Goal: Task Accomplishment & Management: Use online tool/utility

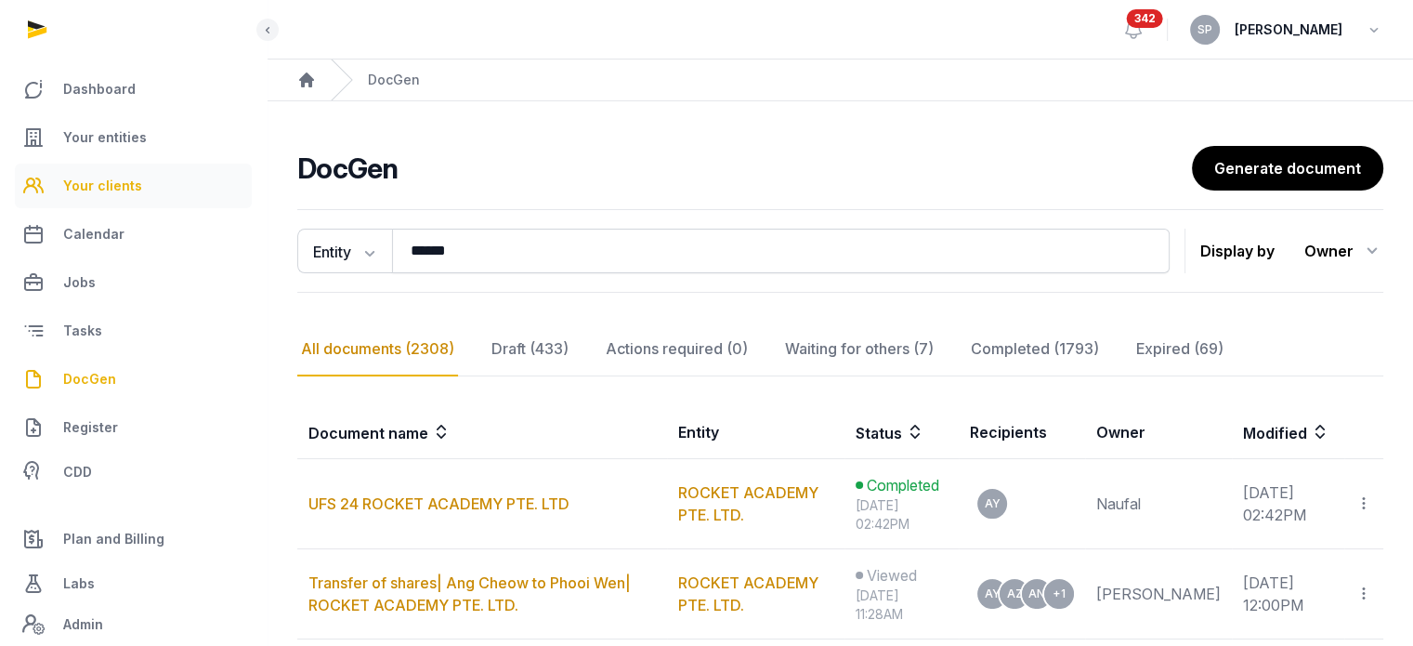
click at [114, 192] on span "Your clients" at bounding box center [102, 186] width 79 height 22
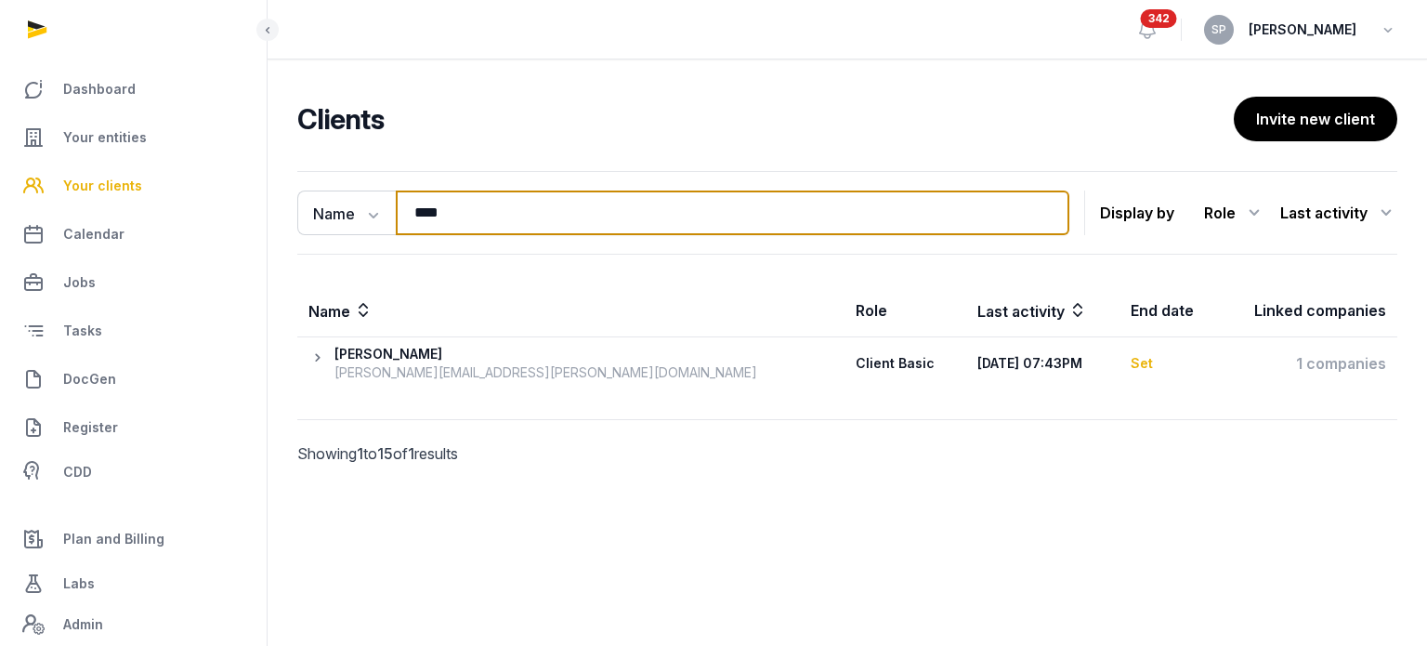
click at [564, 196] on input "****" at bounding box center [733, 212] width 674 height 45
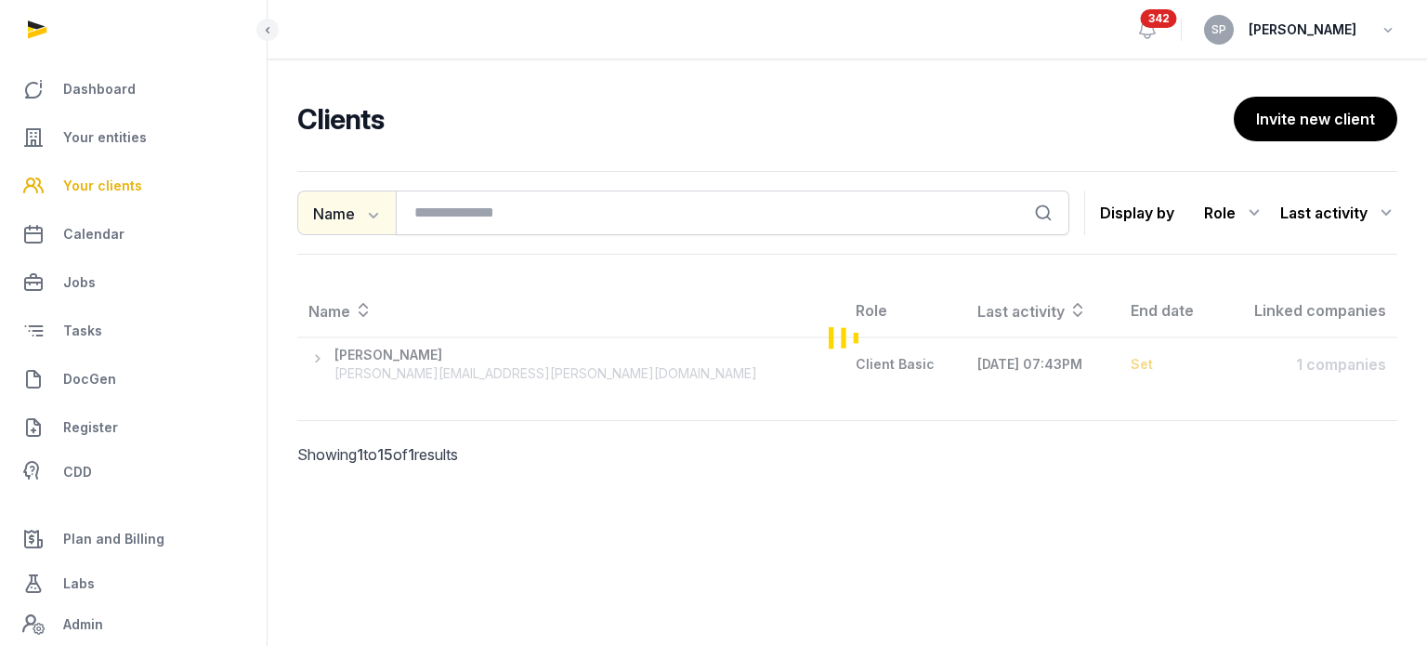
click at [376, 216] on icon "button" at bounding box center [371, 213] width 19 height 19
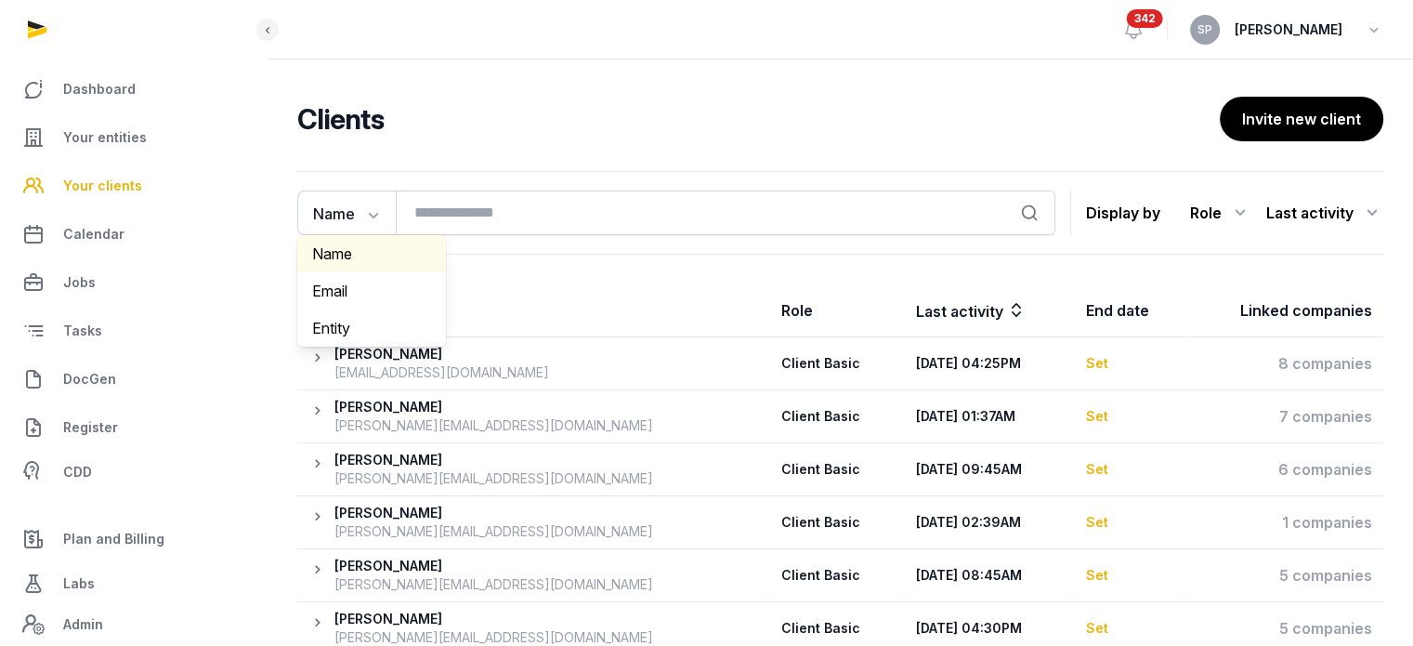
click at [369, 248] on div "Name" at bounding box center [371, 253] width 149 height 37
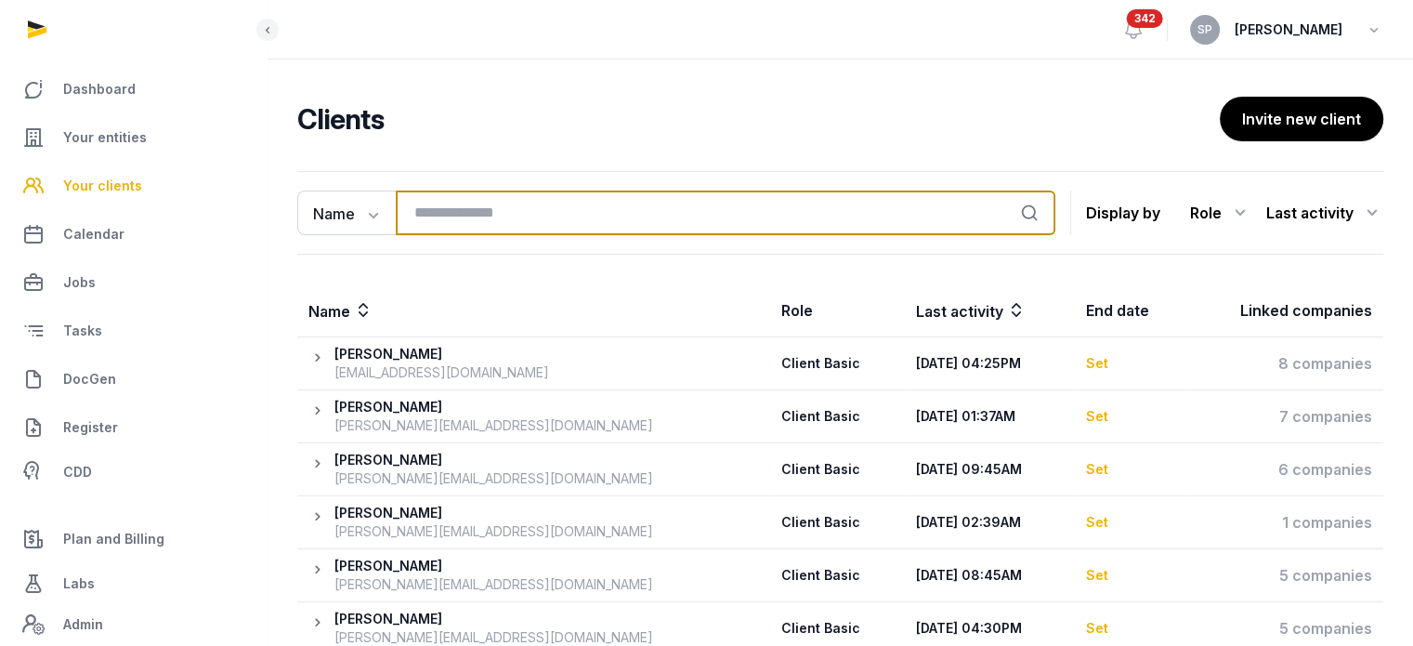
click at [457, 195] on input "search" at bounding box center [726, 212] width 660 height 45
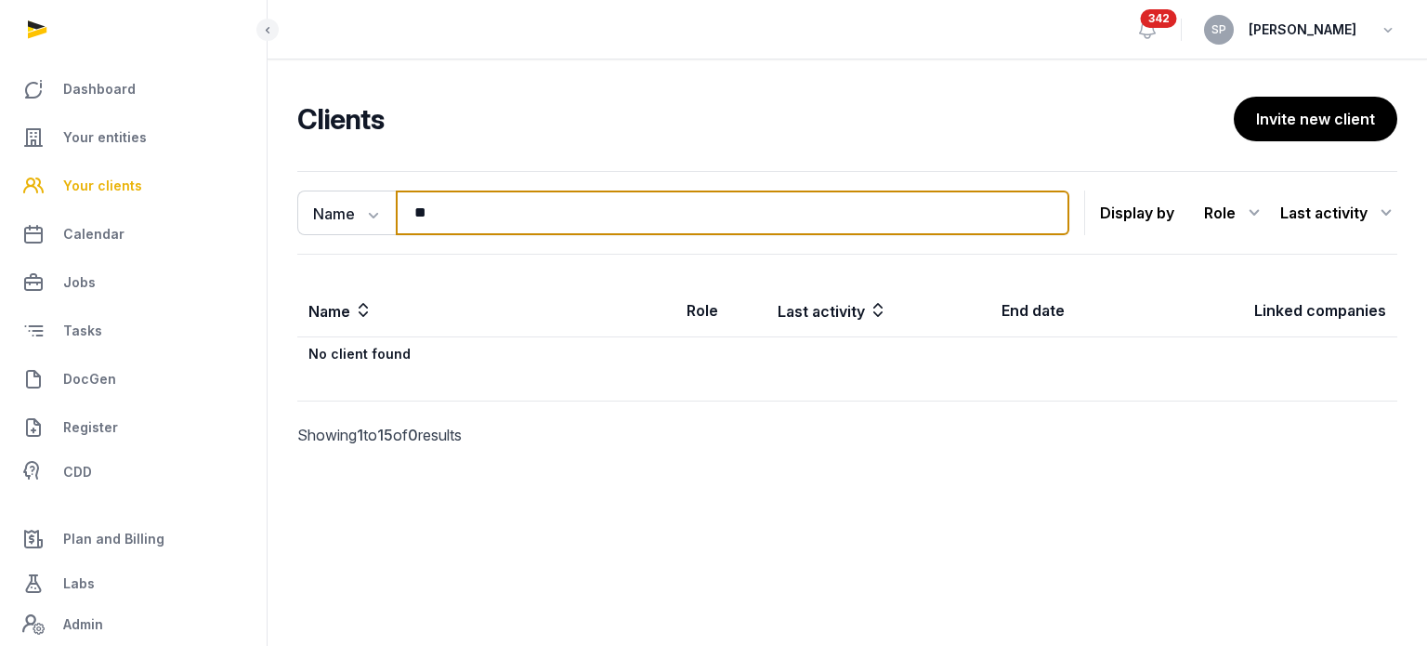
type input "*"
type input "*****"
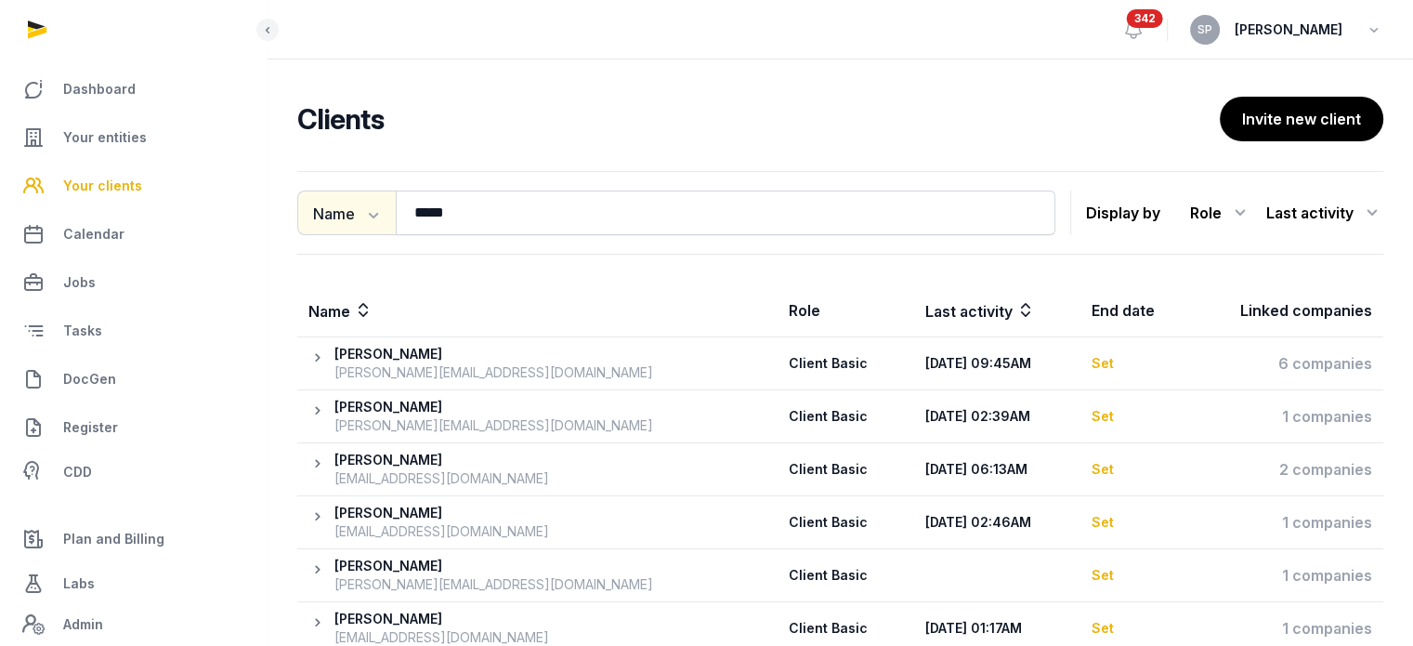
click at [367, 215] on icon "button" at bounding box center [371, 213] width 19 height 19
click at [356, 319] on div "Entity" at bounding box center [371, 327] width 149 height 37
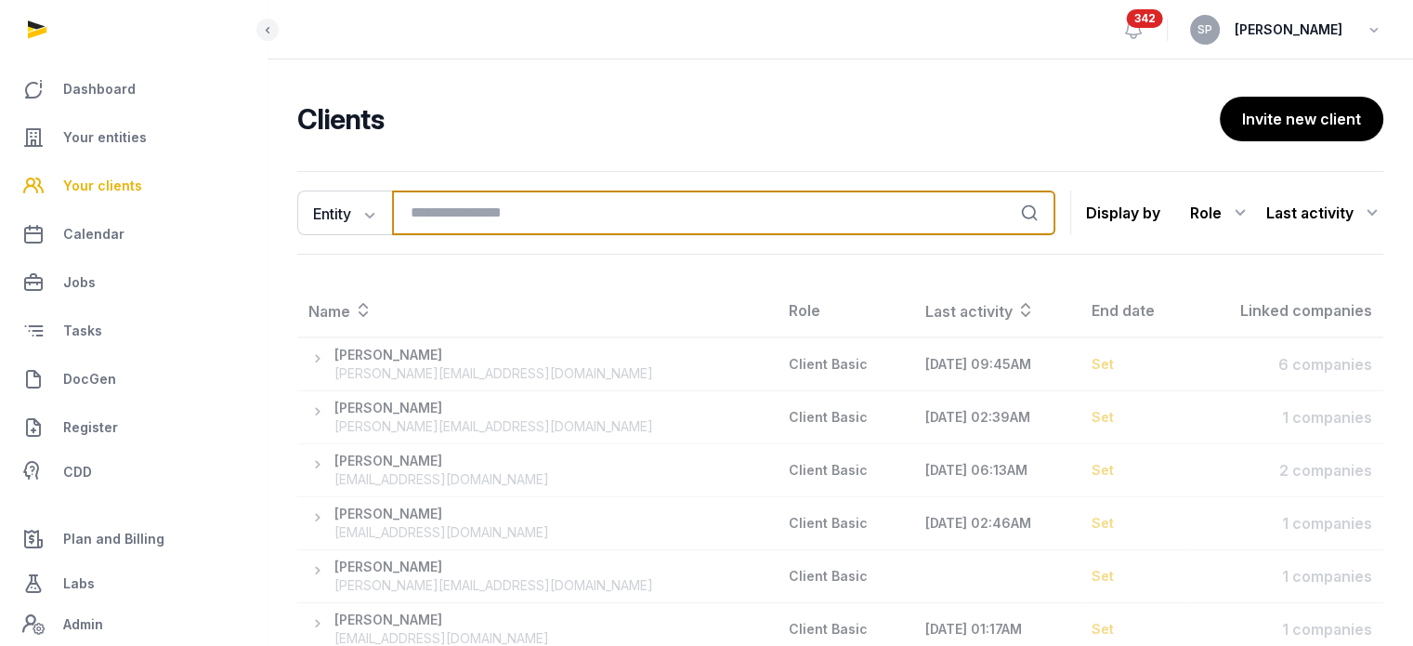
click at [474, 215] on input "search" at bounding box center [723, 212] width 663 height 45
paste input "**********"
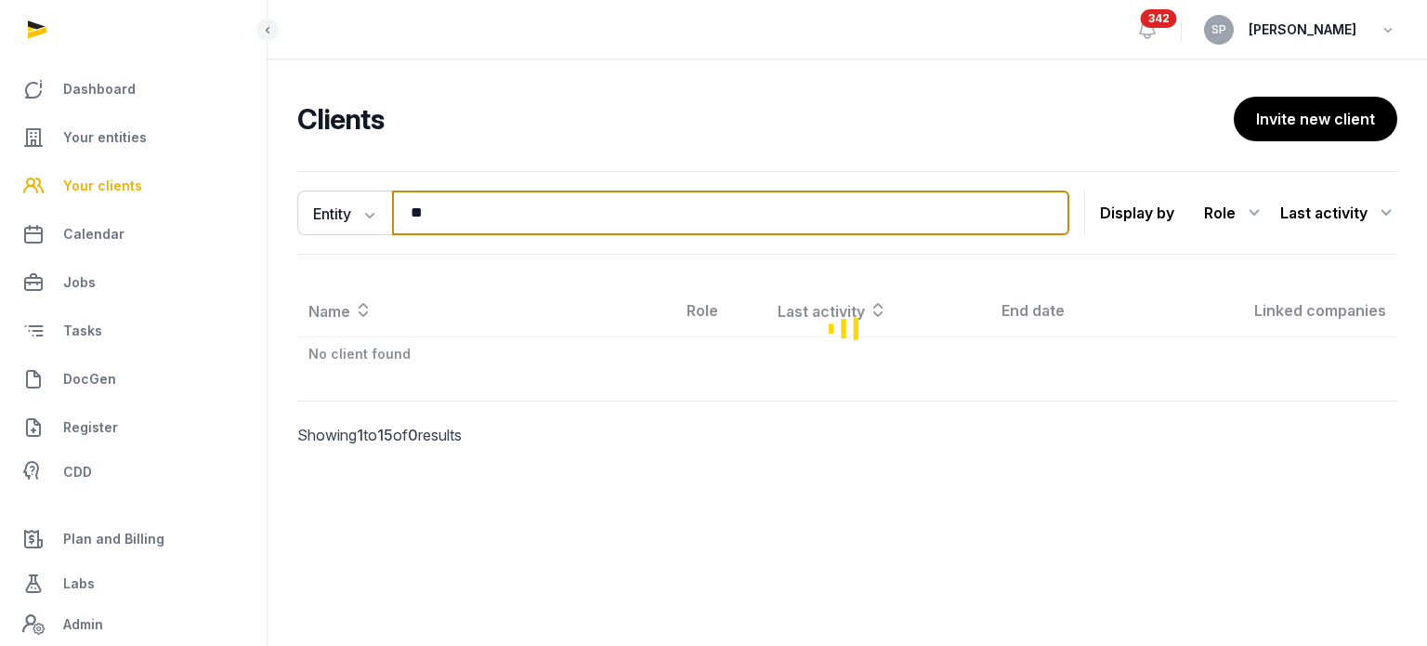
type input "*"
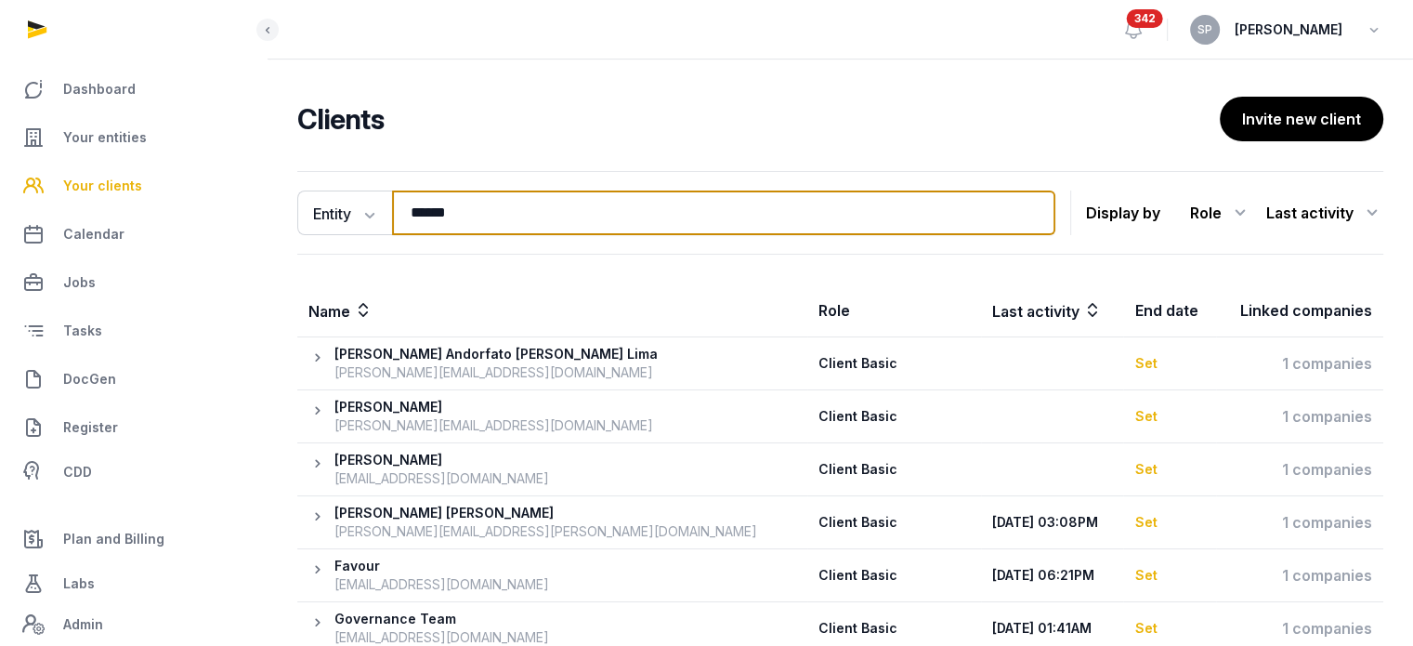
type input "******"
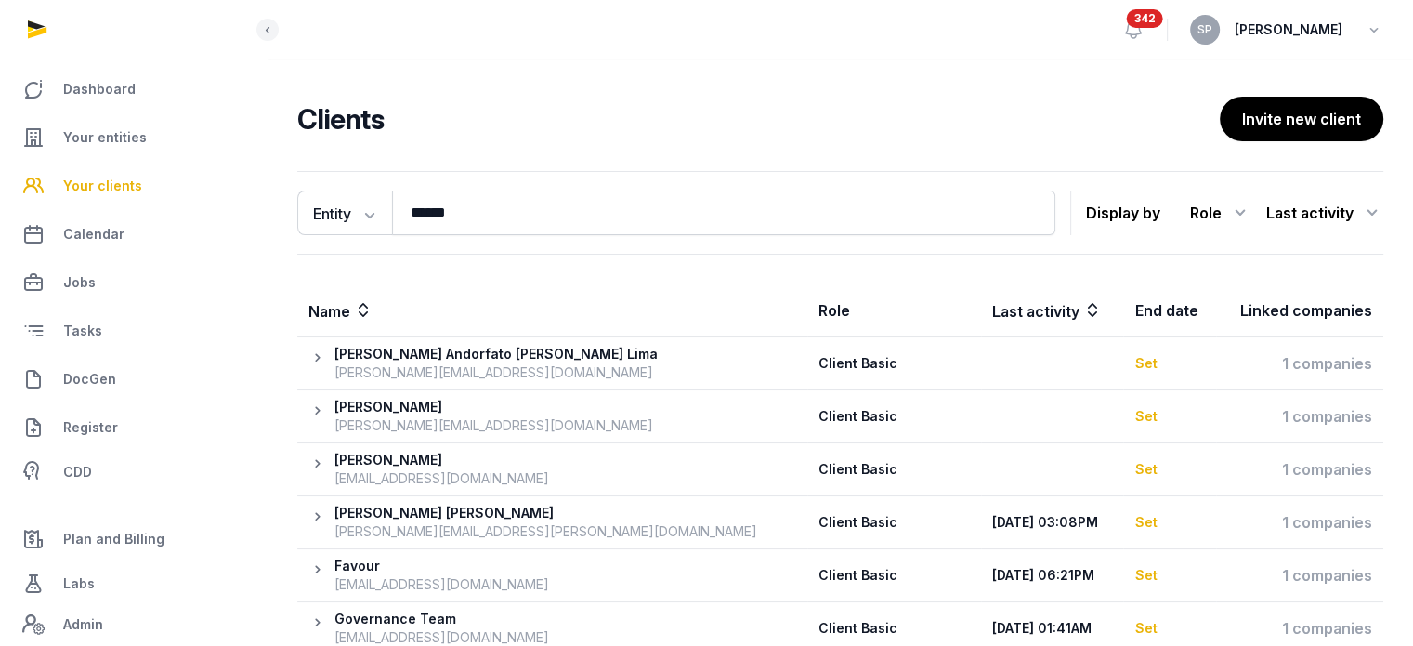
click at [1409, 508] on div "Entity Name Email Entity ****** Search Display by Role All roles Client Basic C…" at bounding box center [841, 557] width 1146 height 773
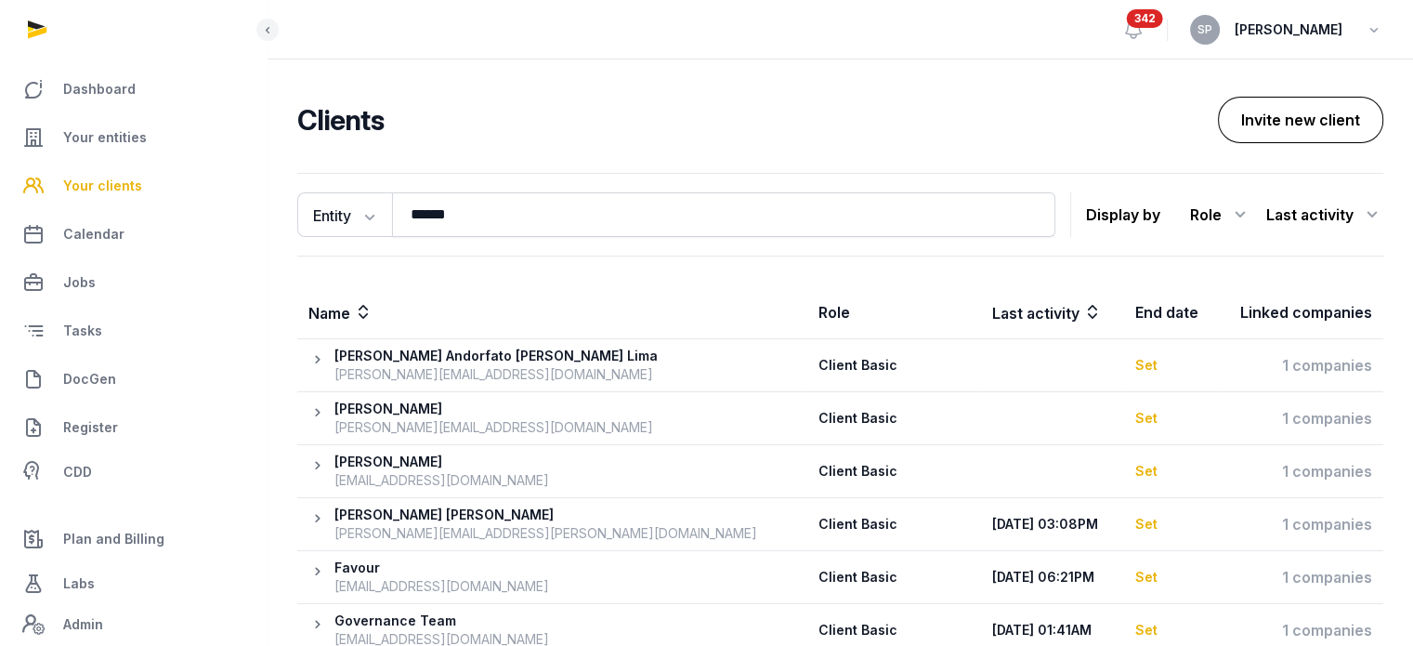
click at [1331, 118] on button "Invite new client" at bounding box center [1300, 120] width 165 height 46
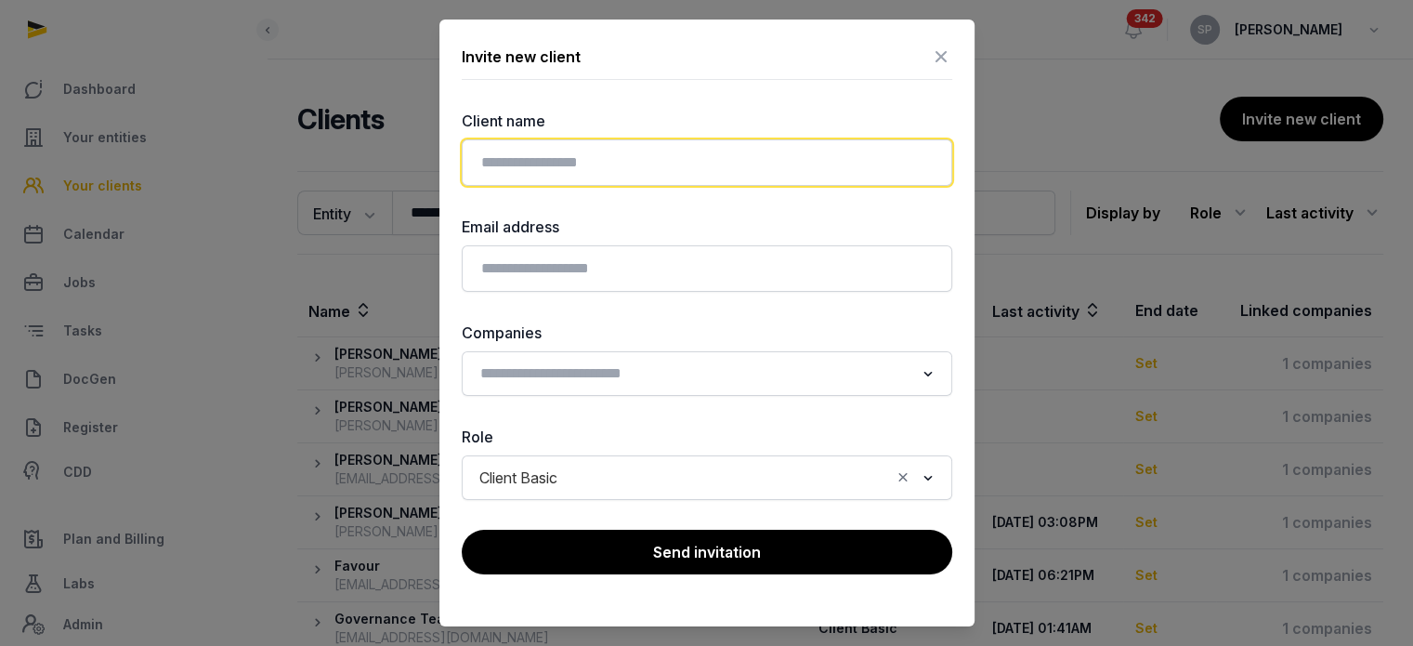
click at [799, 160] on input "text" at bounding box center [707, 162] width 491 height 46
paste input "**********"
type input "*********"
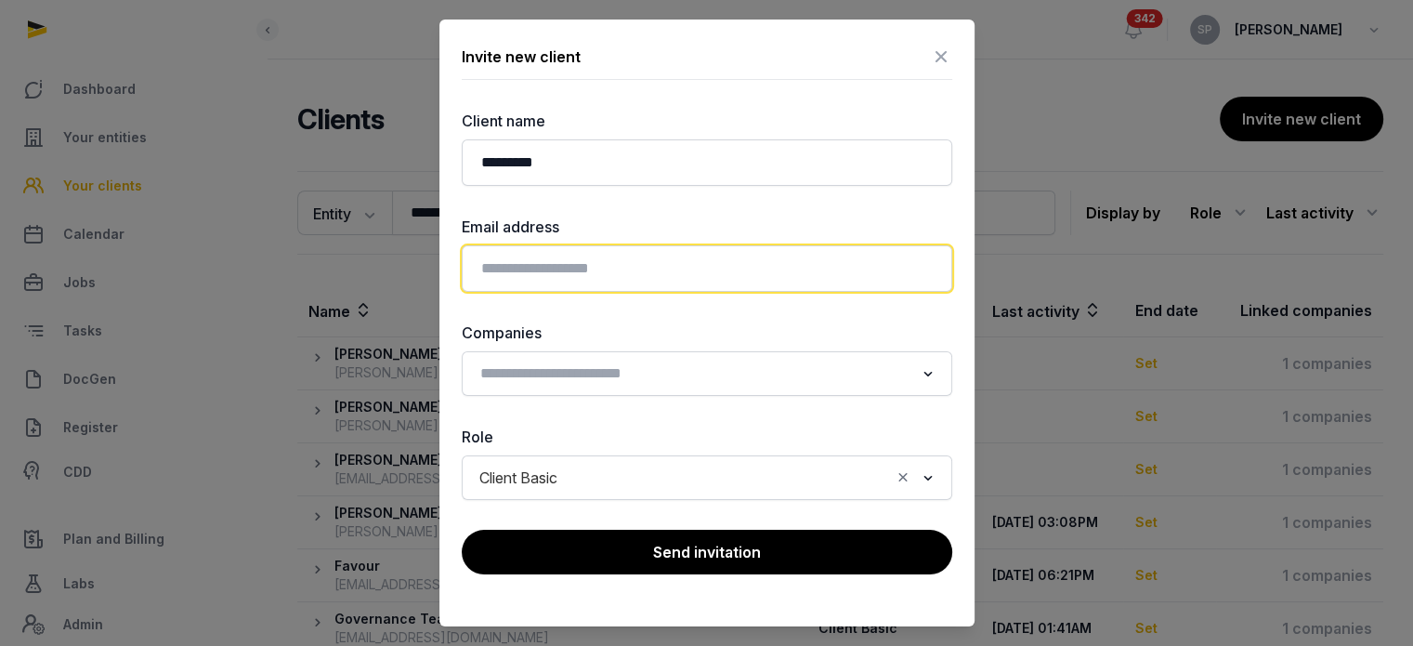
click at [701, 256] on input "email" at bounding box center [707, 268] width 491 height 46
paste input "**********"
type input "**********"
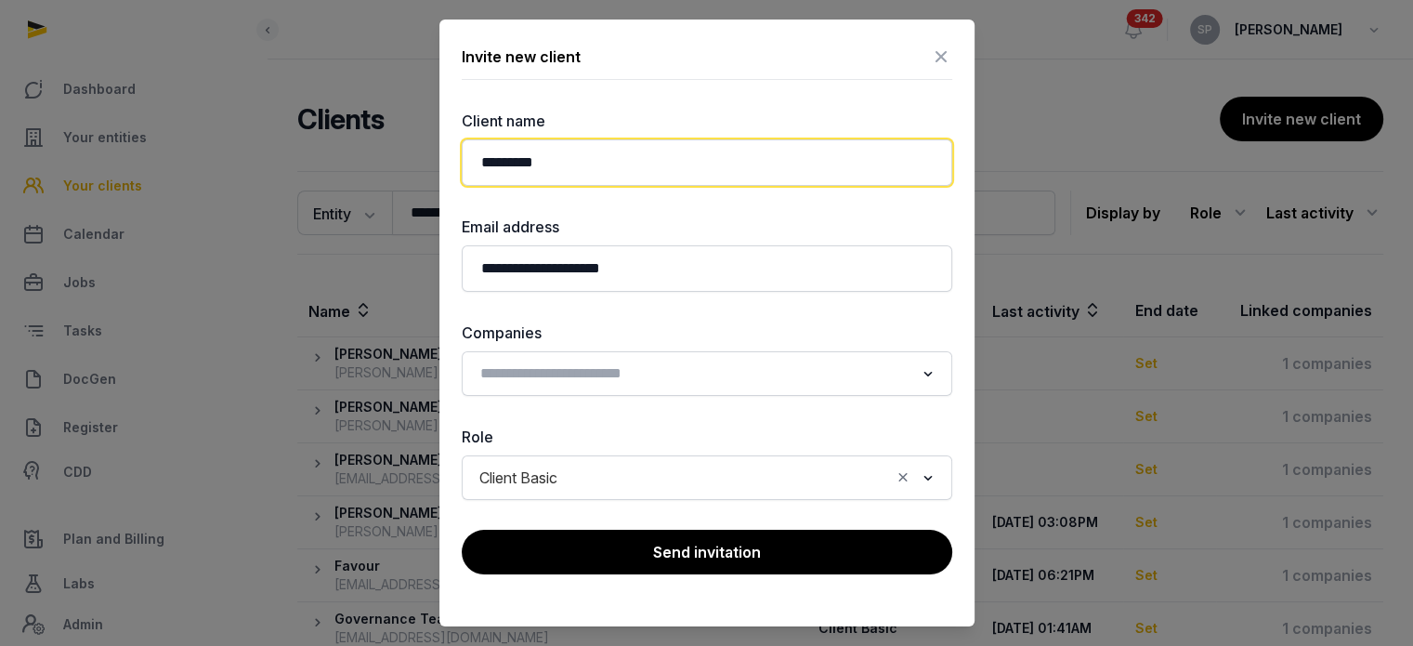
click at [498, 160] on input "*********" at bounding box center [707, 162] width 491 height 46
type input "********"
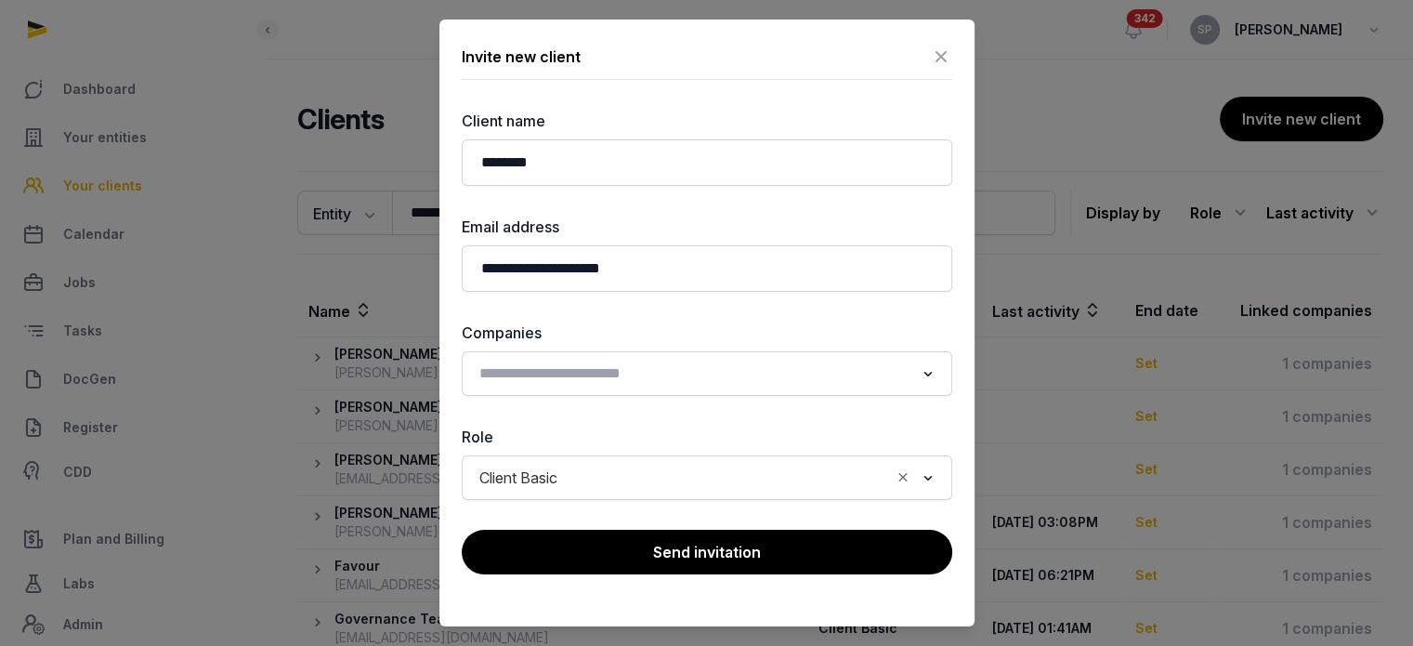
click at [571, 389] on div "Loading..." at bounding box center [707, 373] width 472 height 33
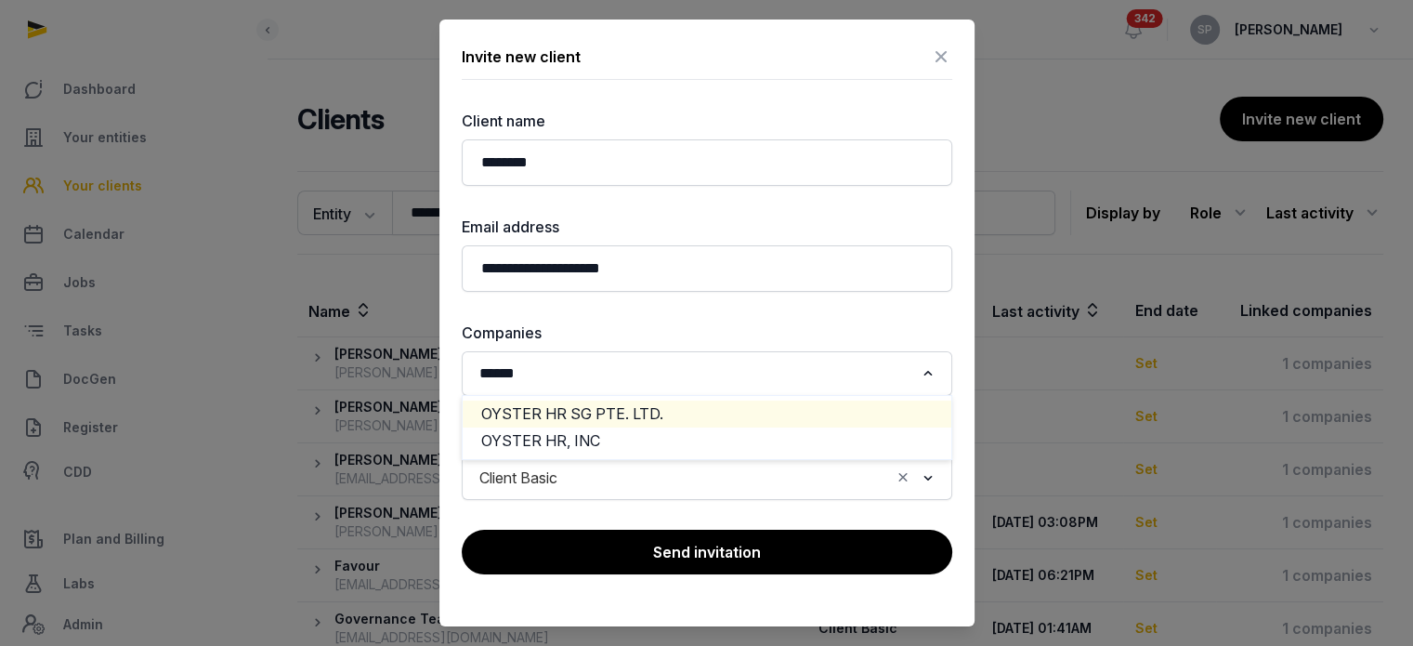
click at [588, 413] on li "OYSTER HR SG PTE. LTD." at bounding box center [707, 413] width 489 height 27
type input "******"
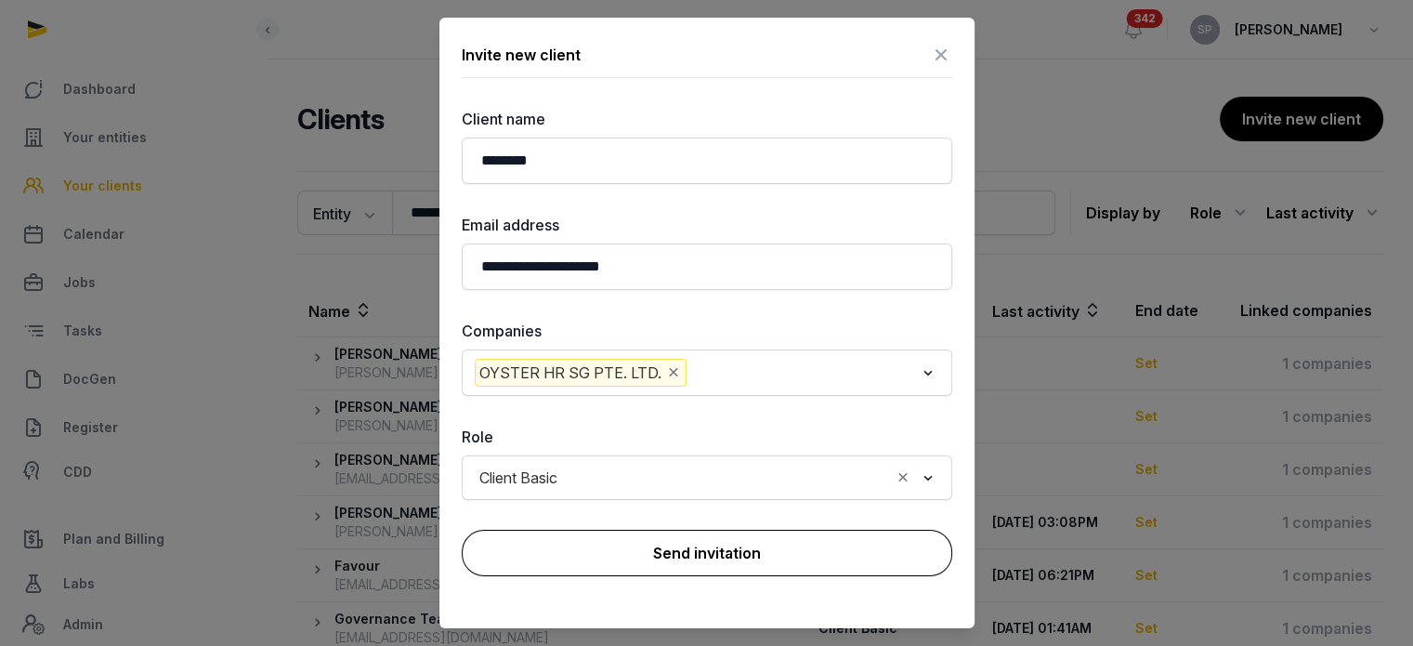
click at [637, 545] on button "Send invitation" at bounding box center [707, 553] width 491 height 46
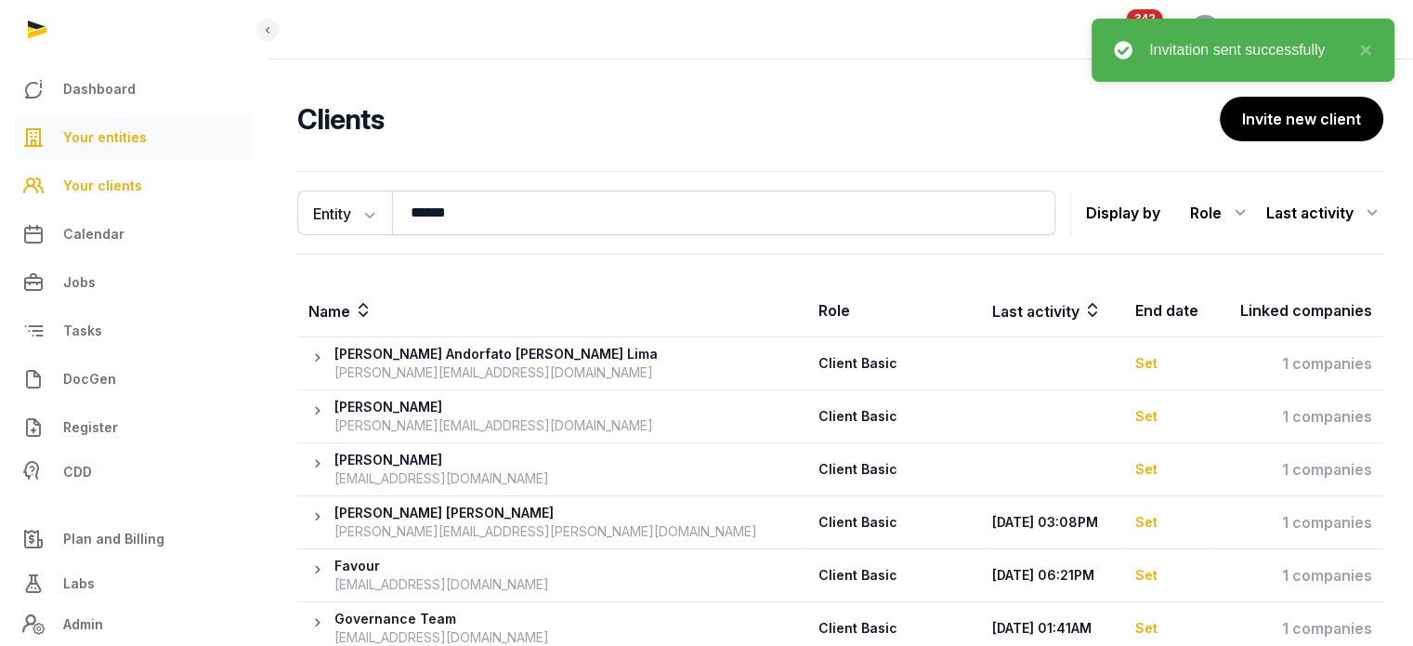
click at [132, 131] on span "Your entities" at bounding box center [105, 137] width 84 height 22
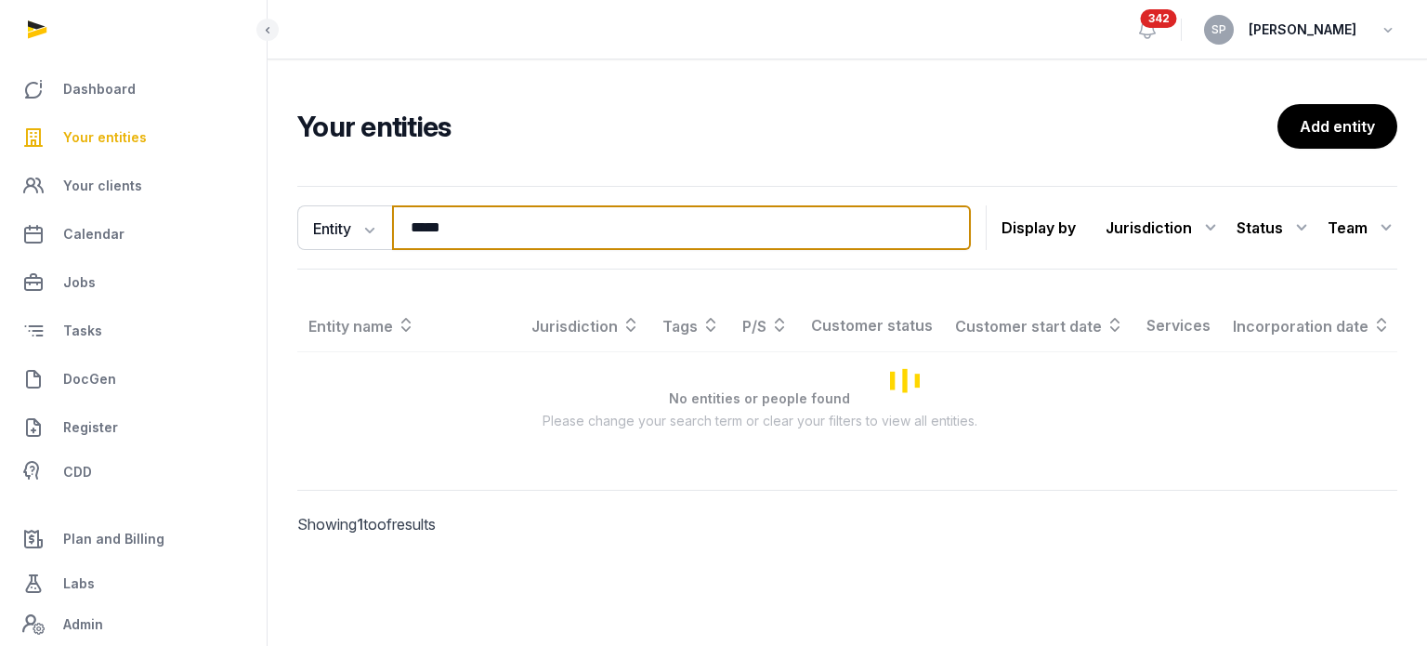
click at [472, 229] on input "*****" at bounding box center [681, 227] width 579 height 45
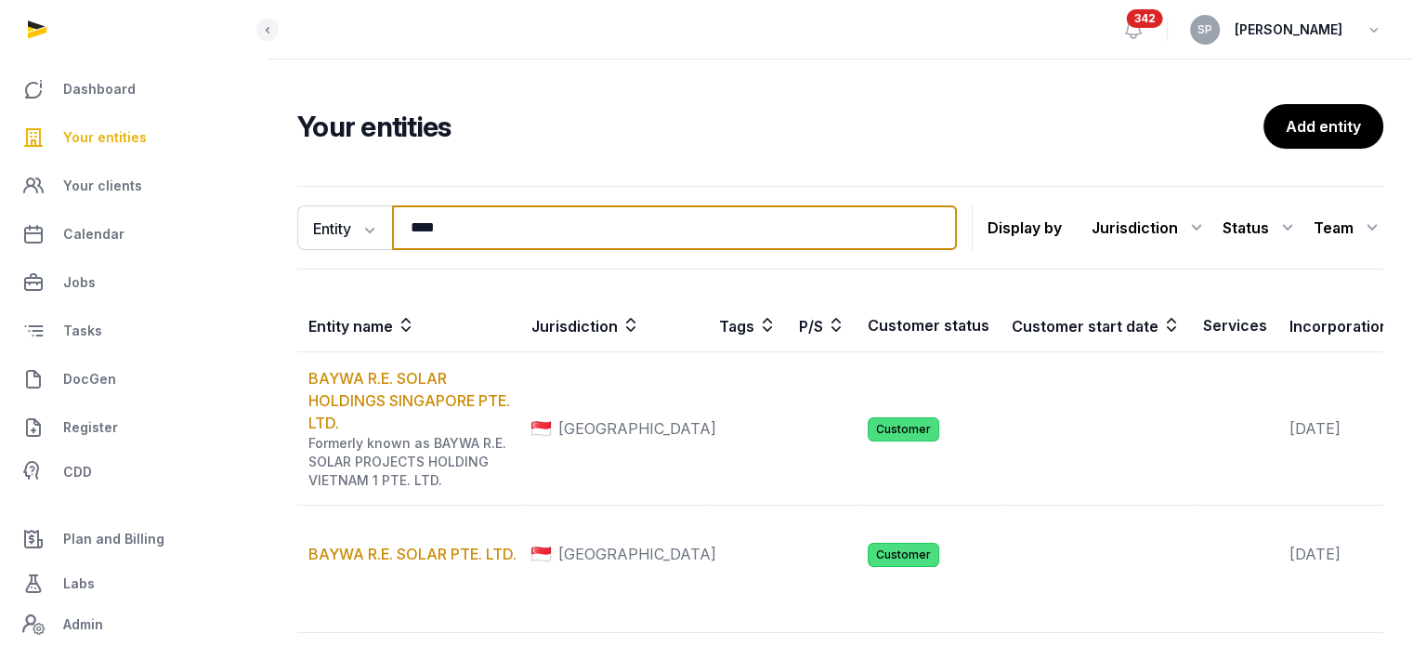
type input "****"
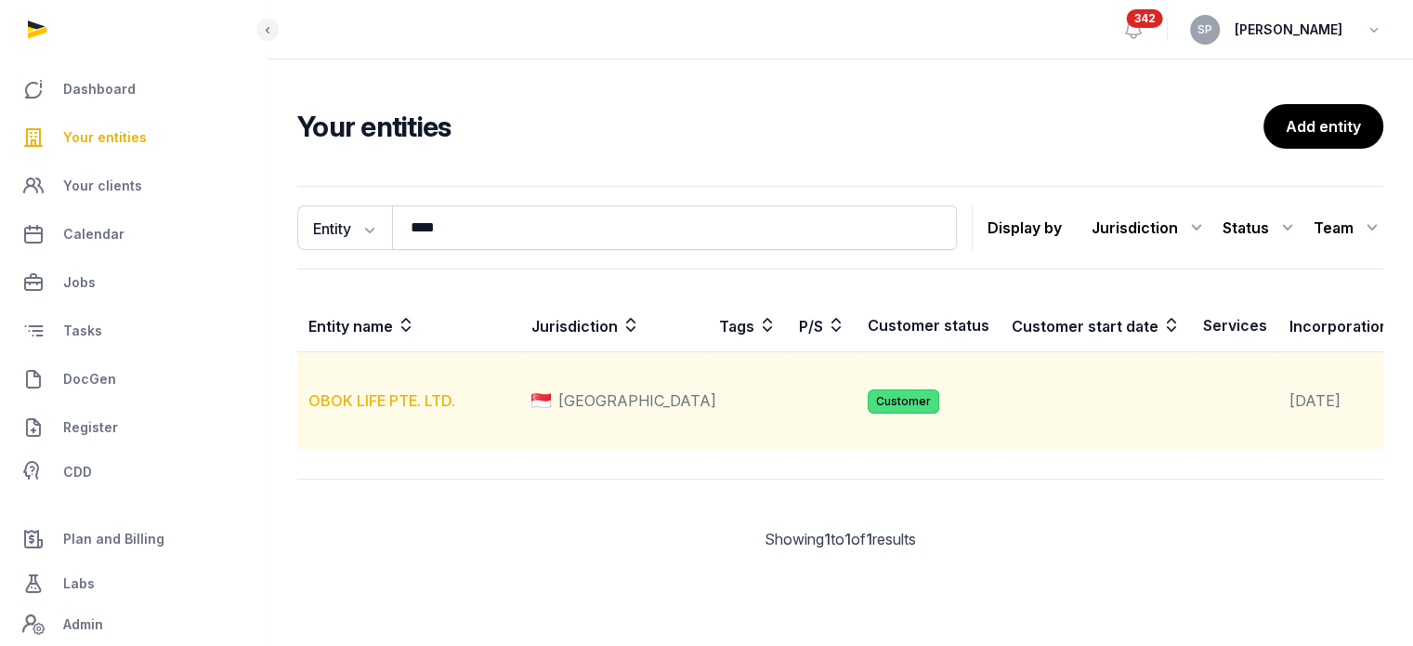
click at [379, 410] on link "OBOK LIFE PTE. LTD." at bounding box center [382, 400] width 147 height 19
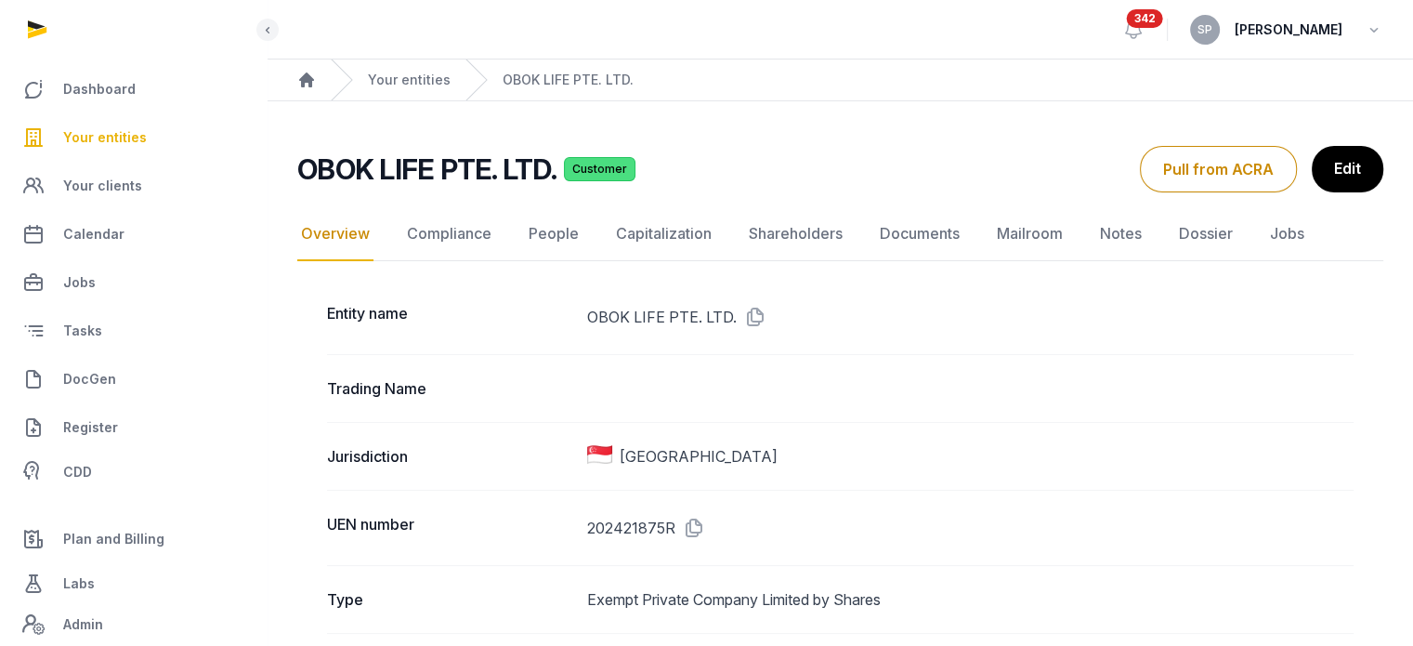
click at [564, 227] on link "People" at bounding box center [554, 234] width 58 height 54
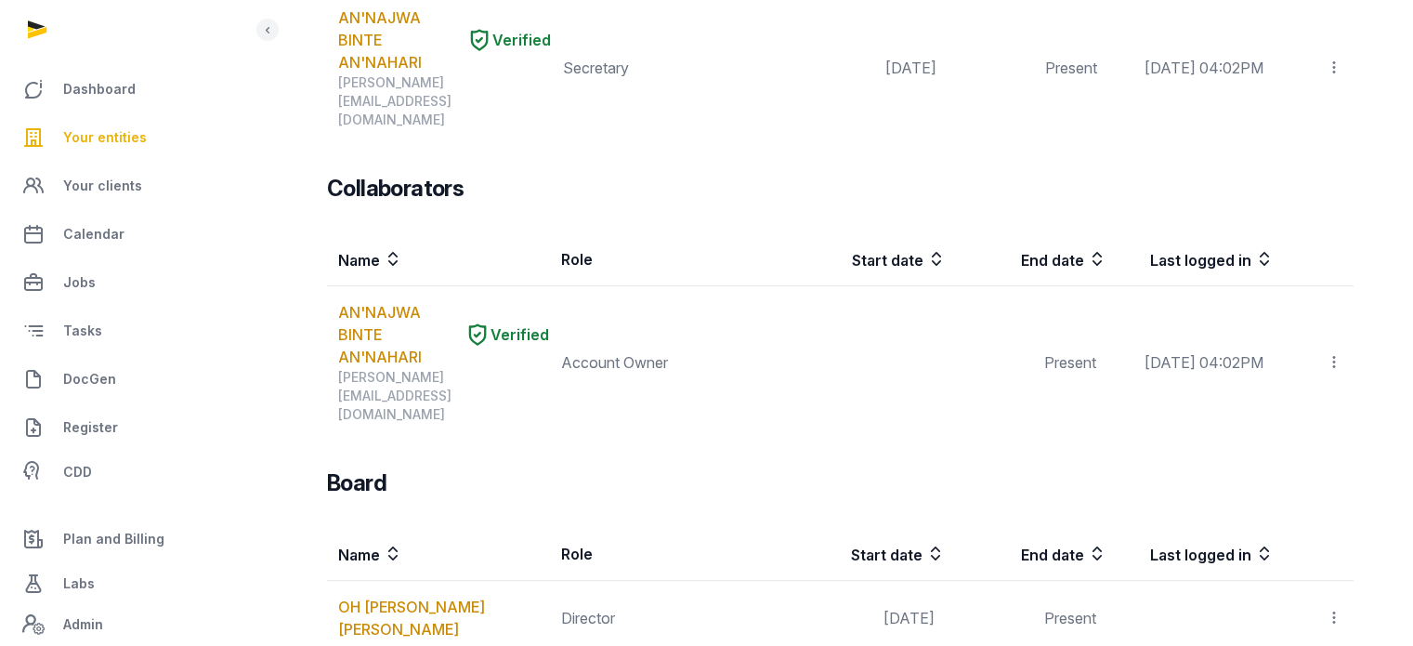
scroll to position [1130, 0]
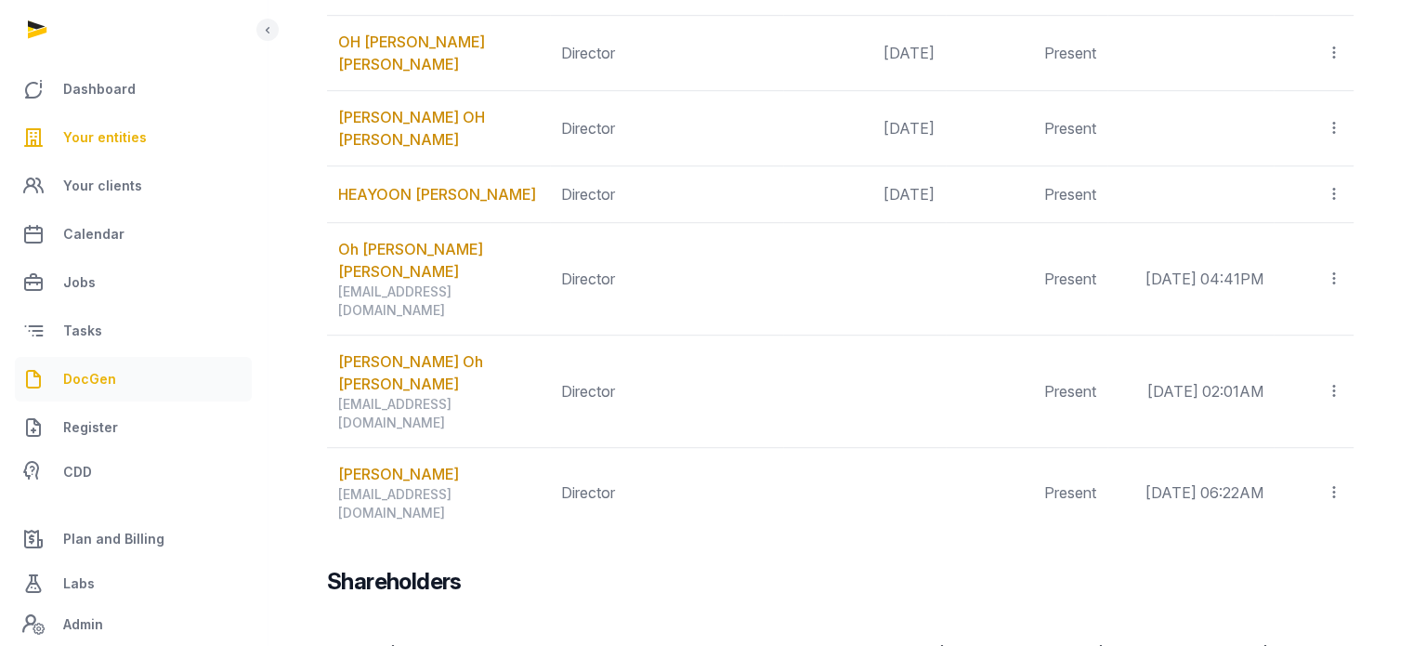
click at [88, 397] on link "DocGen" at bounding box center [133, 379] width 237 height 45
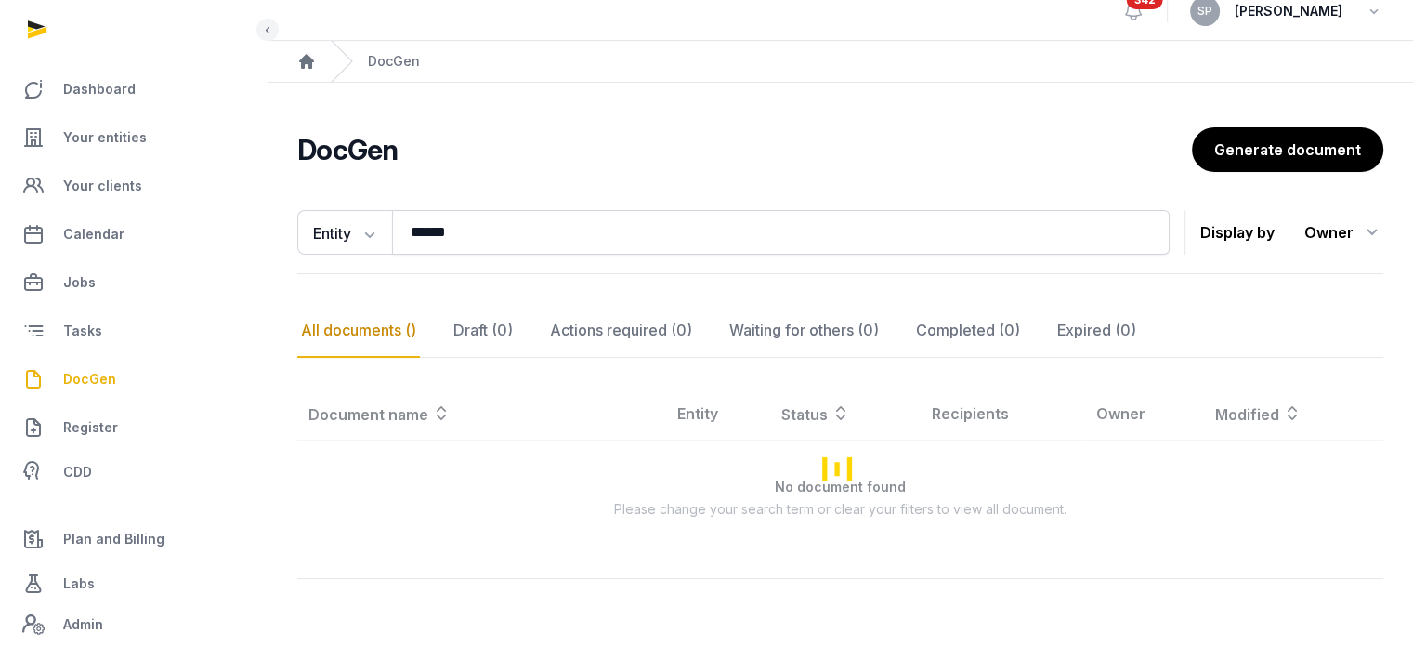
scroll to position [84, 0]
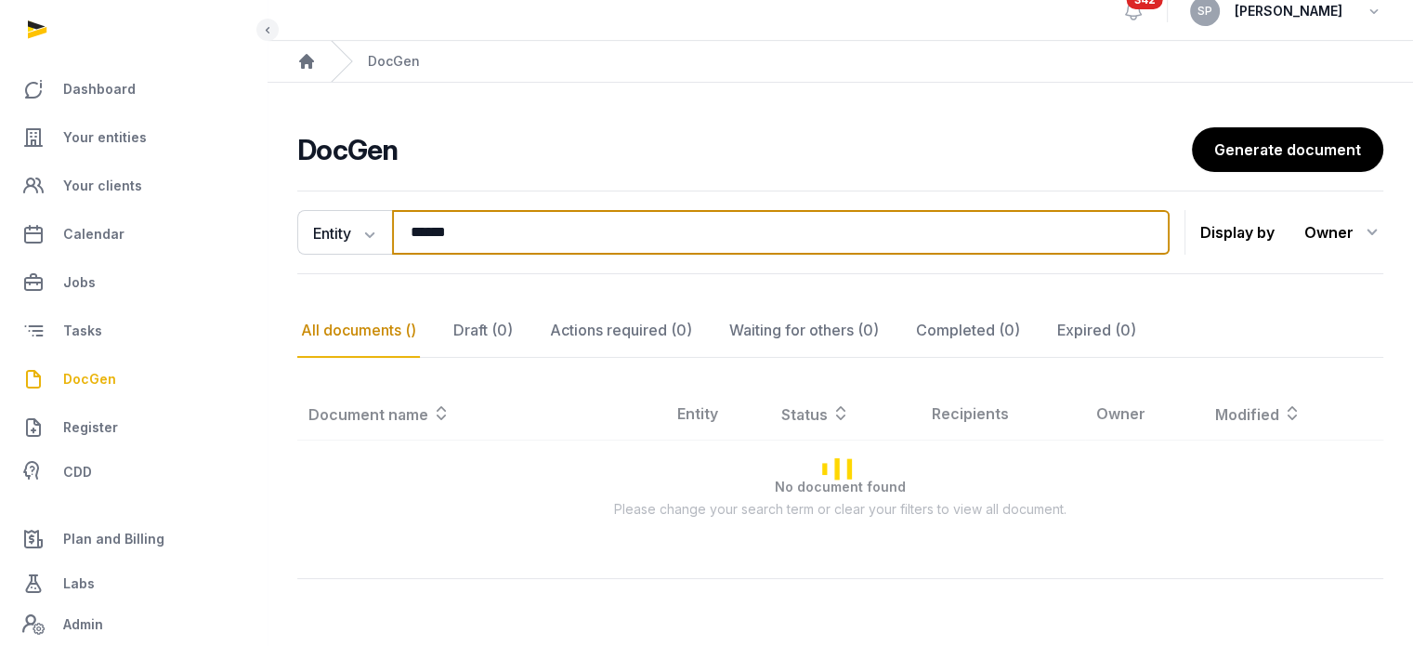
click at [534, 210] on input "******" at bounding box center [781, 232] width 778 height 45
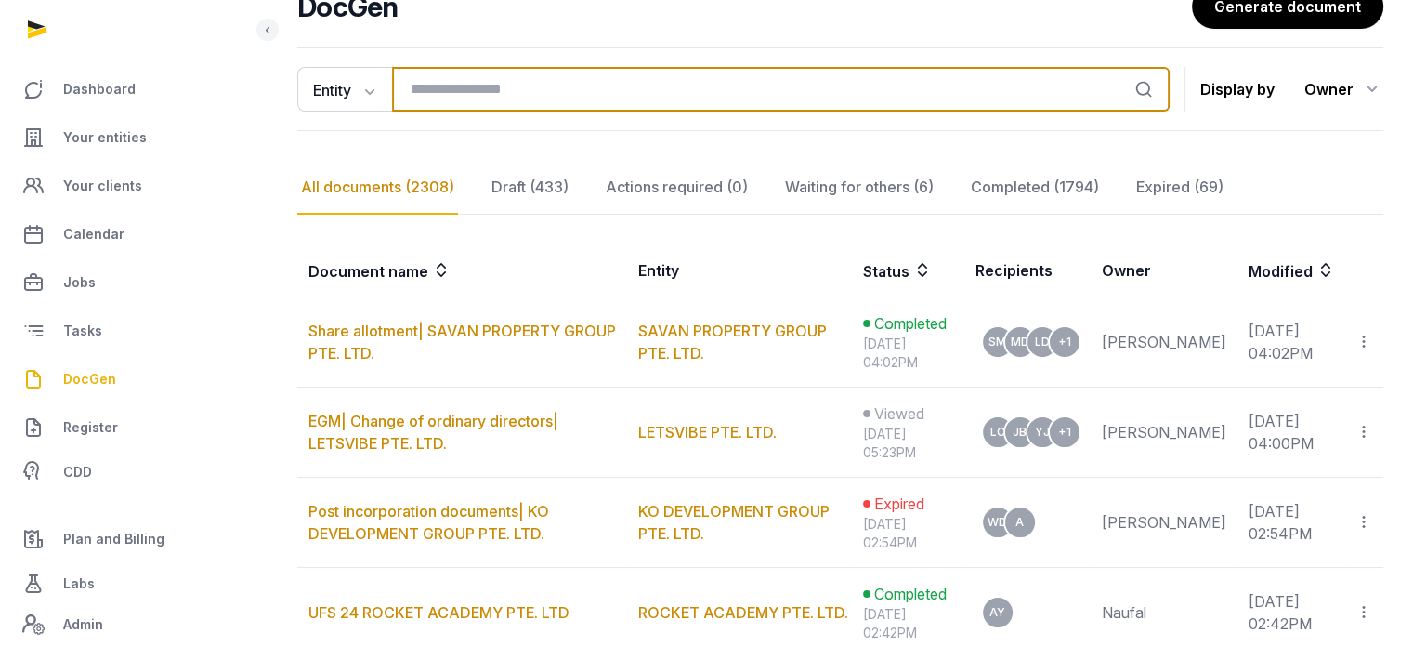
scroll to position [167, 0]
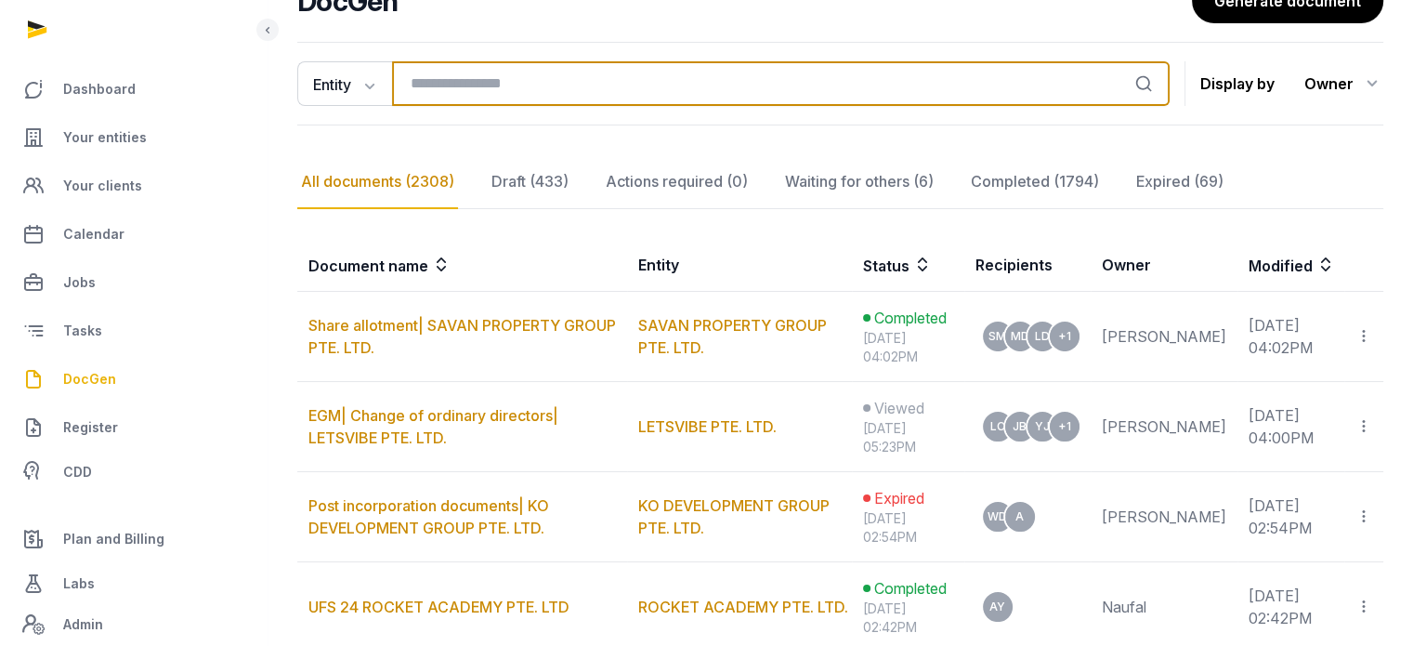
click at [595, 85] on input "search" at bounding box center [781, 83] width 778 height 45
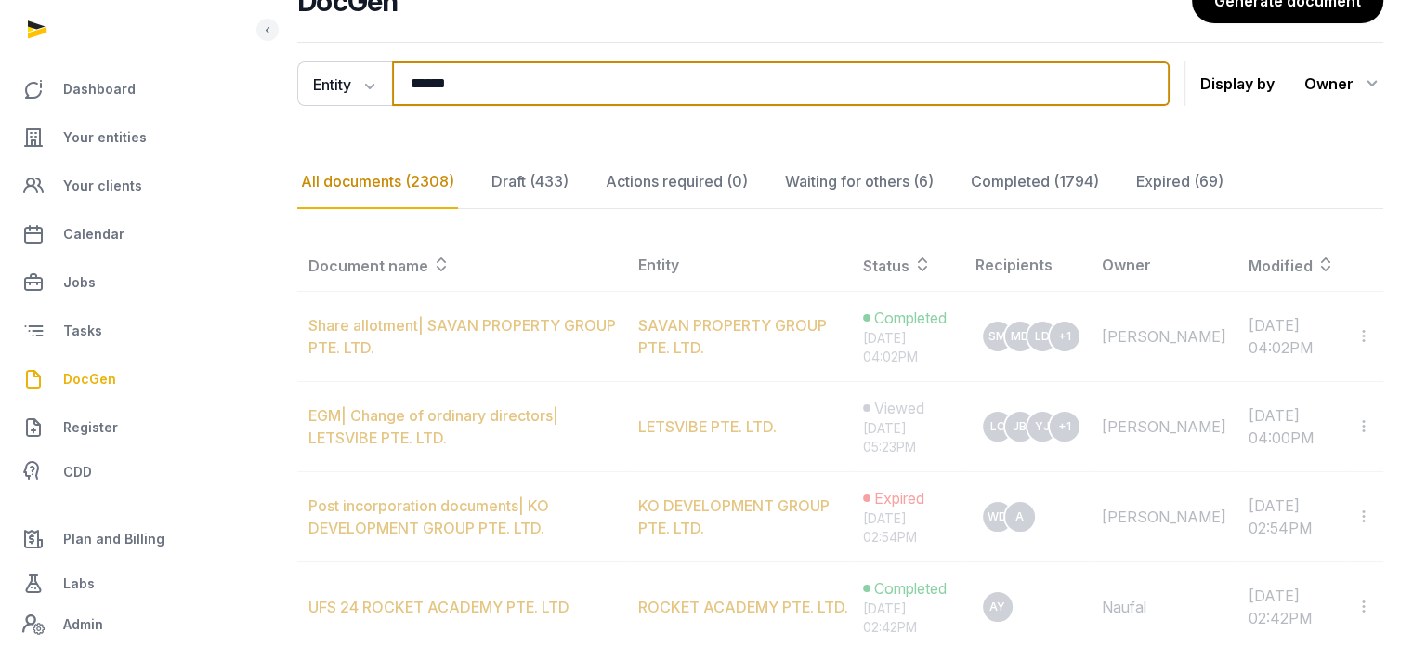
type input "******"
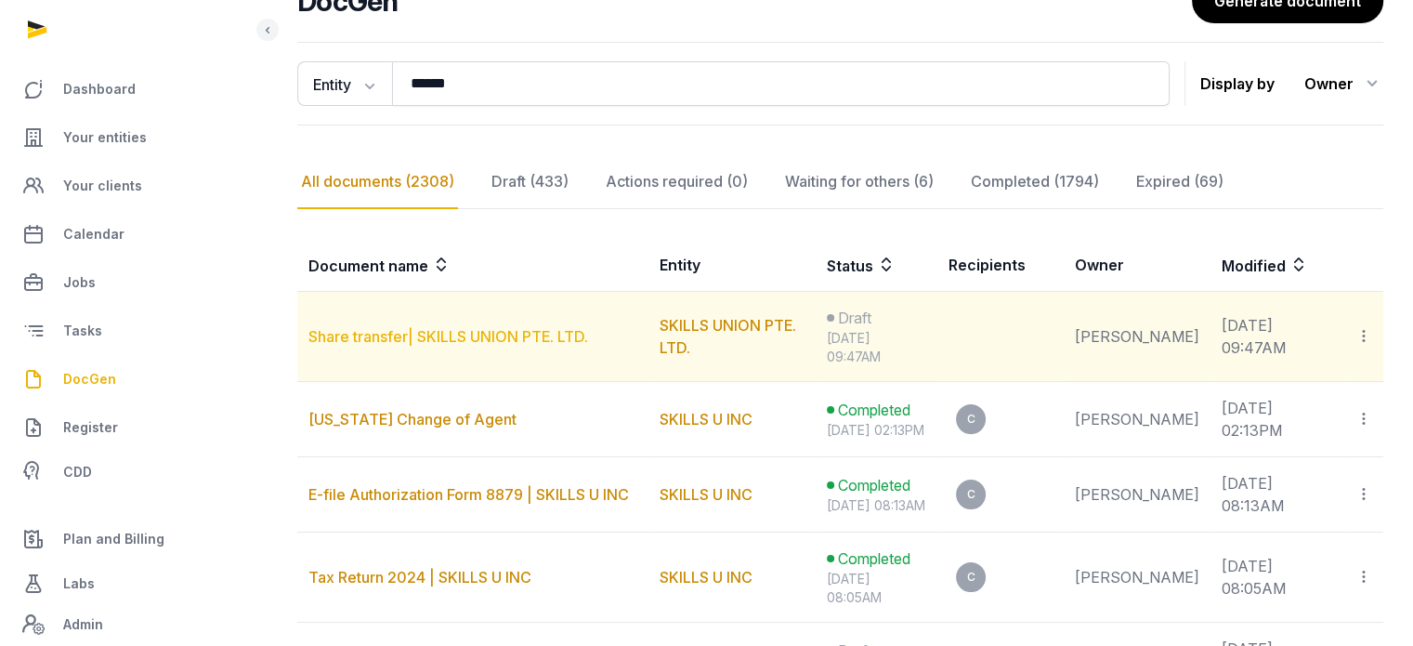
click at [369, 335] on link "Share transfer| SKILLS UNION PTE. LTD." at bounding box center [449, 336] width 280 height 19
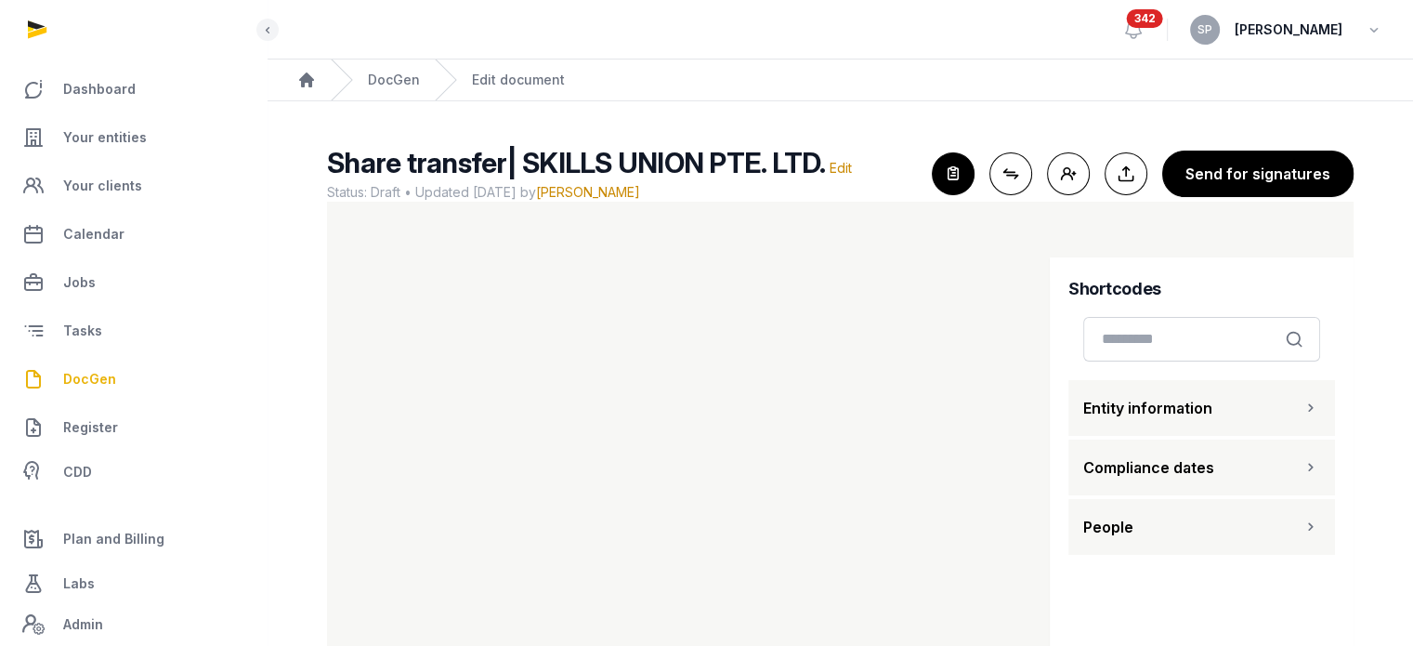
click at [1246, 528] on button "People" at bounding box center [1202, 527] width 267 height 56
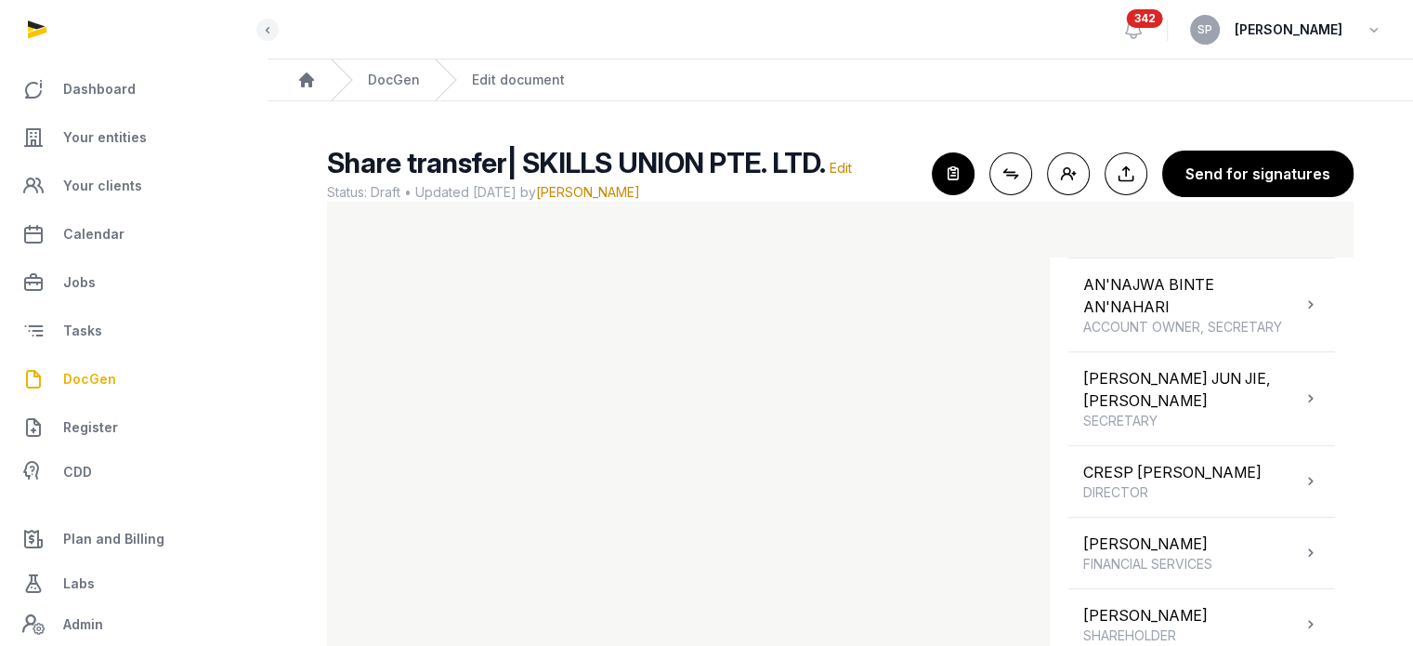
scroll to position [1011, 0]
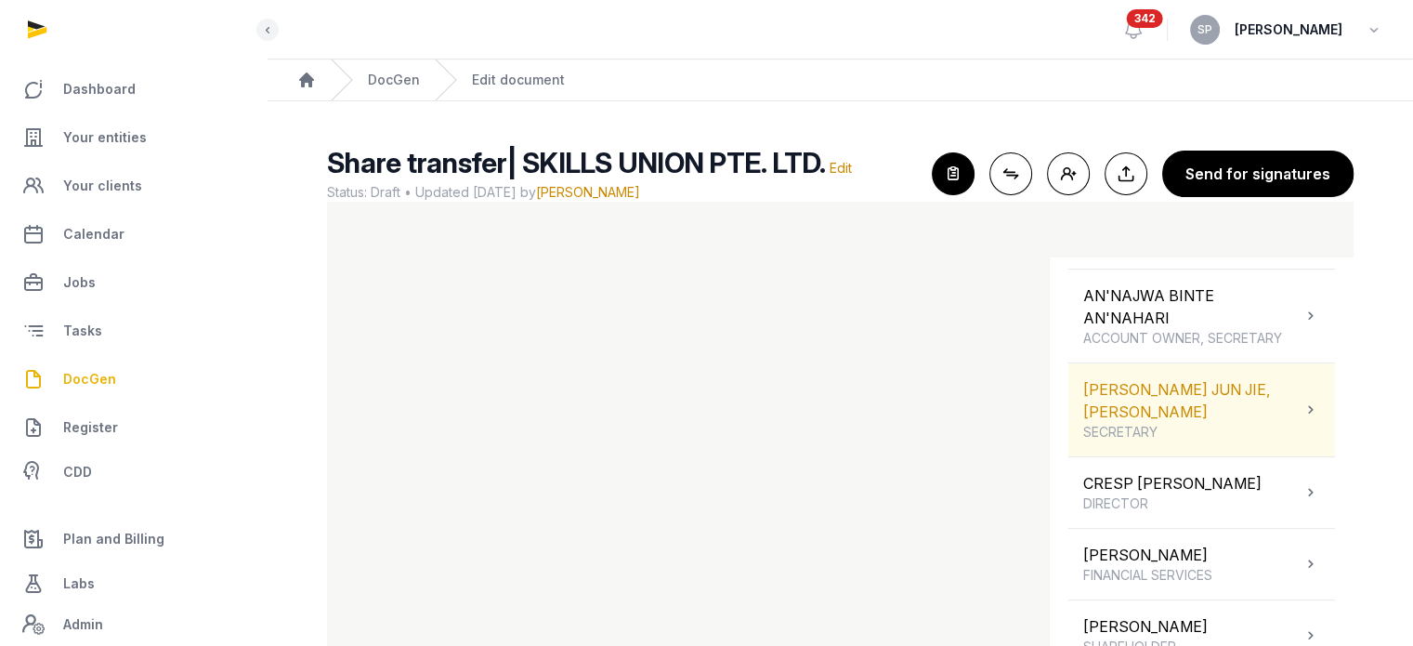
click at [1283, 411] on div "ONG JUN JIE, BENJAMIN SECRETARY" at bounding box center [1202, 409] width 267 height 93
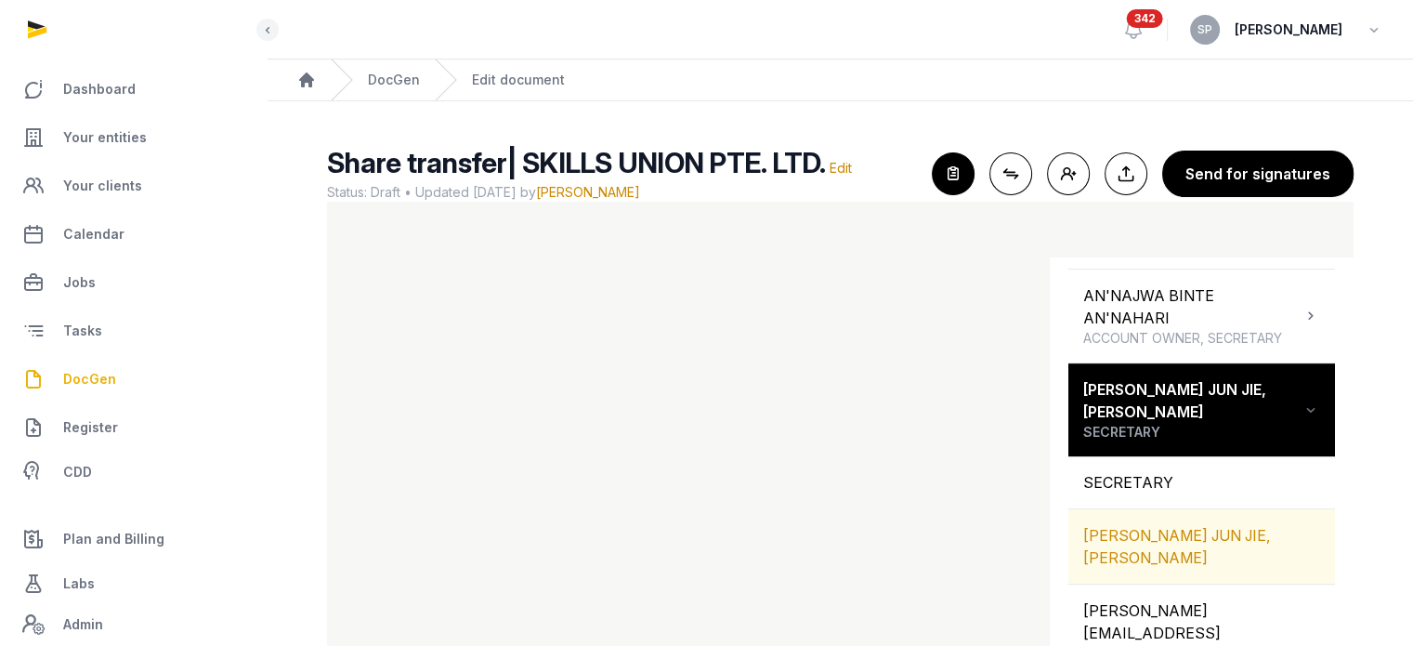
click at [1222, 527] on div "[PERSON_NAME] JUN JIE, [PERSON_NAME]" at bounding box center [1202, 546] width 267 height 74
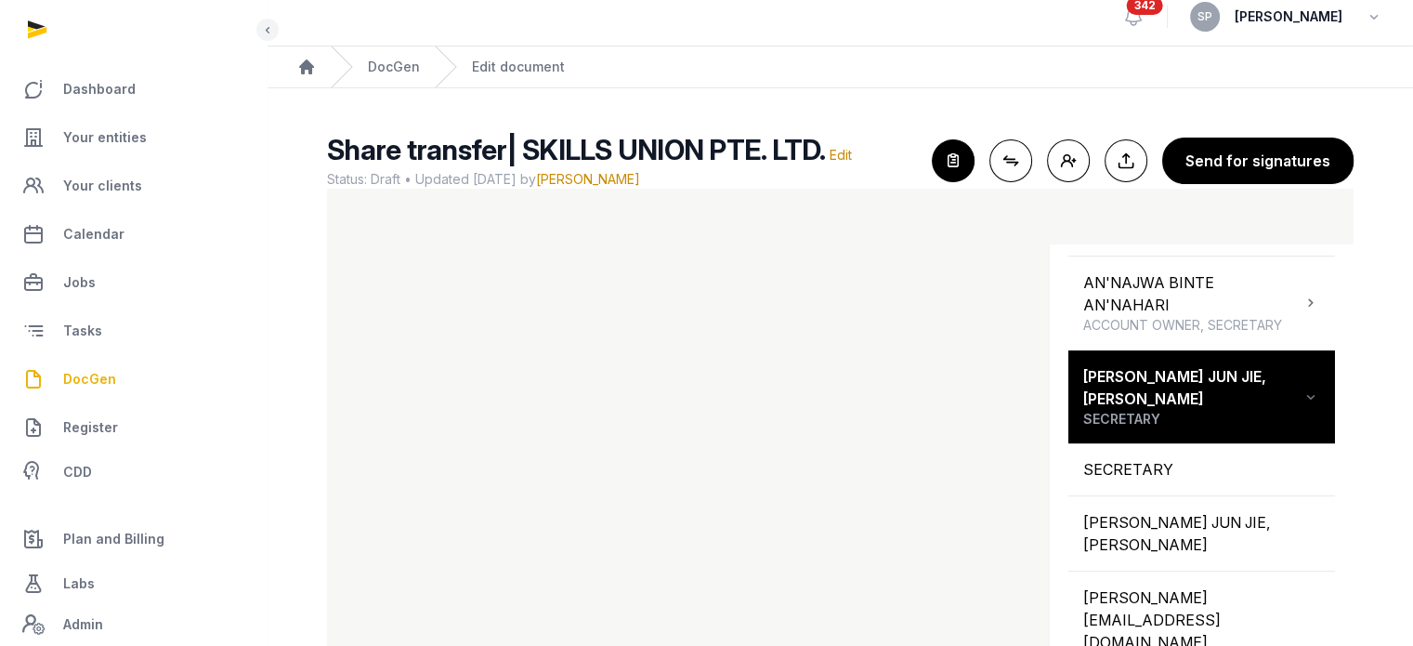
scroll to position [77, 0]
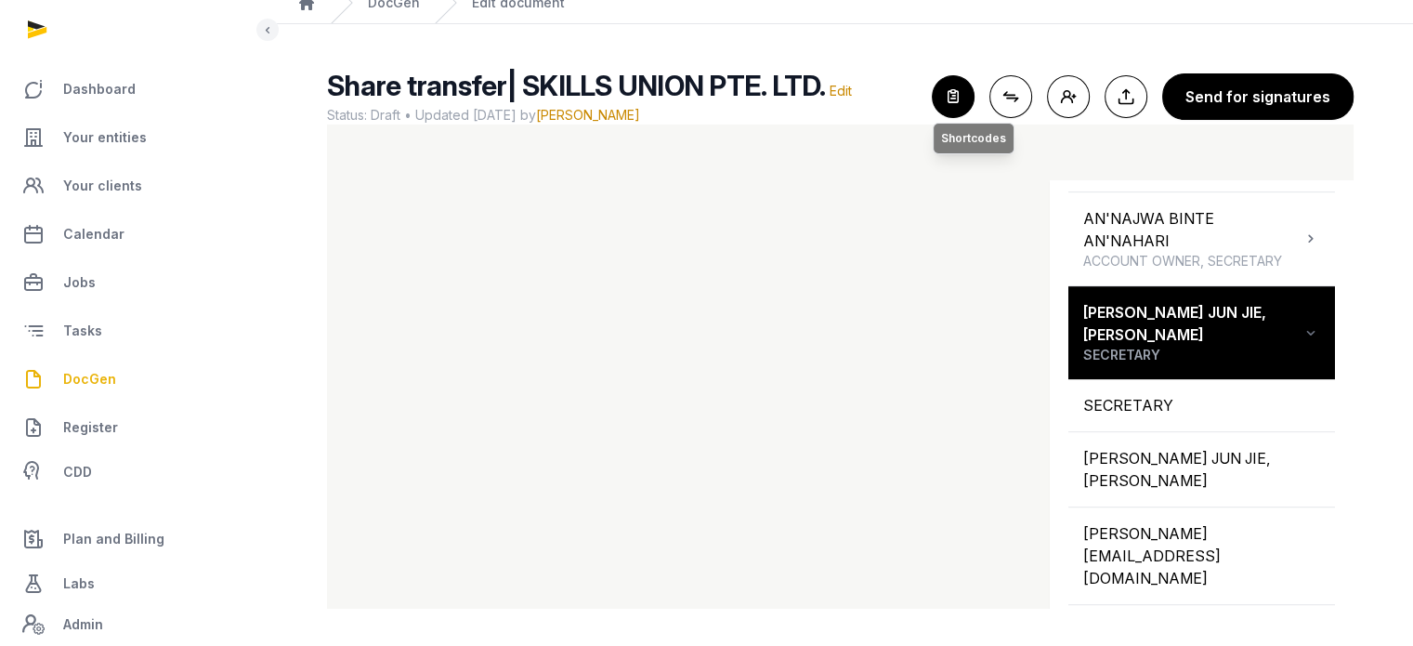
click at [952, 102] on icon "button" at bounding box center [953, 96] width 41 height 41
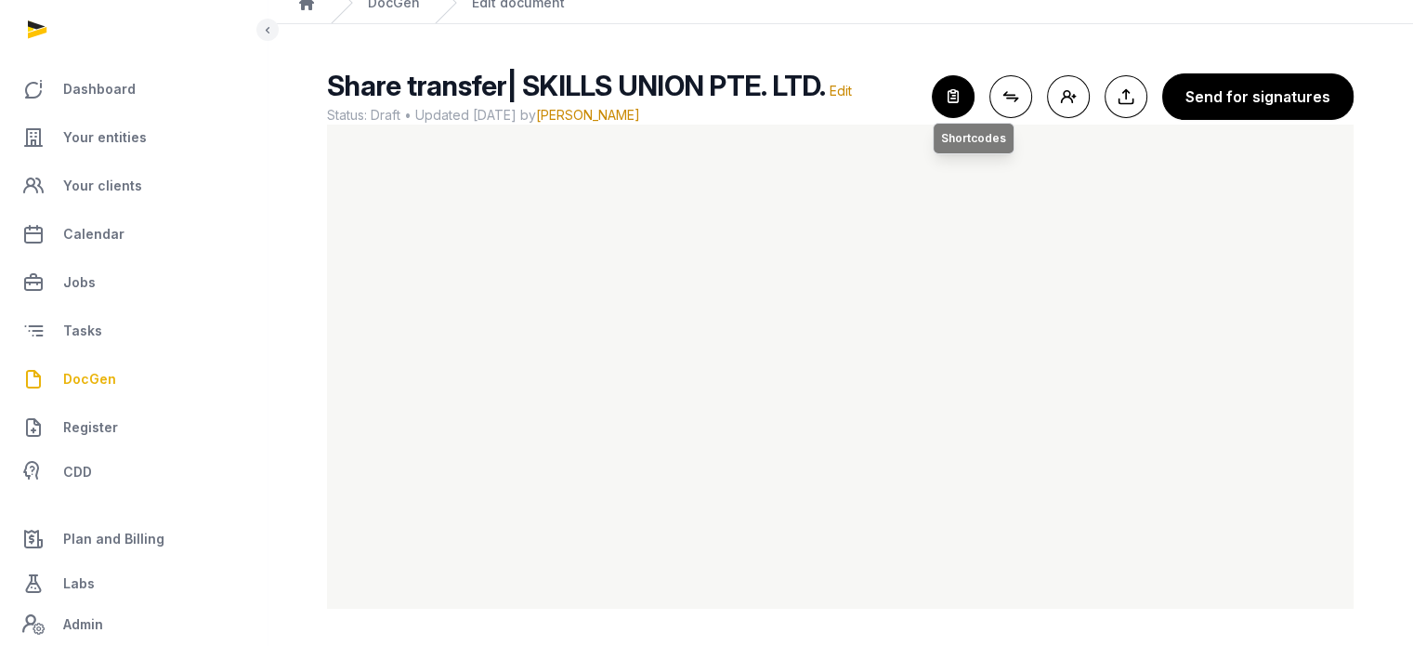
click at [952, 99] on icon "button" at bounding box center [953, 96] width 41 height 41
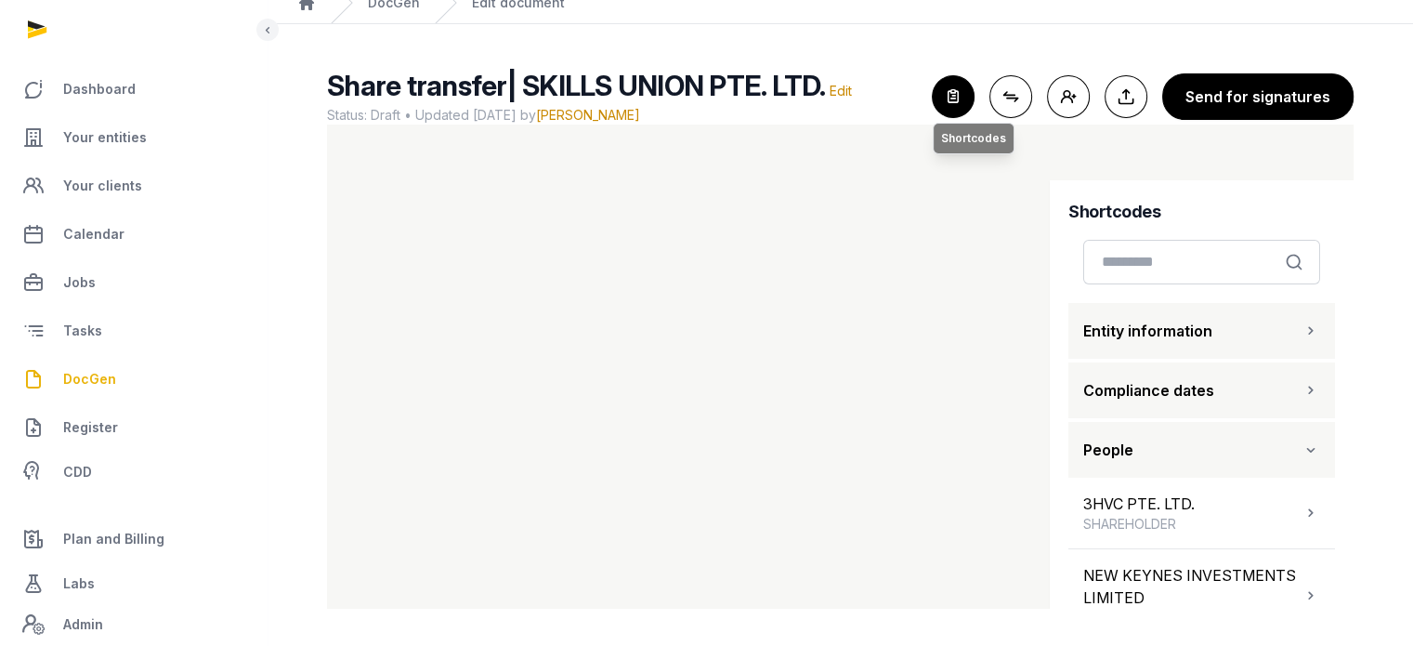
click at [948, 98] on icon "button" at bounding box center [953, 96] width 41 height 41
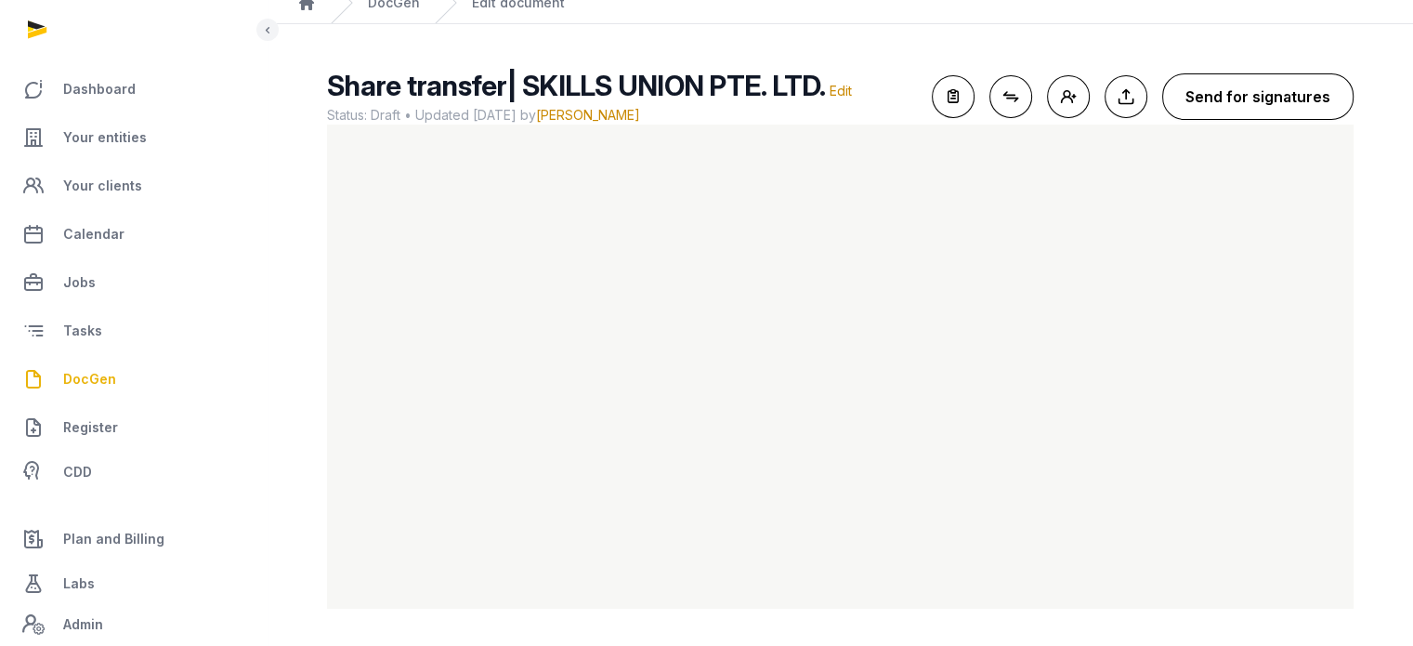
click at [1236, 108] on button "Send for signatures" at bounding box center [1257, 96] width 191 height 46
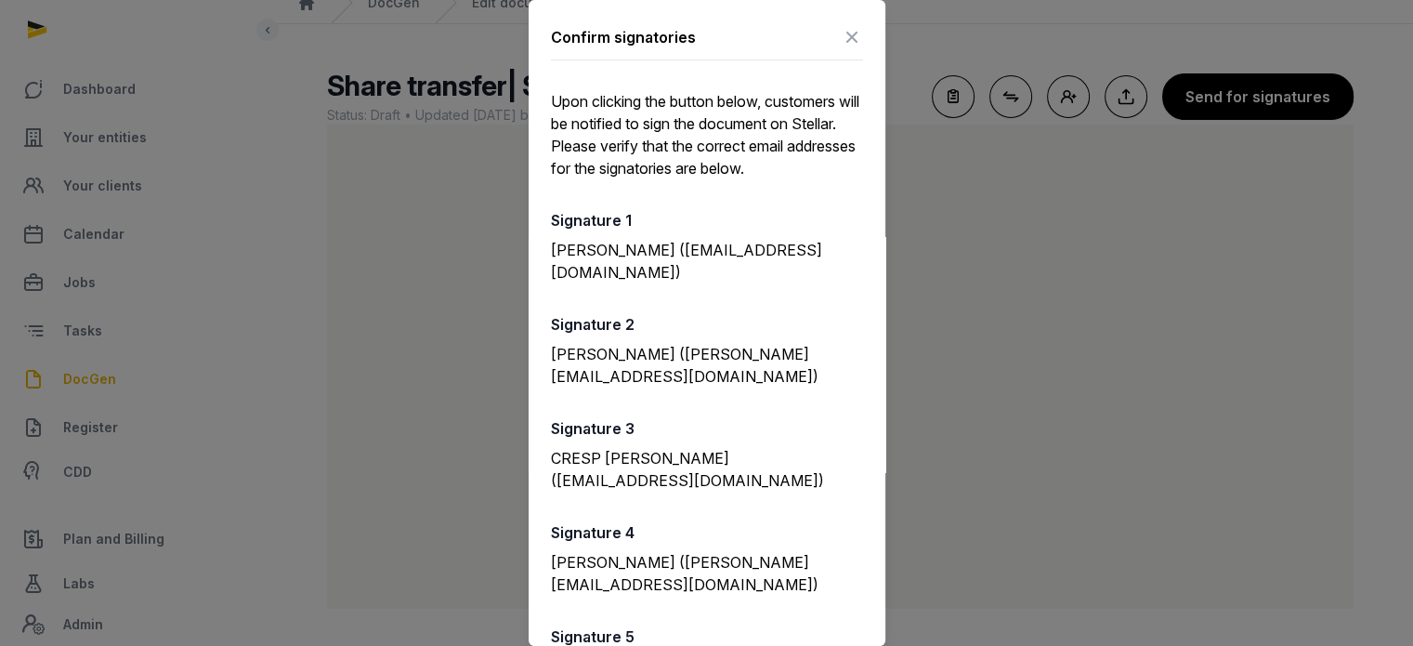
click at [870, 441] on div "Confirm signatories Upon clicking the button below, customers will be notified …" at bounding box center [707, 644] width 357 height 1288
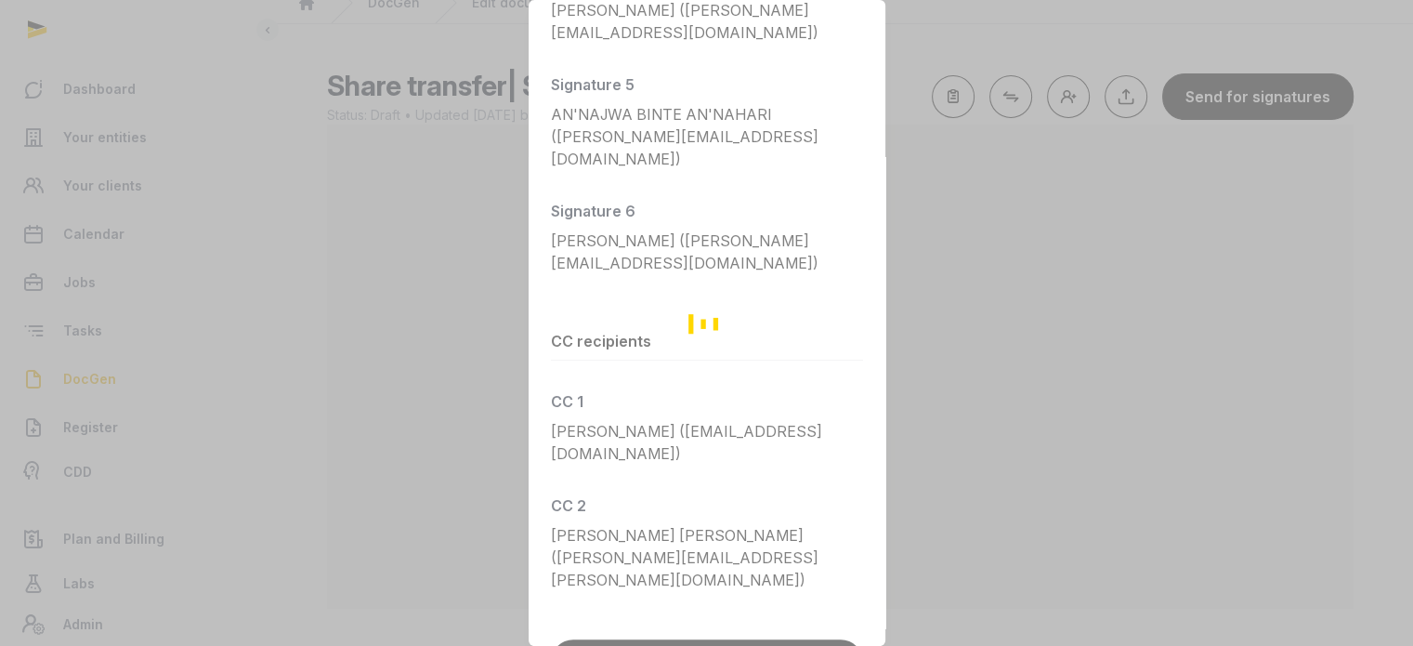
drag, startPoint x: 877, startPoint y: 311, endPoint x: 886, endPoint y: 14, distance: 297.5
click at [886, 14] on div "Loading" at bounding box center [706, 323] width 1413 height 646
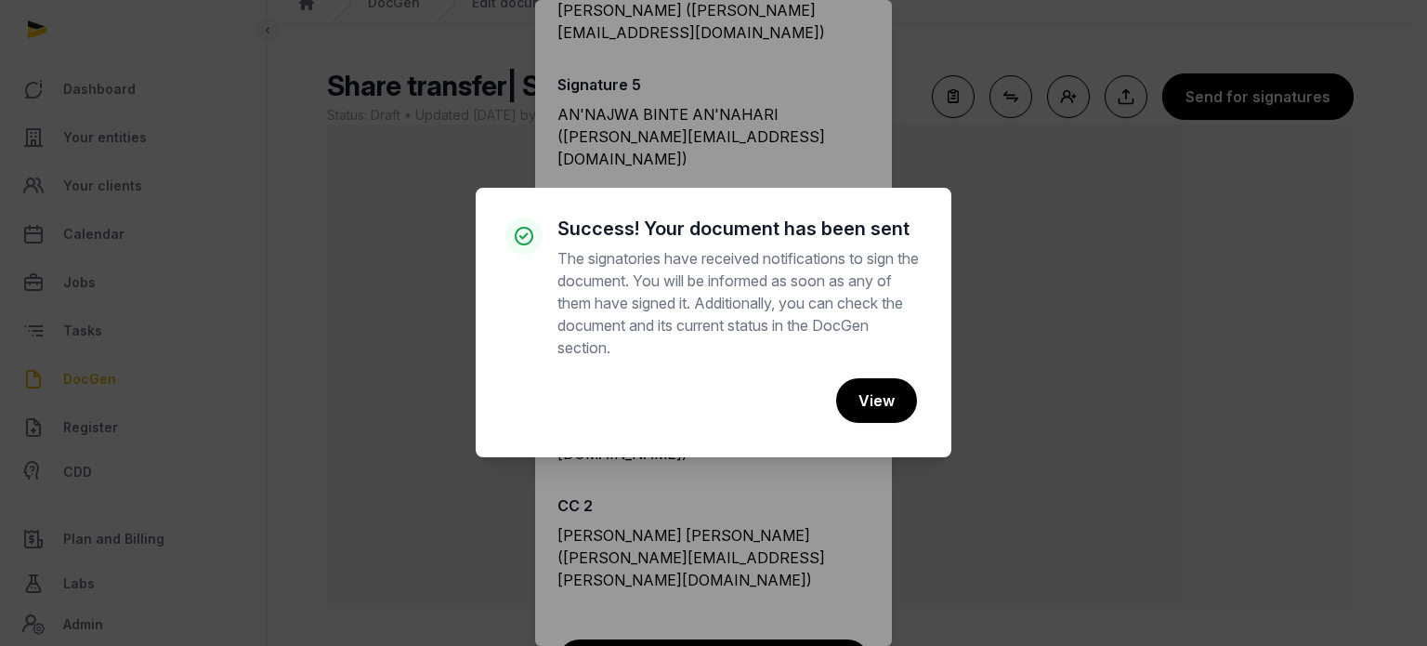
click at [908, 82] on div "× Success! Your document has been sent The signatories have received notificati…" at bounding box center [713, 323] width 1427 height 646
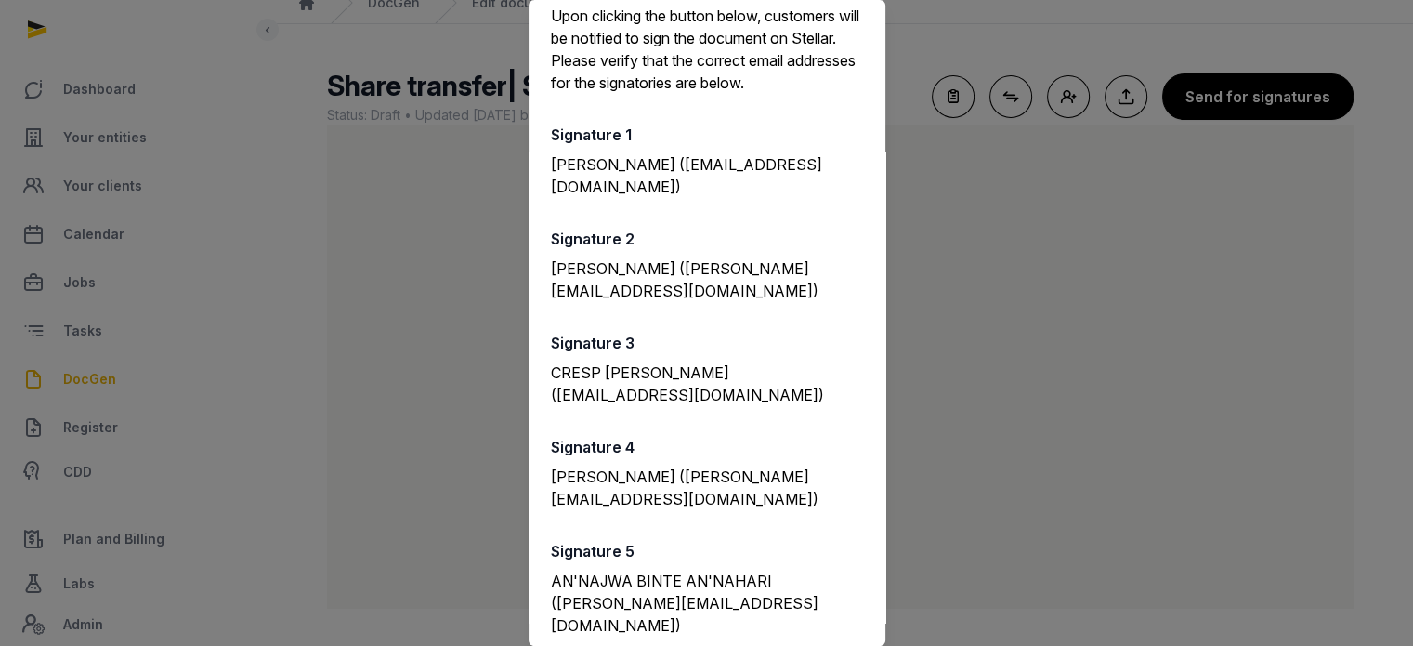
scroll to position [0, 0]
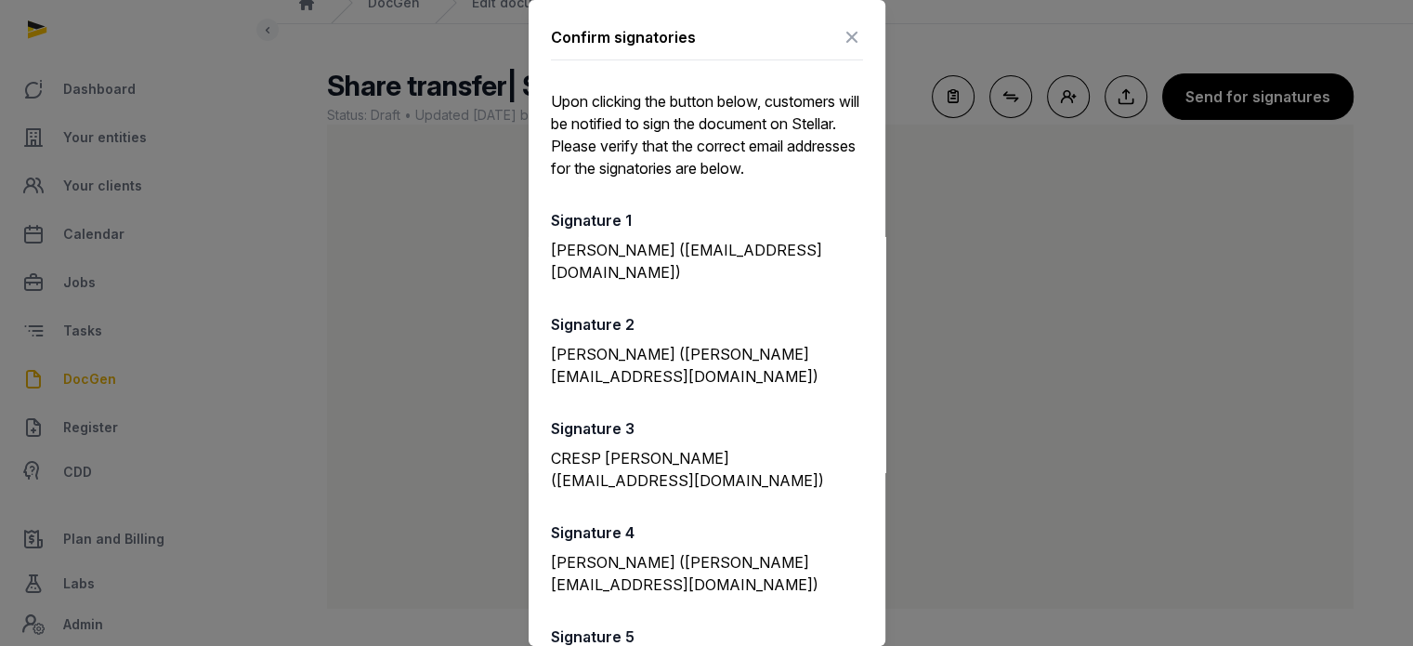
click at [841, 45] on icon at bounding box center [852, 37] width 22 height 30
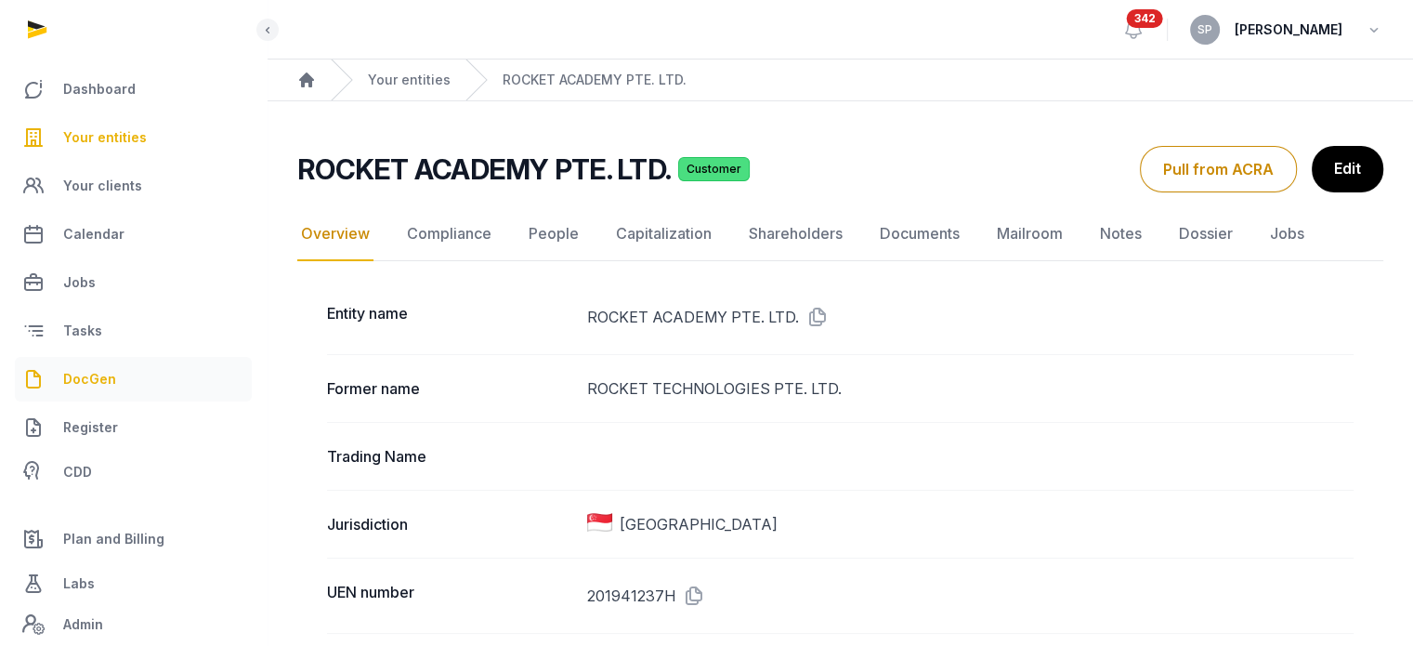
click at [134, 381] on link "DocGen" at bounding box center [133, 379] width 237 height 45
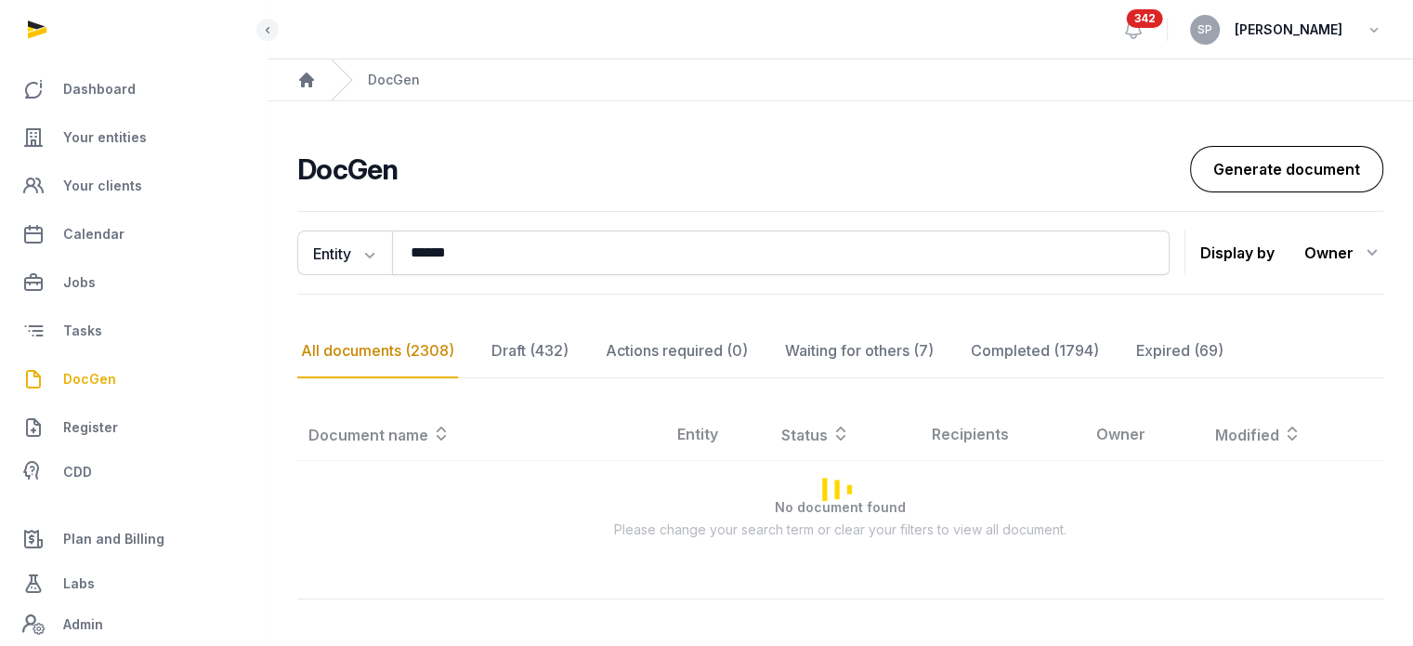
click at [1249, 165] on link "Generate document" at bounding box center [1286, 169] width 193 height 46
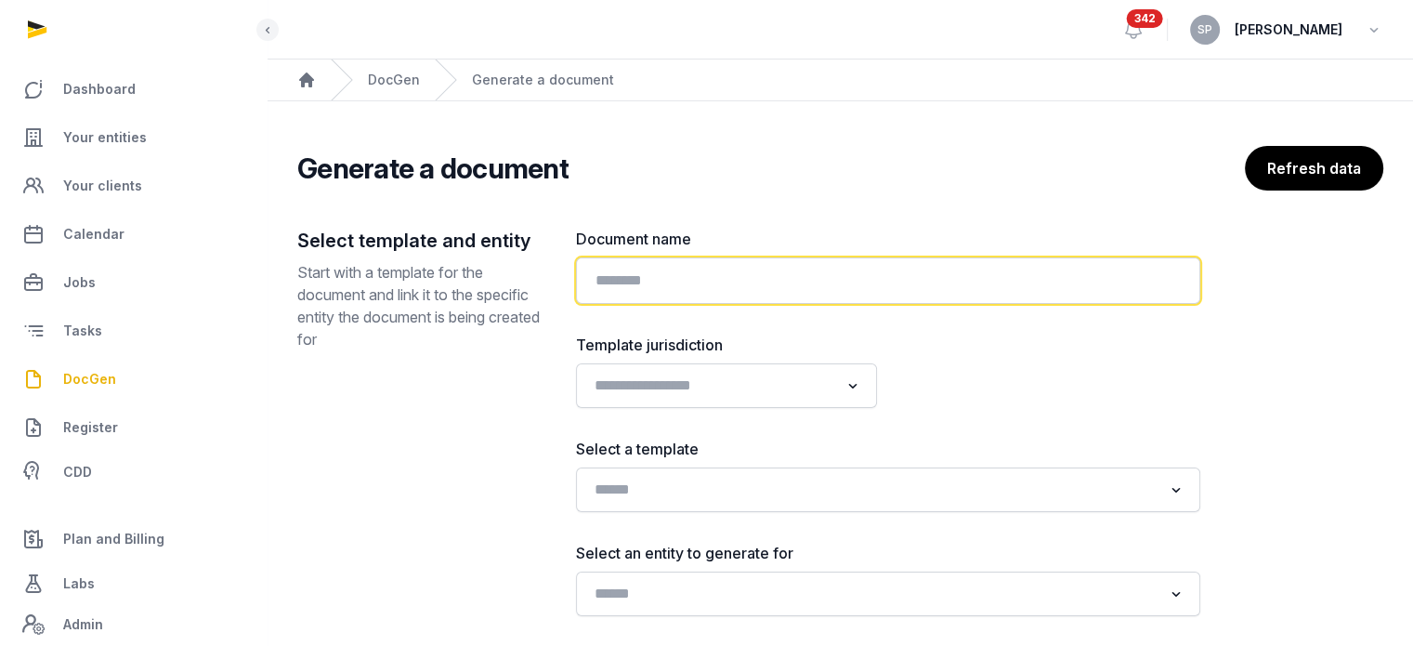
click at [711, 271] on input "text" at bounding box center [888, 280] width 624 height 46
type input "**********"
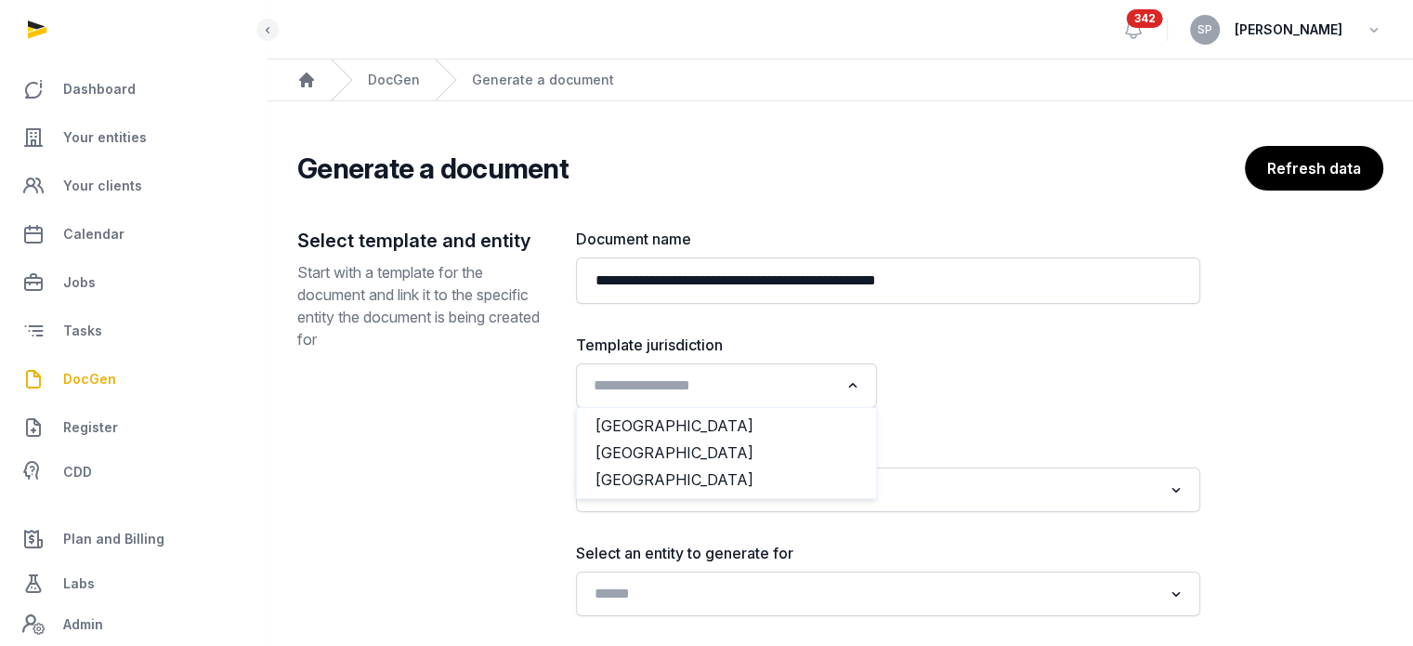
click at [860, 374] on icon "Search for option" at bounding box center [853, 385] width 19 height 22
click at [680, 456] on li "[GEOGRAPHIC_DATA]" at bounding box center [726, 453] width 299 height 27
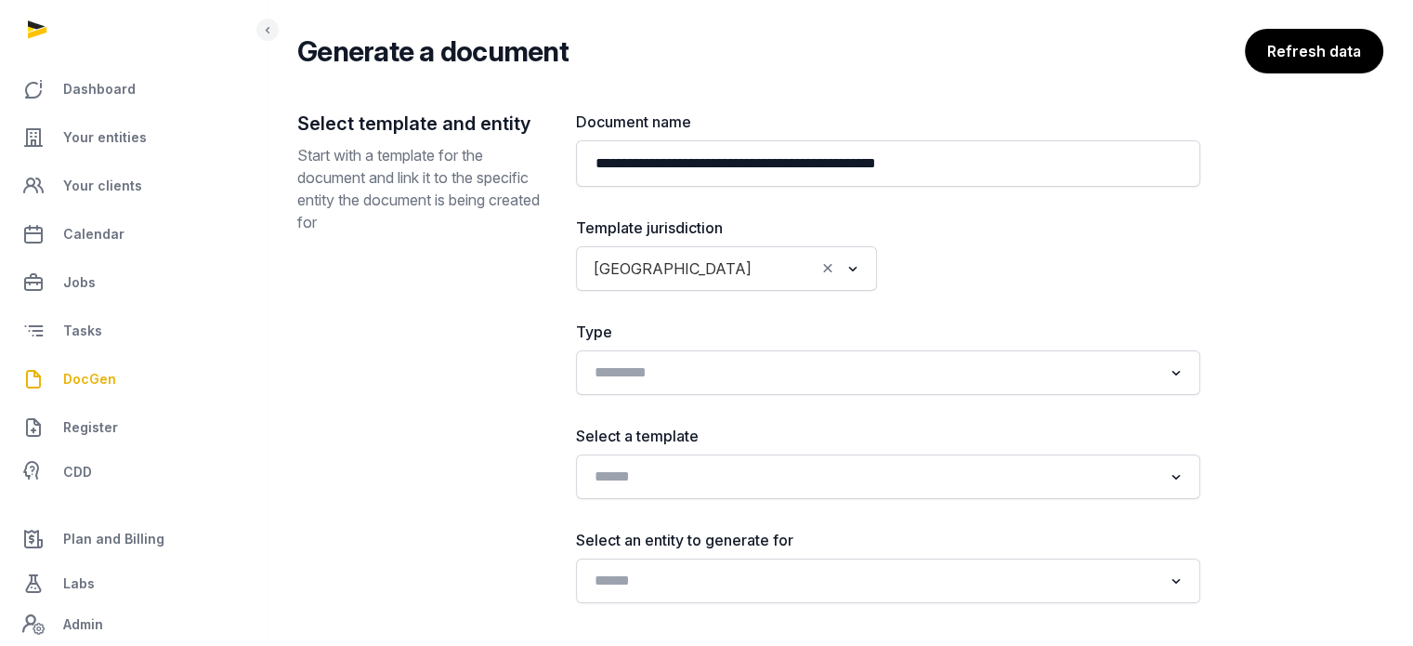
scroll to position [224, 0]
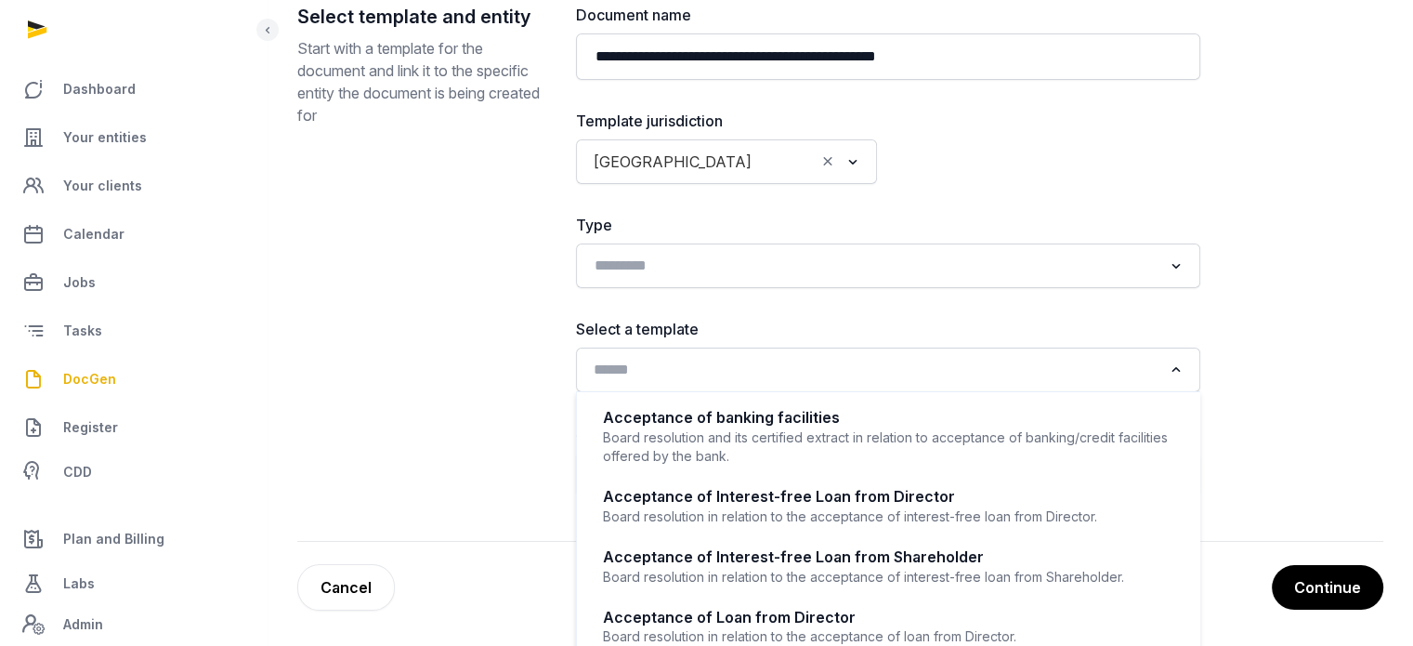
click at [682, 383] on div "Loading..." at bounding box center [888, 369] width 606 height 33
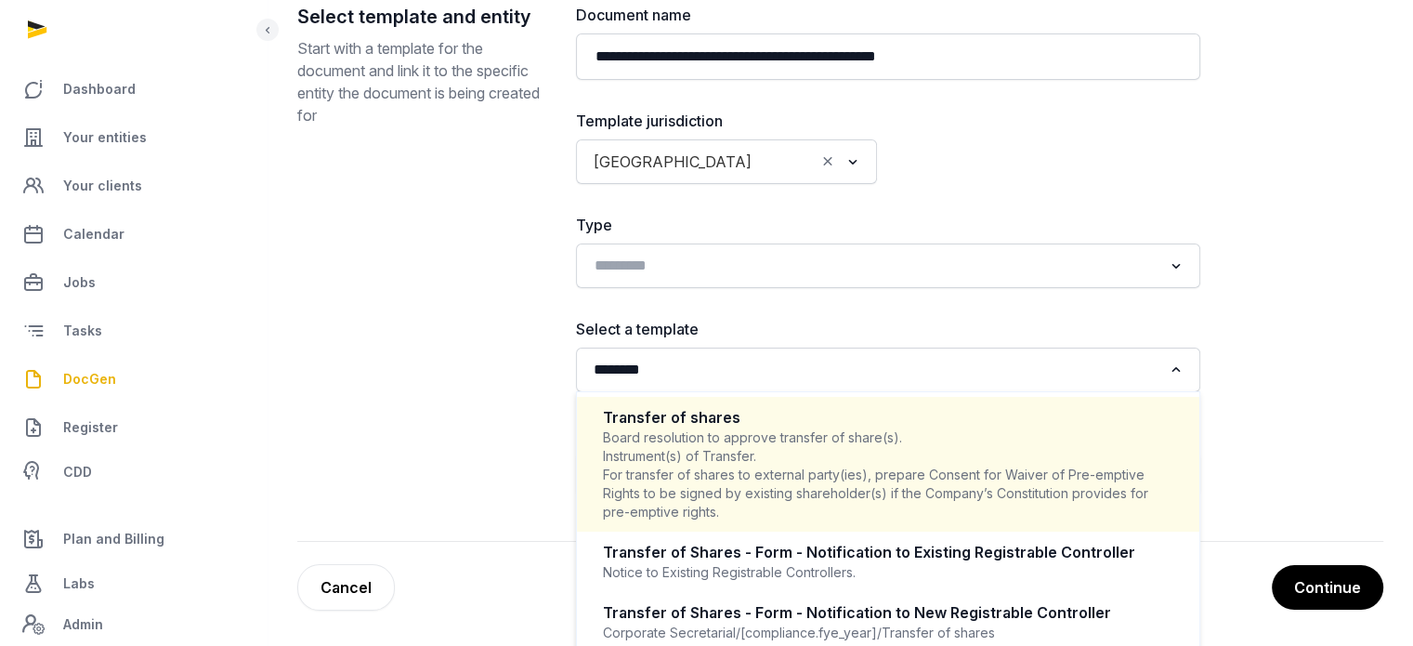
click at [695, 437] on div "Board resolution to approve transfer of share(s). Instrument(s) of Transfer. Fo…" at bounding box center [888, 474] width 571 height 93
type input "********"
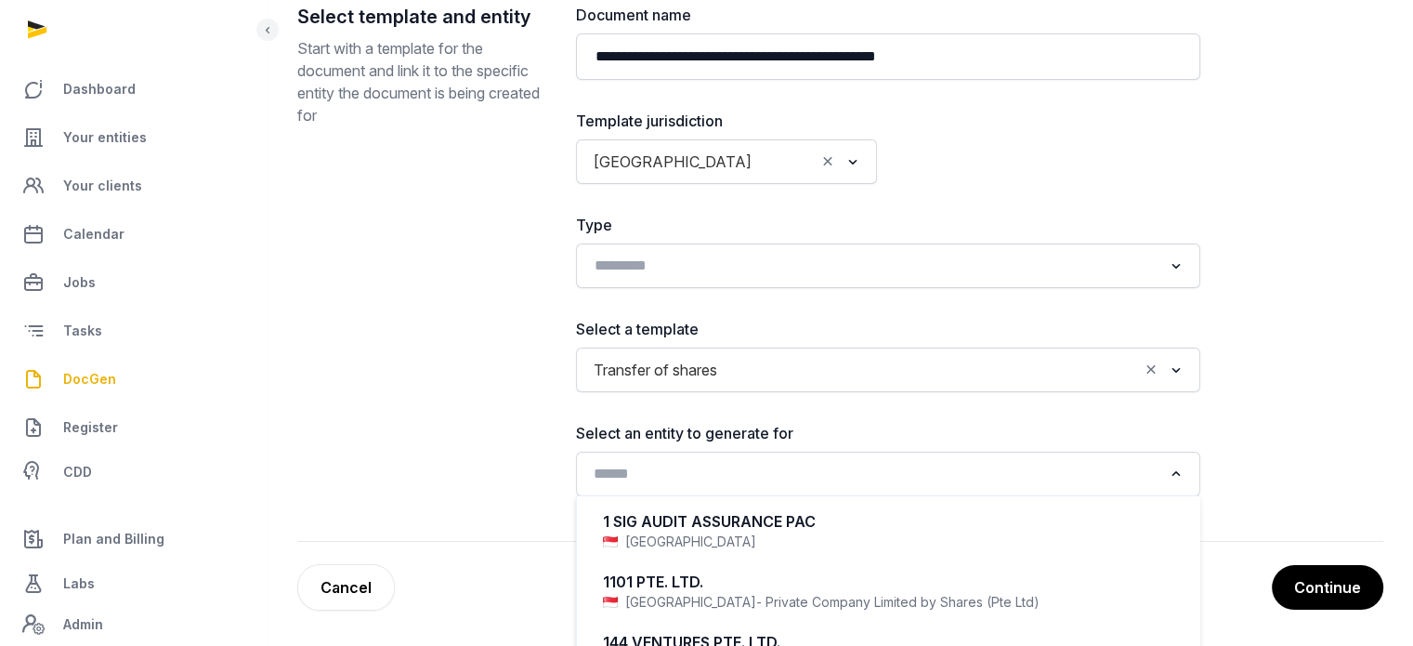
click at [702, 464] on input "Search for option" at bounding box center [874, 474] width 575 height 26
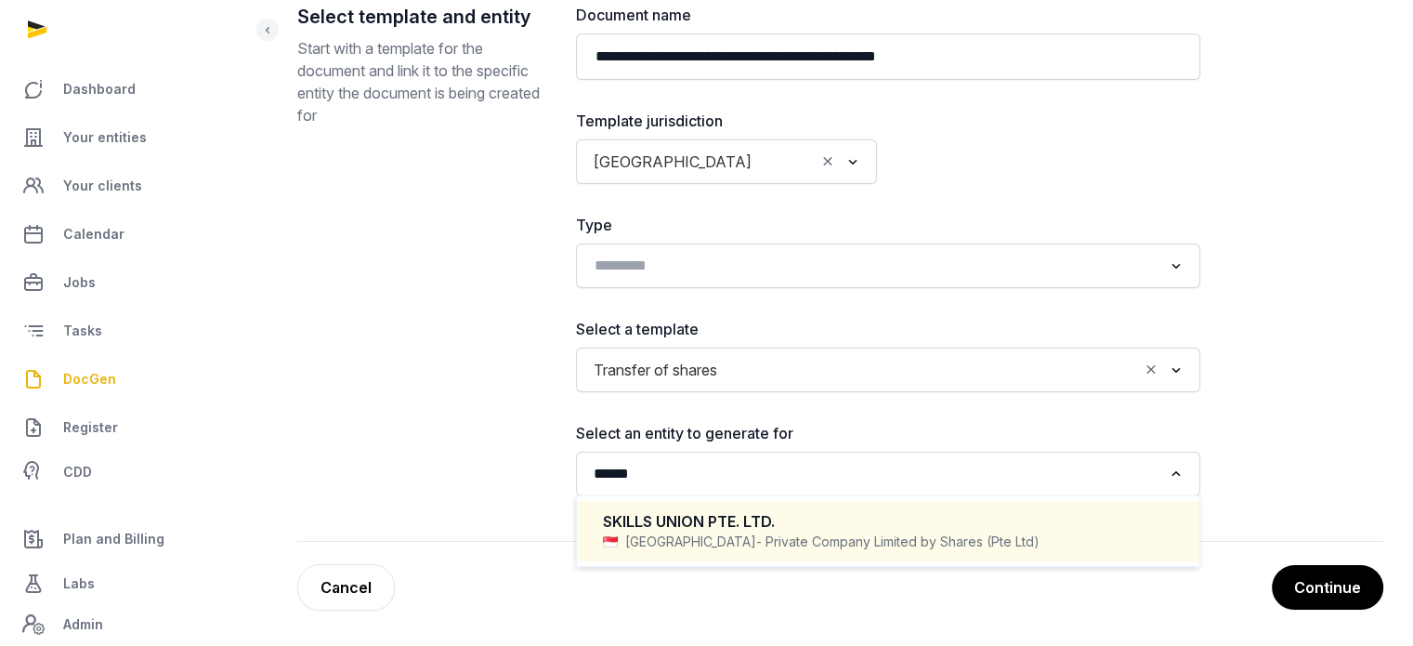
click at [713, 523] on div "SKILLS UNION PTE. LTD." at bounding box center [888, 521] width 571 height 21
type input "******"
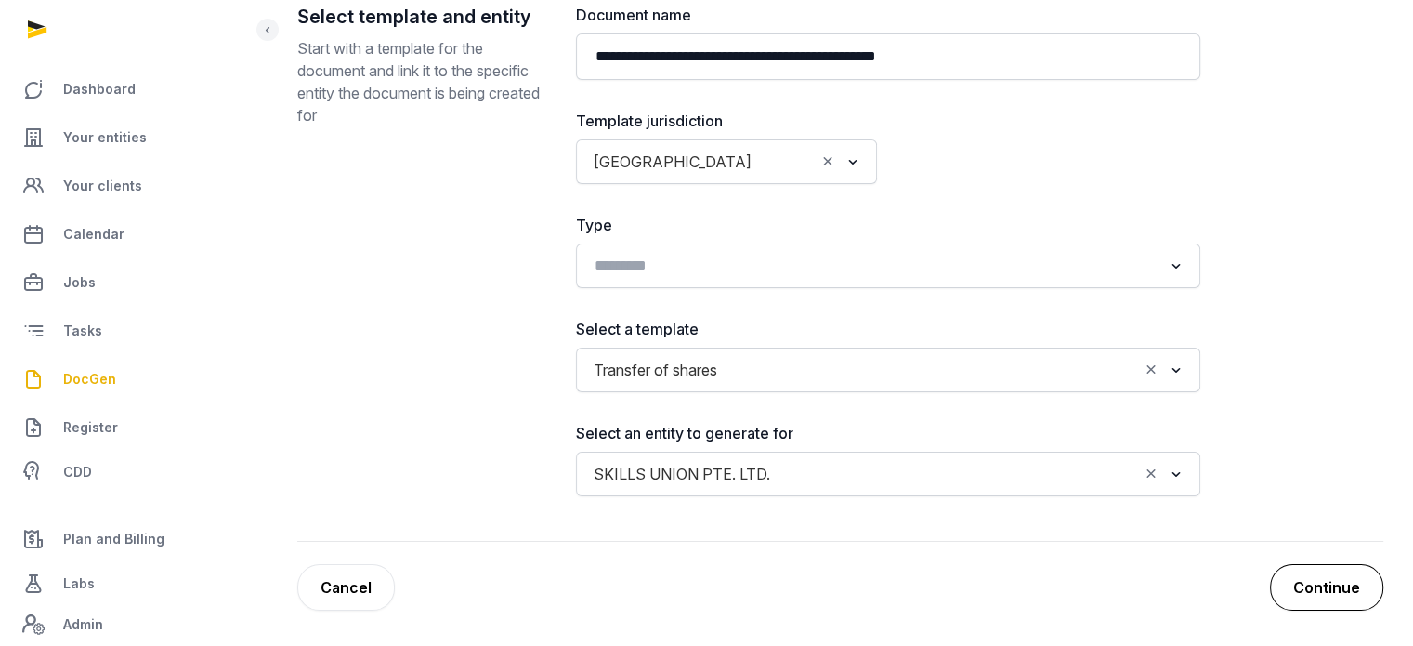
click at [1290, 581] on button "Continue" at bounding box center [1326, 587] width 113 height 46
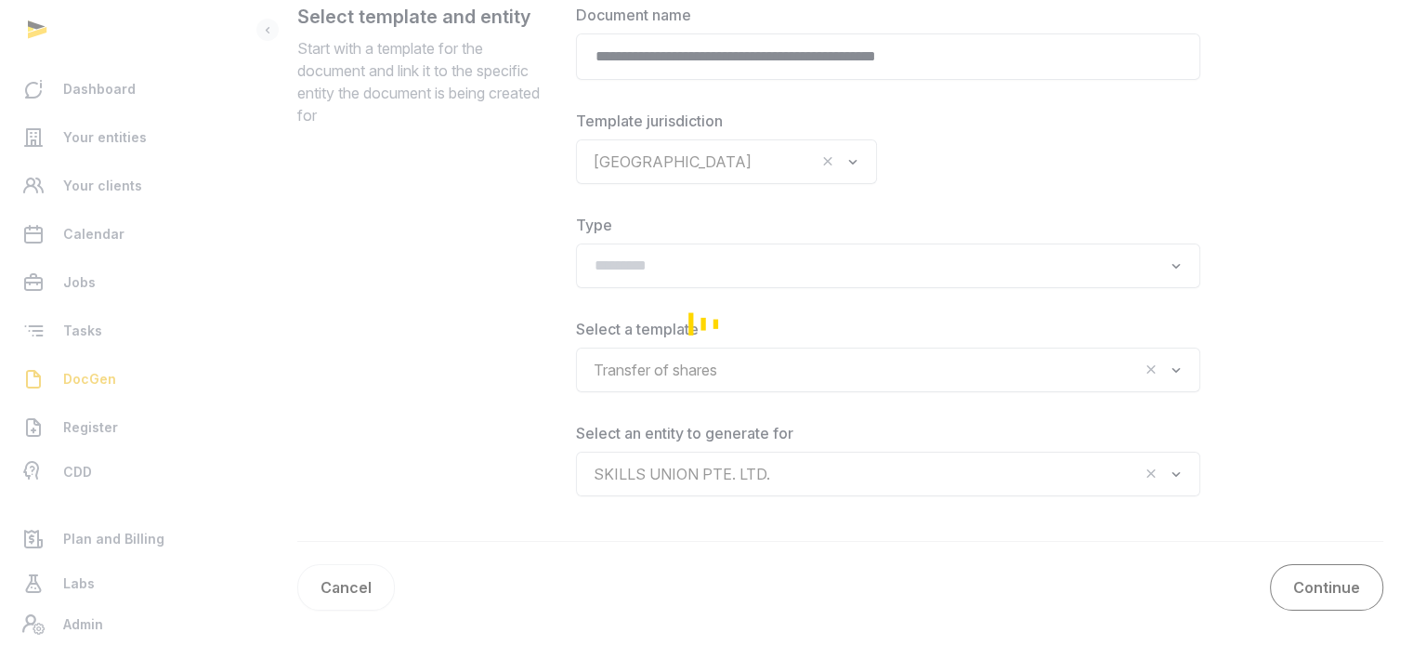
scroll to position [140, 0]
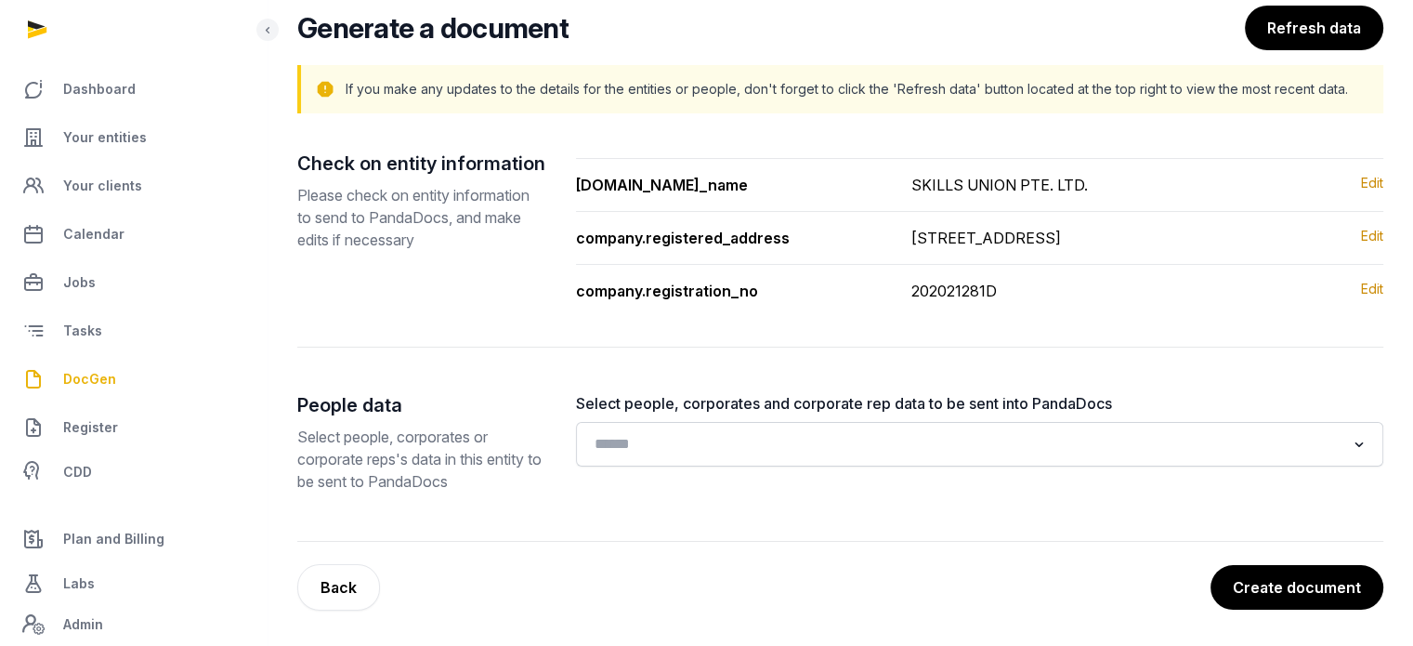
click at [1290, 581] on button "Create document" at bounding box center [1297, 587] width 173 height 45
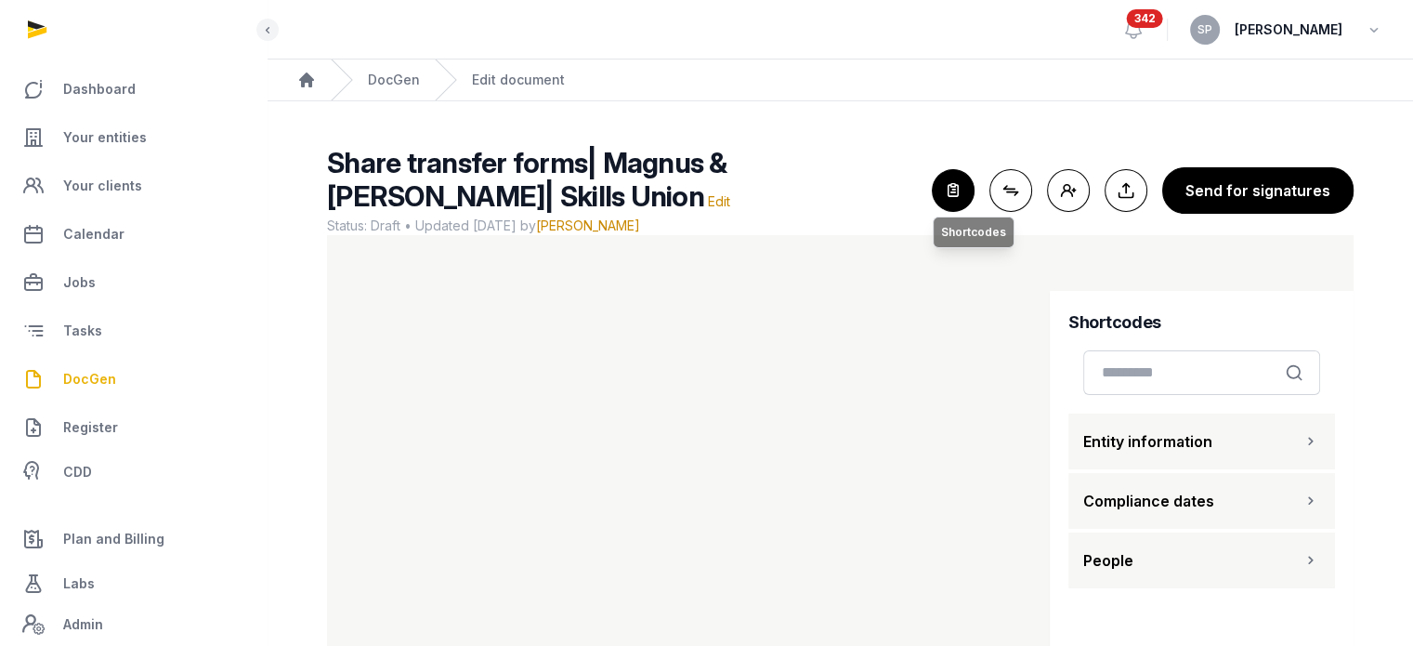
click at [961, 204] on icon "button" at bounding box center [953, 190] width 41 height 41
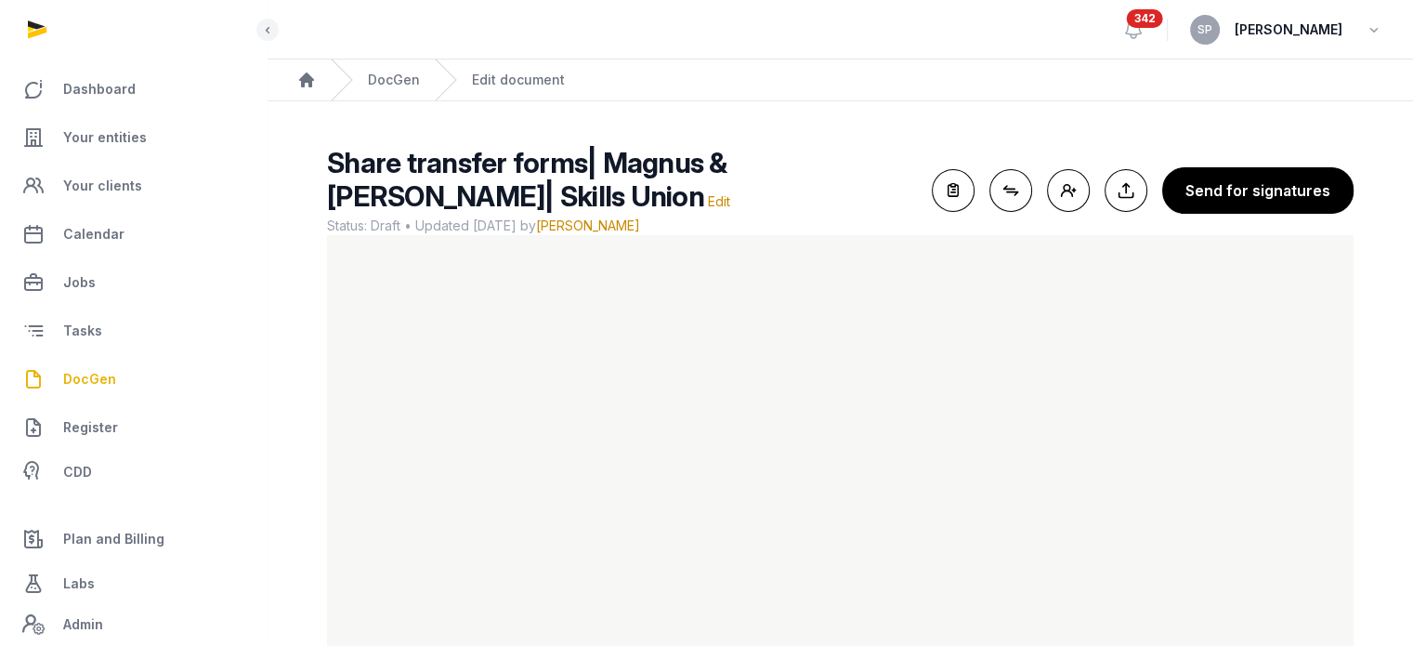
scroll to position [111, 0]
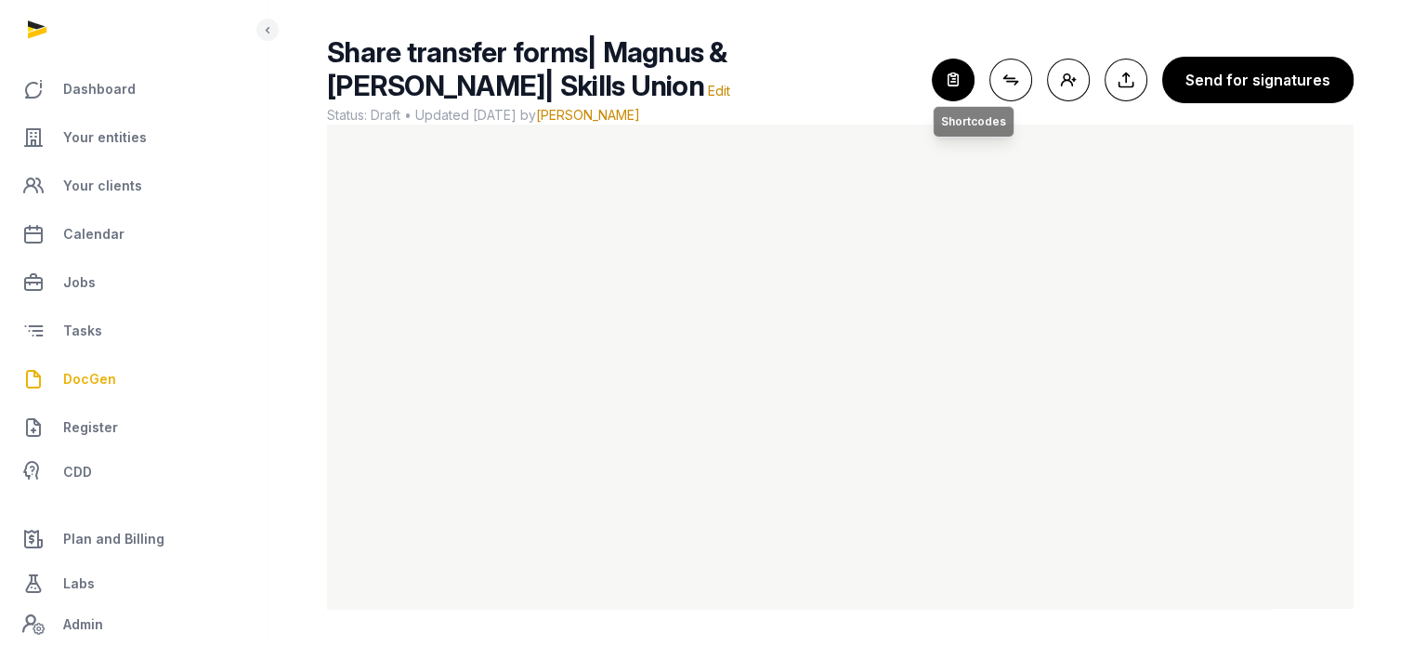
click at [960, 78] on icon "button" at bounding box center [953, 79] width 41 height 41
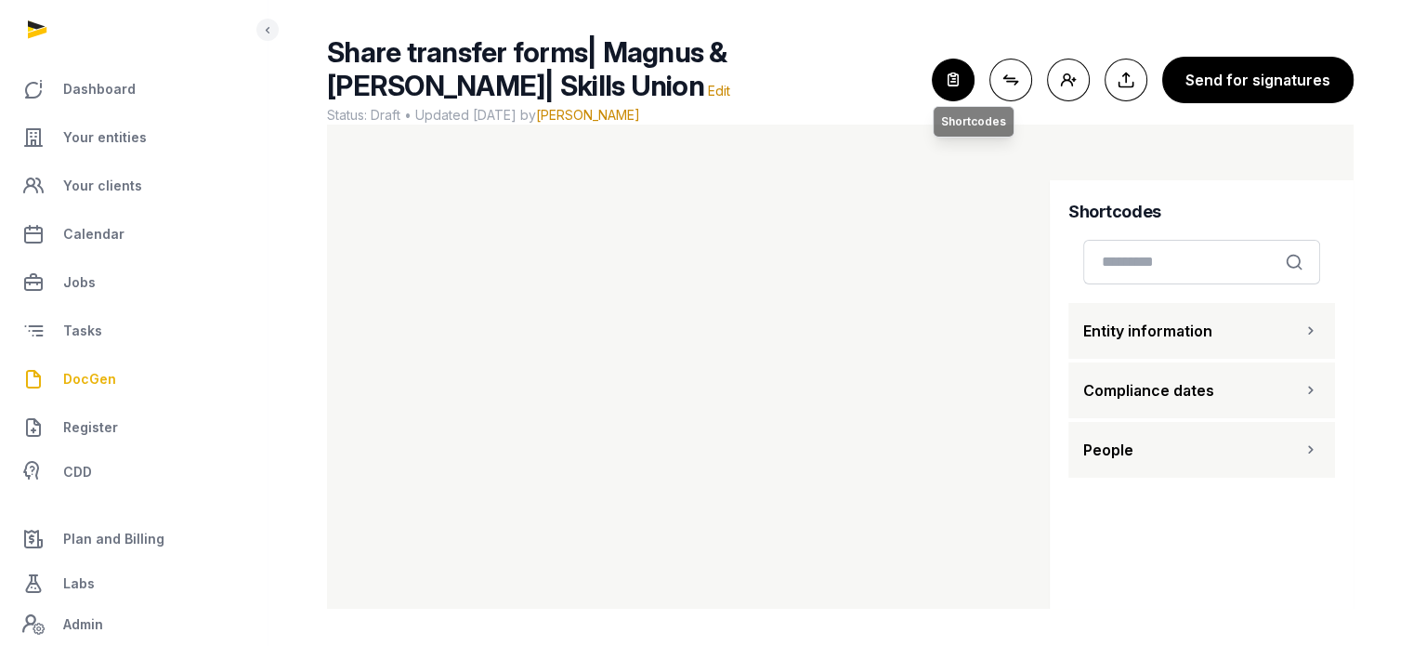
click at [942, 69] on icon "button" at bounding box center [953, 79] width 41 height 41
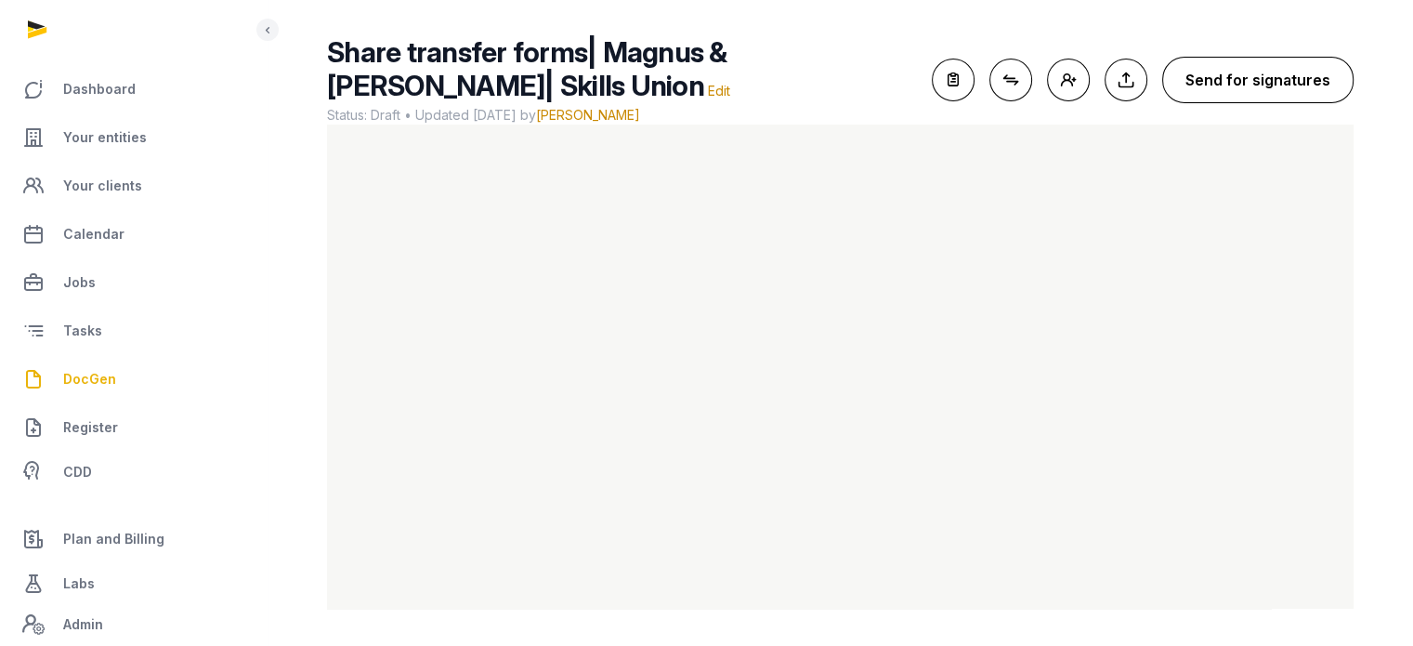
click at [1187, 85] on button "Send for signatures" at bounding box center [1257, 80] width 191 height 46
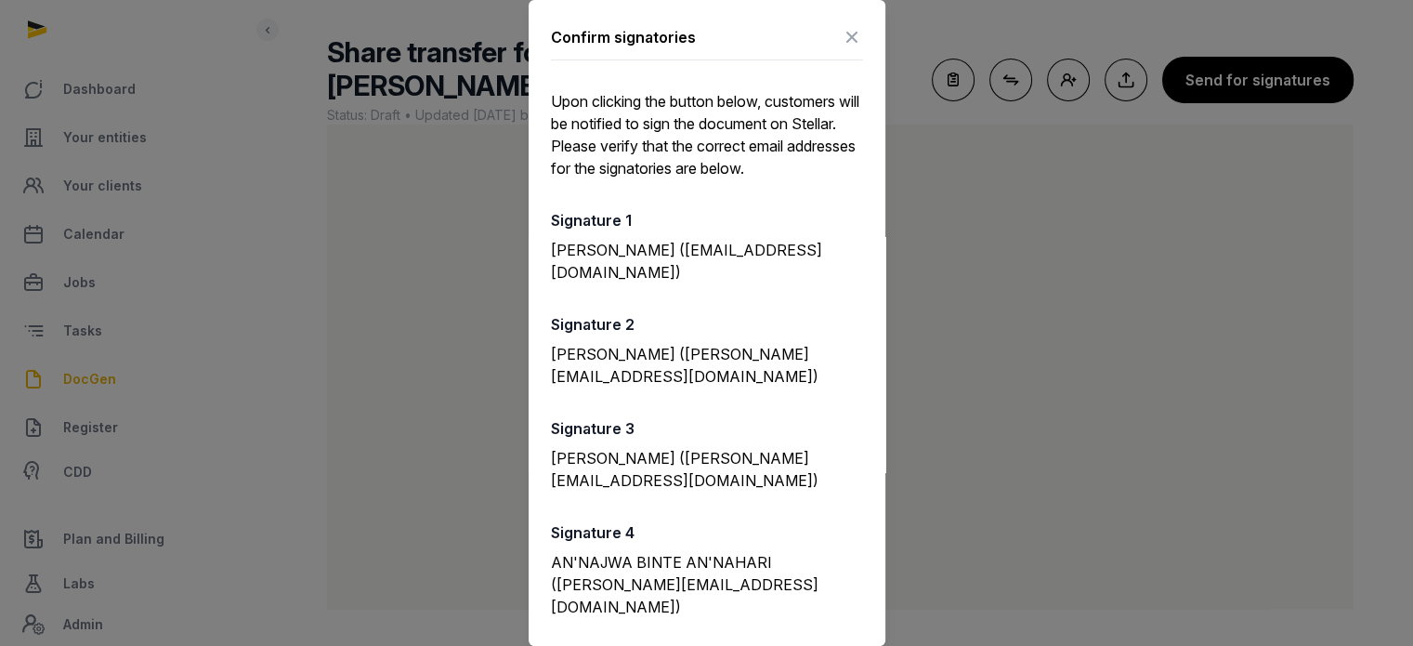
scroll to position [344, 0]
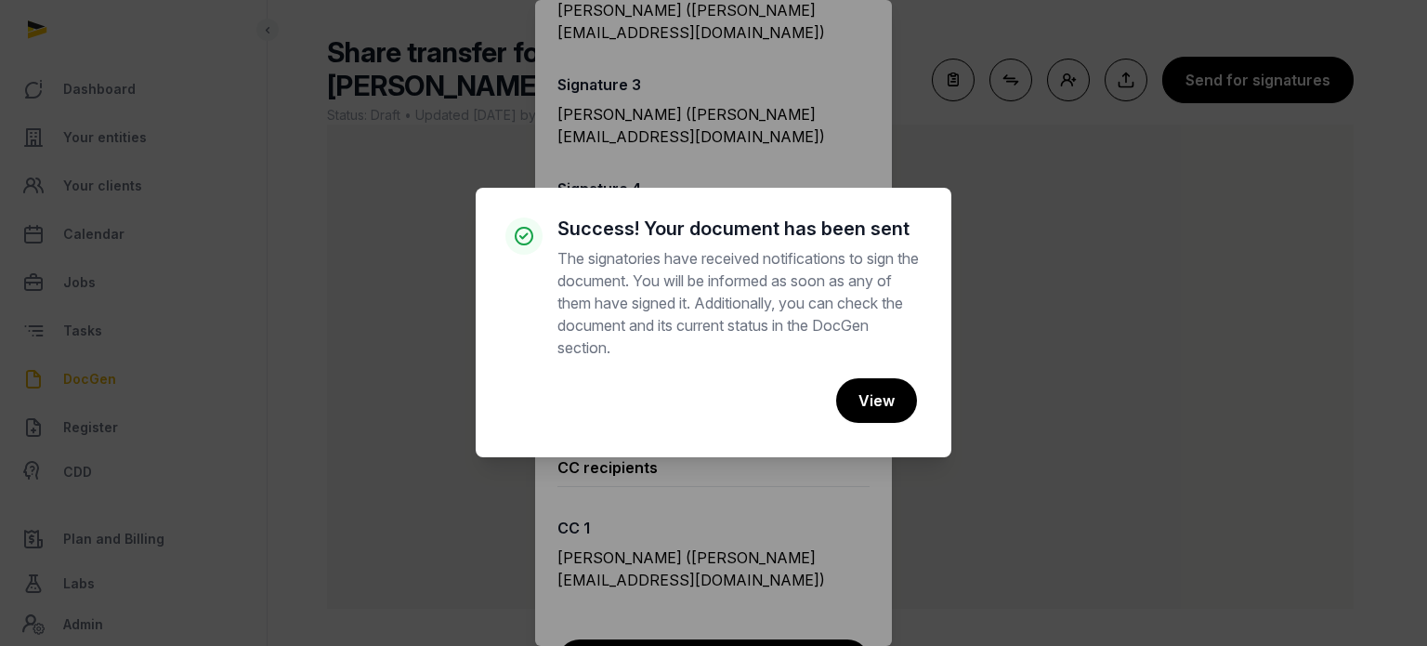
click at [901, 44] on div "× Success! Your document has been sent The signatories have received notificati…" at bounding box center [713, 323] width 1427 height 646
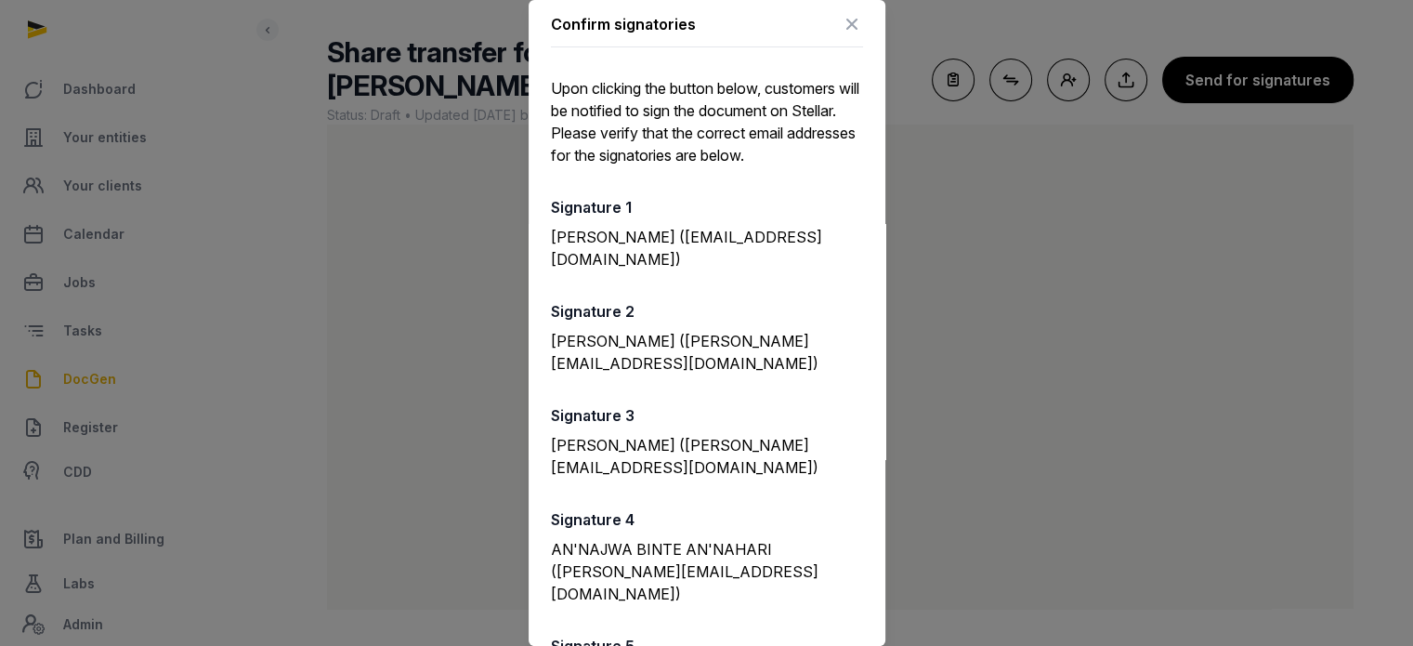
scroll to position [0, 0]
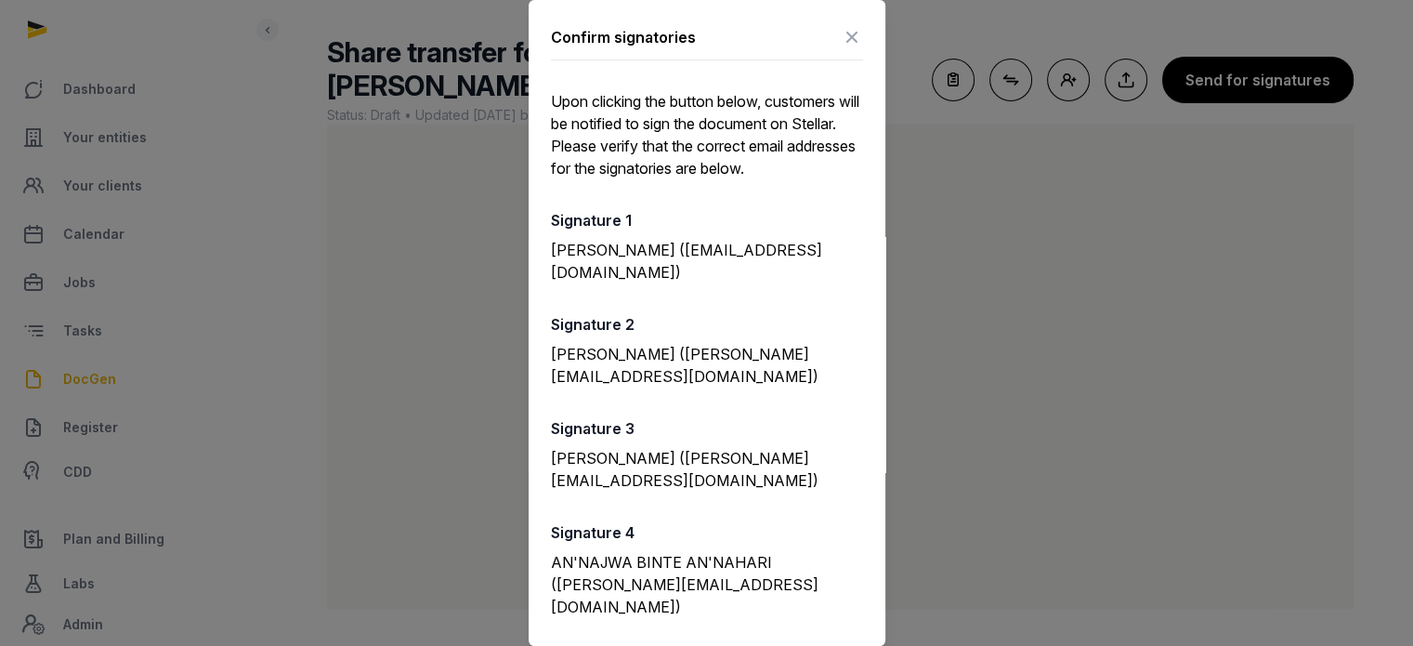
click at [841, 38] on icon at bounding box center [852, 37] width 22 height 30
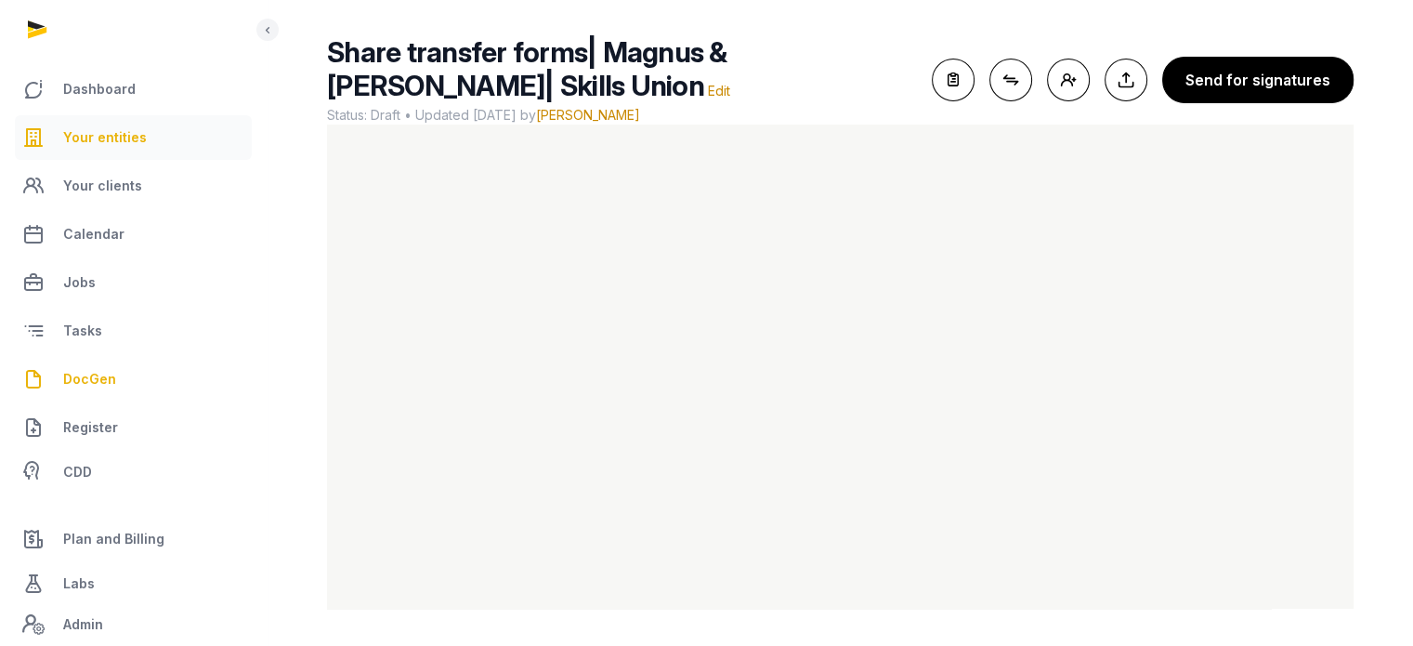
click at [156, 152] on link "Your entities" at bounding box center [133, 137] width 237 height 45
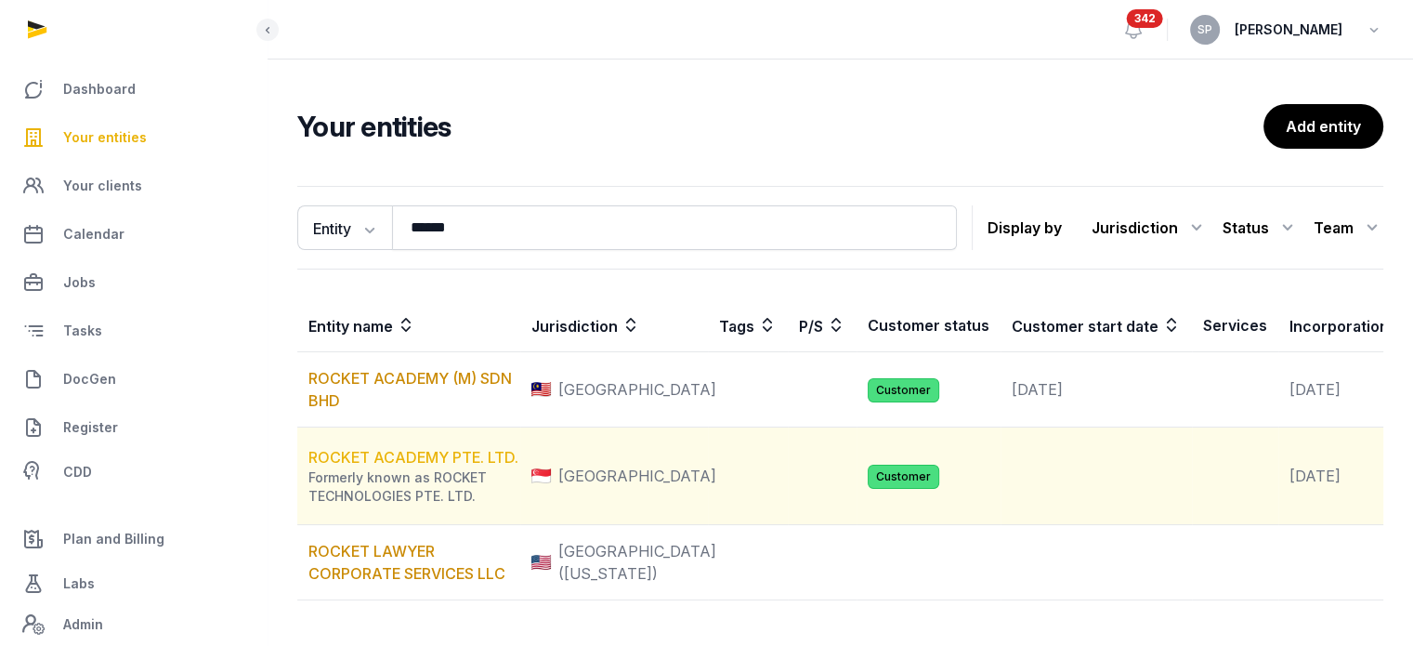
click at [484, 466] on link "ROCKET ACADEMY PTE. LTD." at bounding box center [414, 457] width 210 height 19
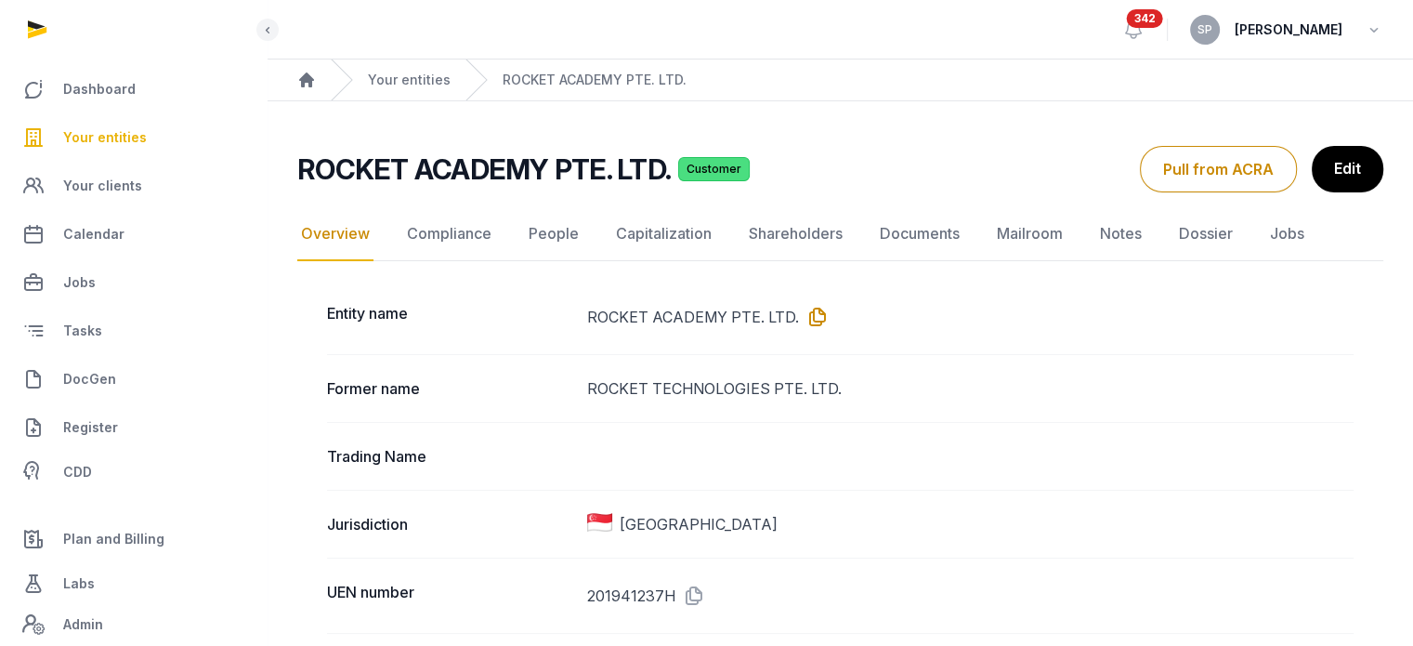
click at [823, 315] on icon at bounding box center [814, 317] width 30 height 30
click at [118, 385] on link "DocGen" at bounding box center [133, 379] width 237 height 45
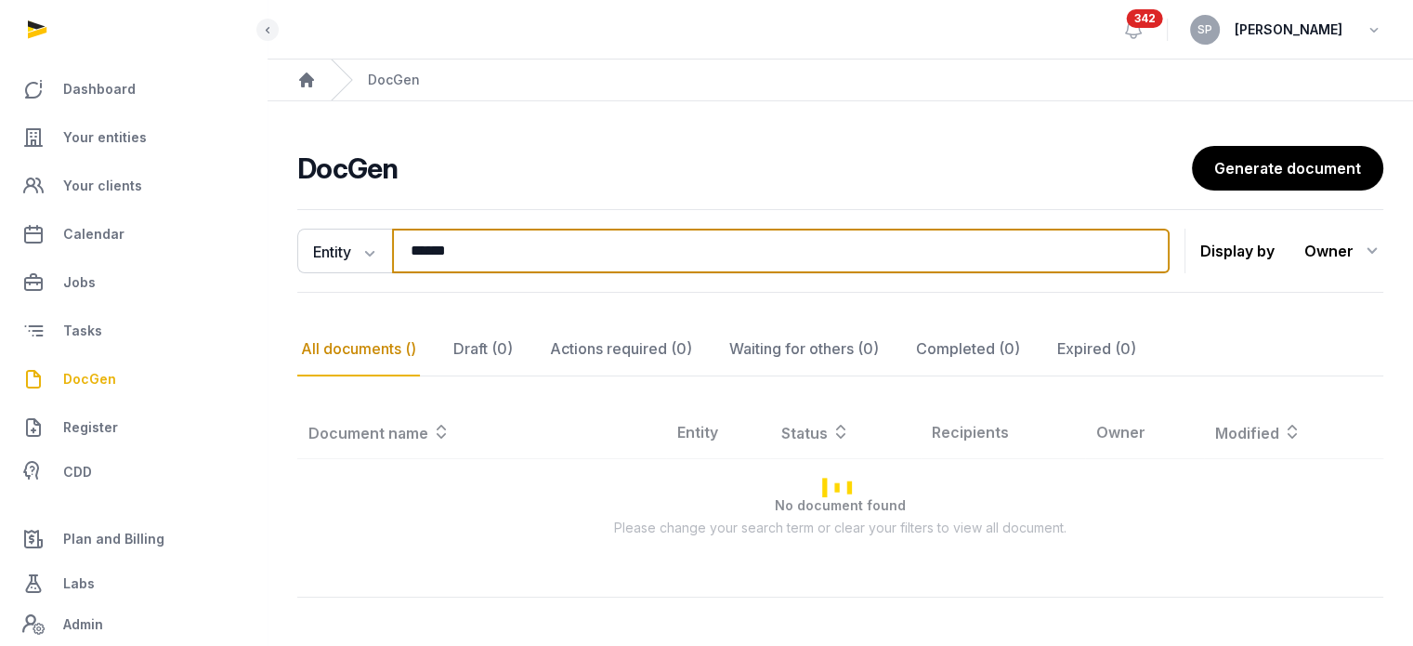
click at [571, 251] on input "******" at bounding box center [781, 251] width 778 height 45
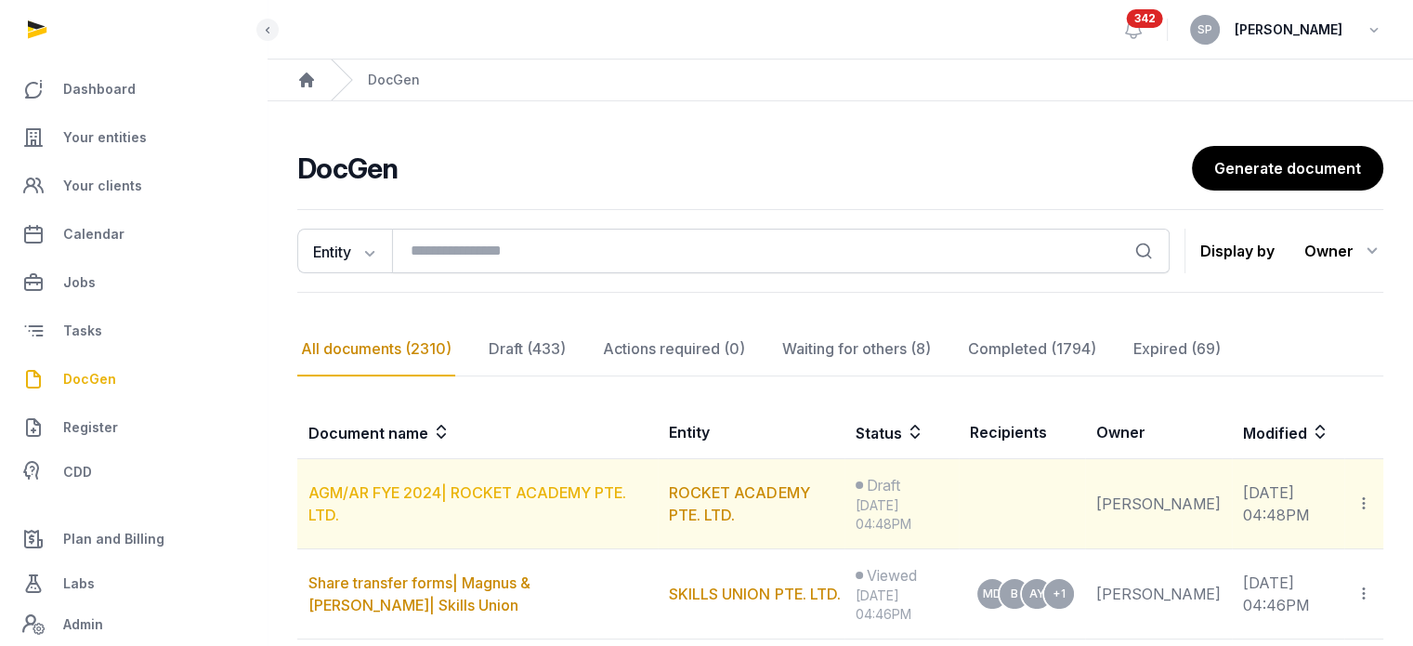
click at [585, 506] on link "AGM/AR FYE 2024| ROCKET ACADEMY PTE. LTD." at bounding box center [468, 503] width 318 height 41
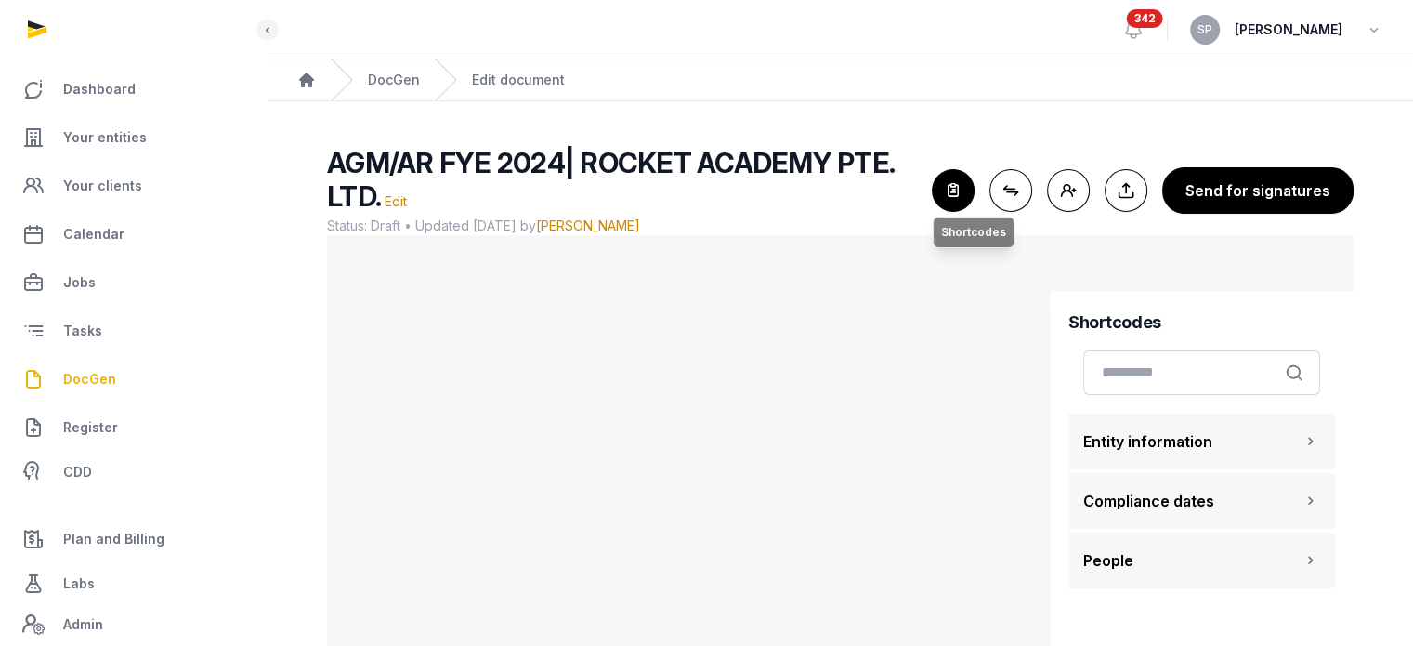
click at [955, 198] on icon "button" at bounding box center [953, 190] width 41 height 41
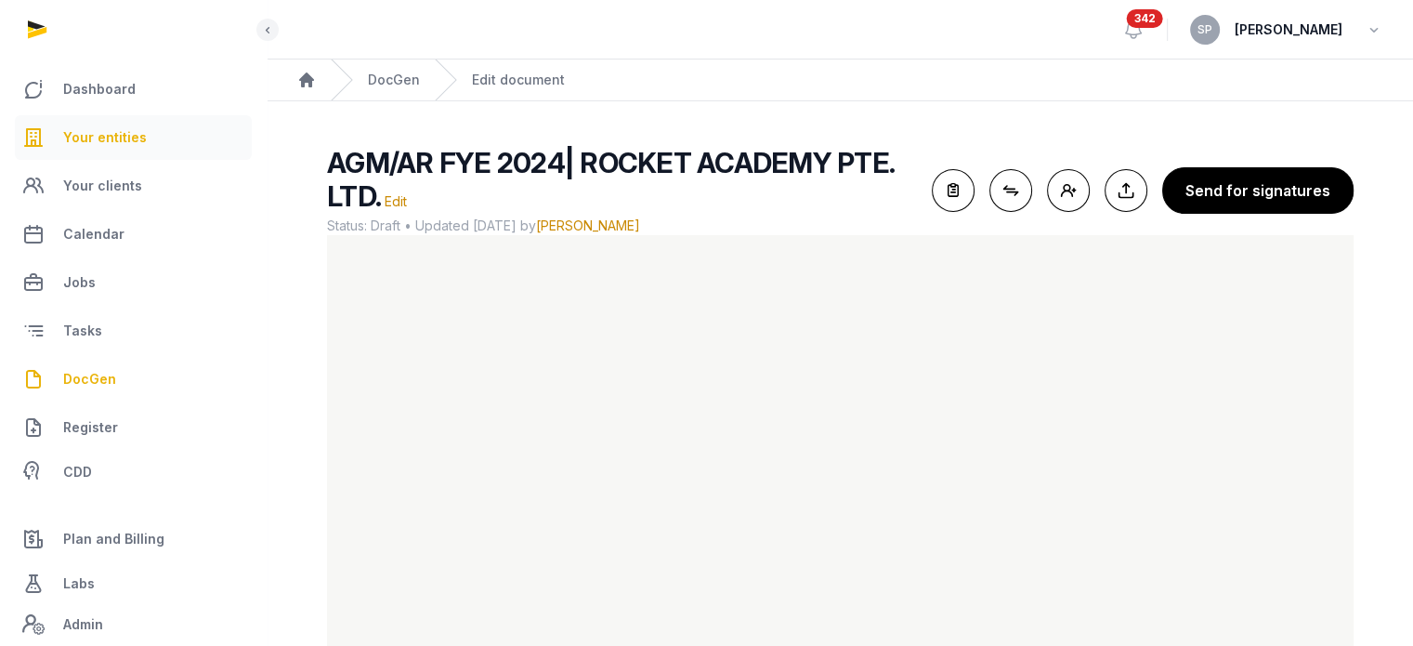
click at [97, 130] on span "Your entities" at bounding box center [105, 137] width 84 height 22
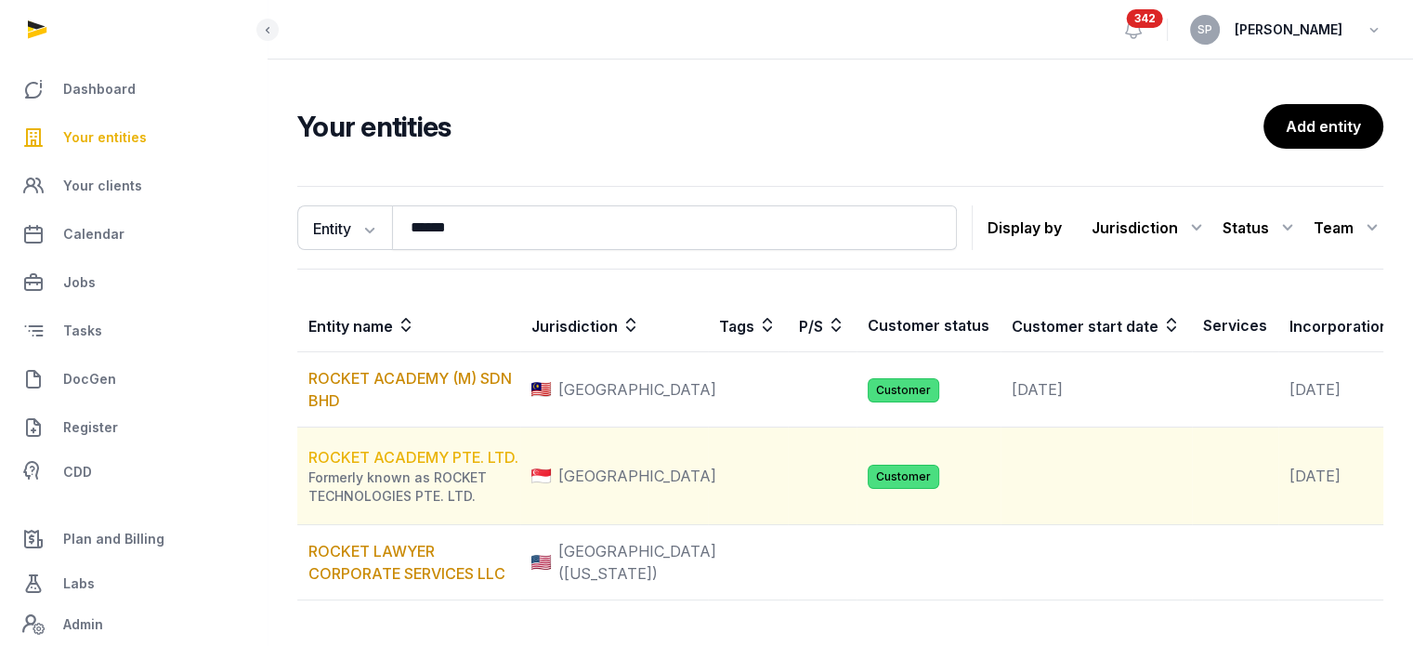
click at [424, 466] on link "ROCKET ACADEMY PTE. LTD." at bounding box center [414, 457] width 210 height 19
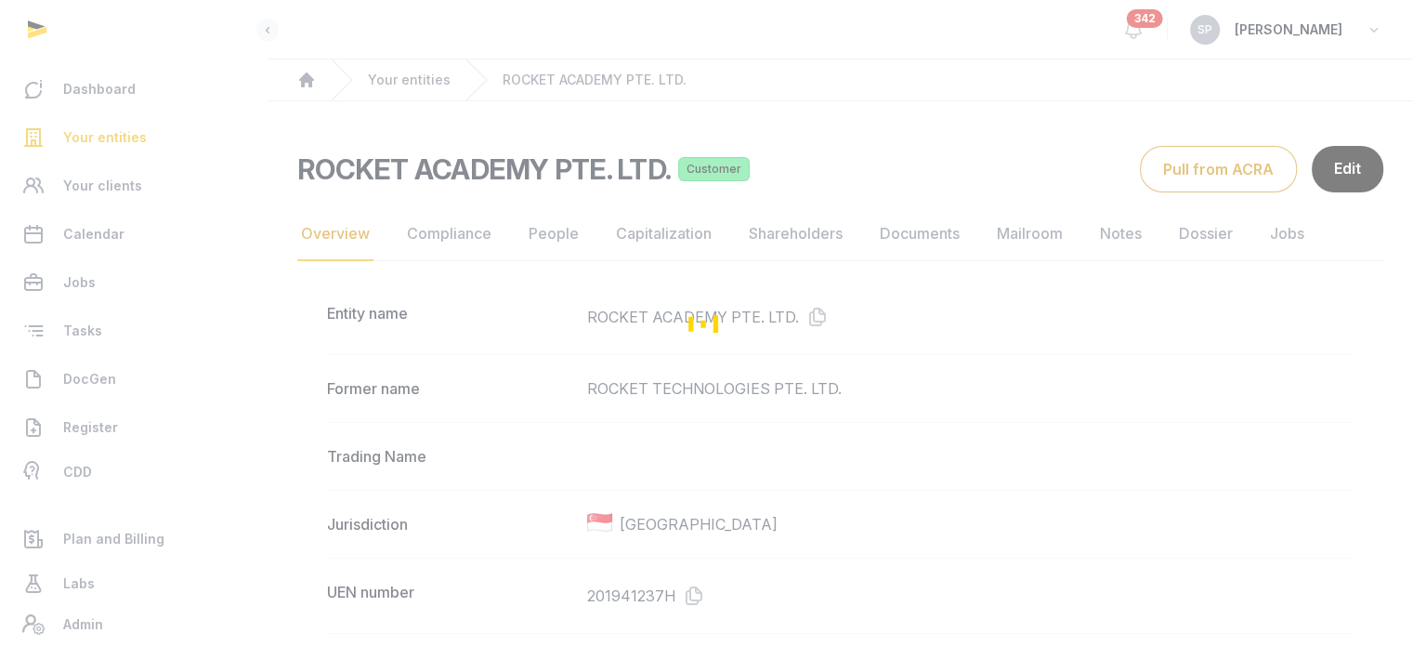
click at [554, 232] on div "Loading" at bounding box center [706, 323] width 1413 height 646
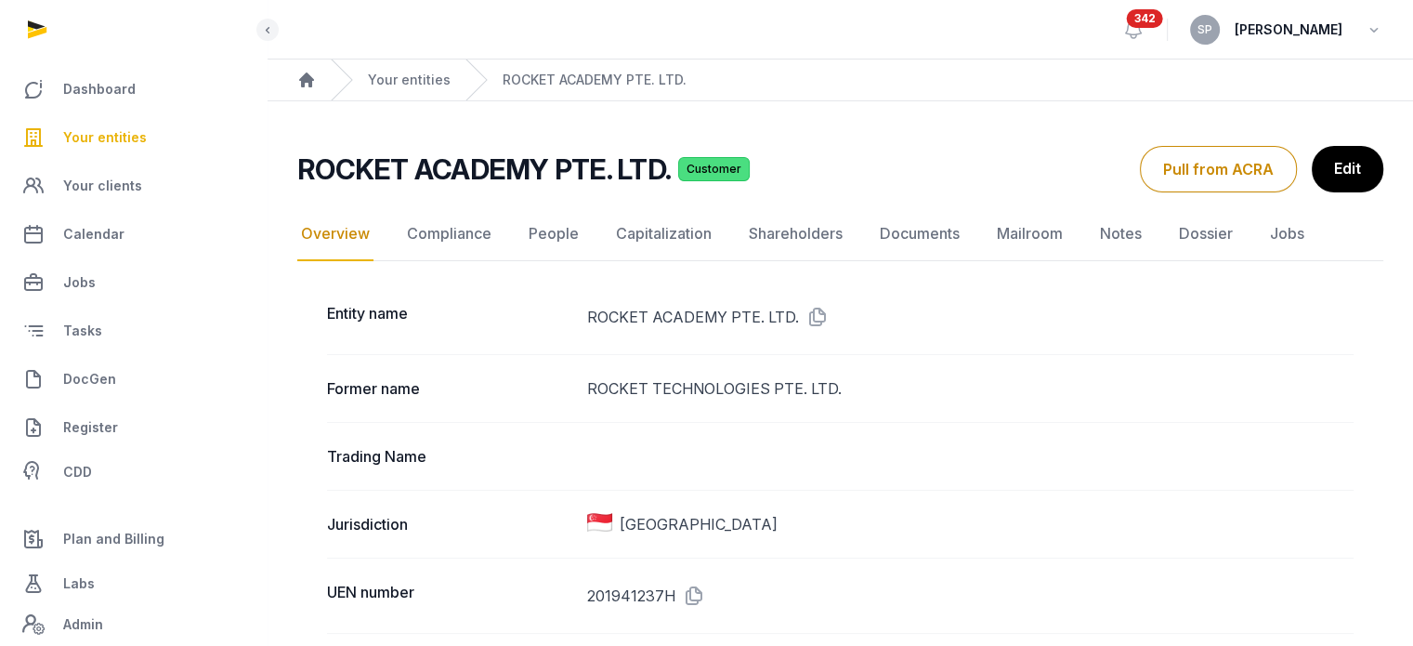
click at [554, 232] on link "People" at bounding box center [554, 234] width 58 height 54
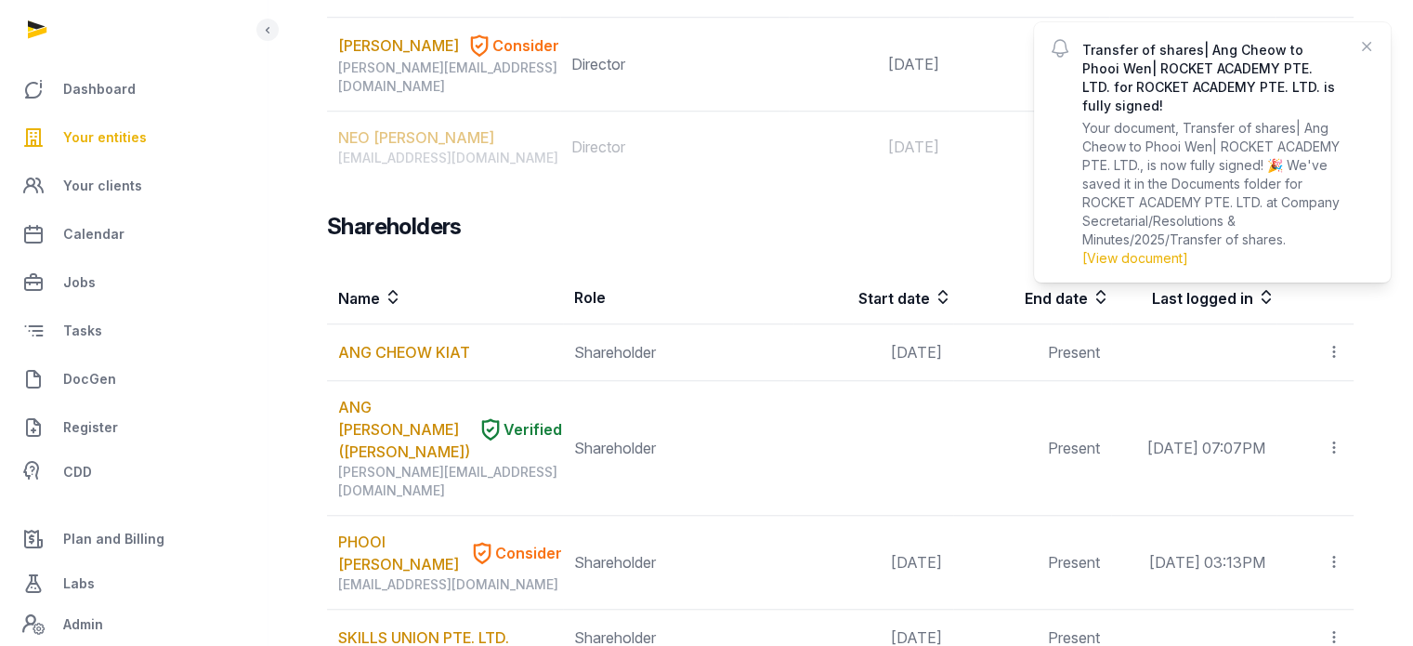
scroll to position [1432, 0]
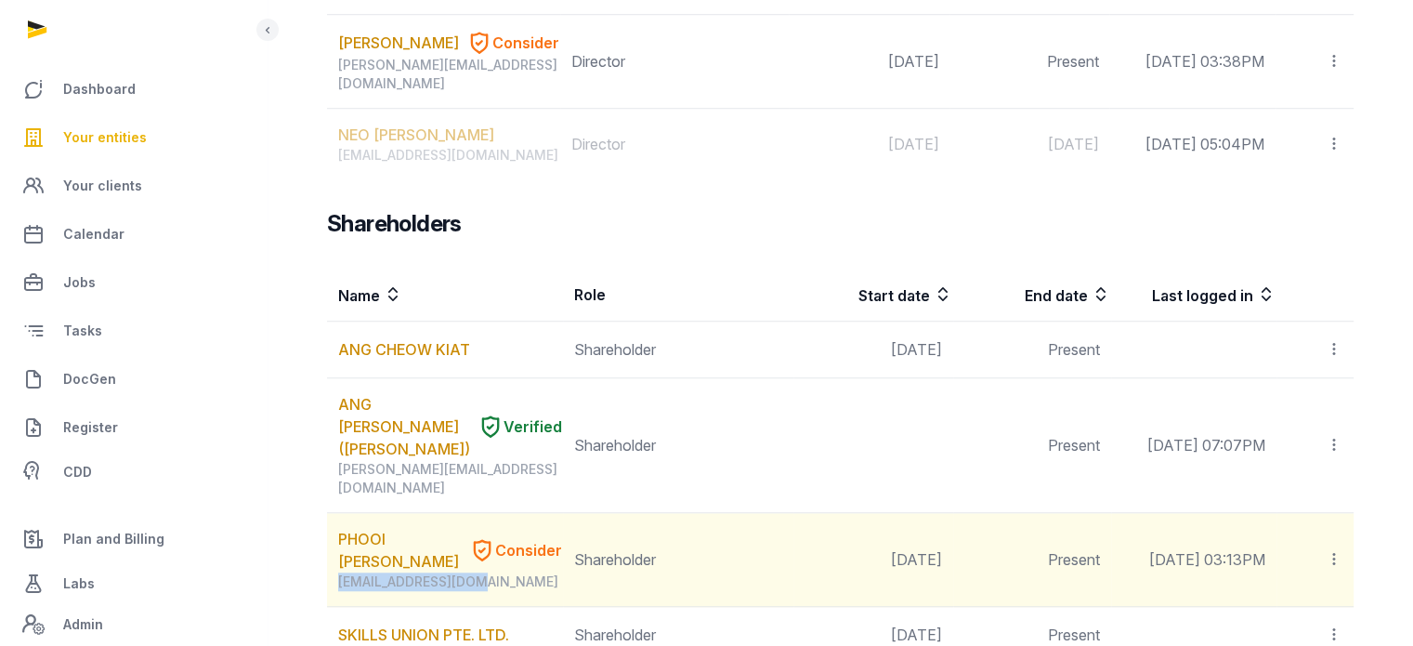
drag, startPoint x: 483, startPoint y: 414, endPoint x: 336, endPoint y: 423, distance: 147.1
click at [336, 513] on td "PHOOI [PERSON_NAME], [PERSON_NAME] [EMAIL_ADDRESS][DOMAIN_NAME]" at bounding box center [445, 560] width 236 height 94
copy div "[EMAIL_ADDRESS][DOMAIN_NAME]"
drag, startPoint x: 342, startPoint y: 357, endPoint x: 447, endPoint y: 389, distance: 109.9
click at [447, 513] on td "PHOOI [PERSON_NAME], [PERSON_NAME] [EMAIL_ADDRESS][DOMAIN_NAME]" at bounding box center [445, 560] width 236 height 94
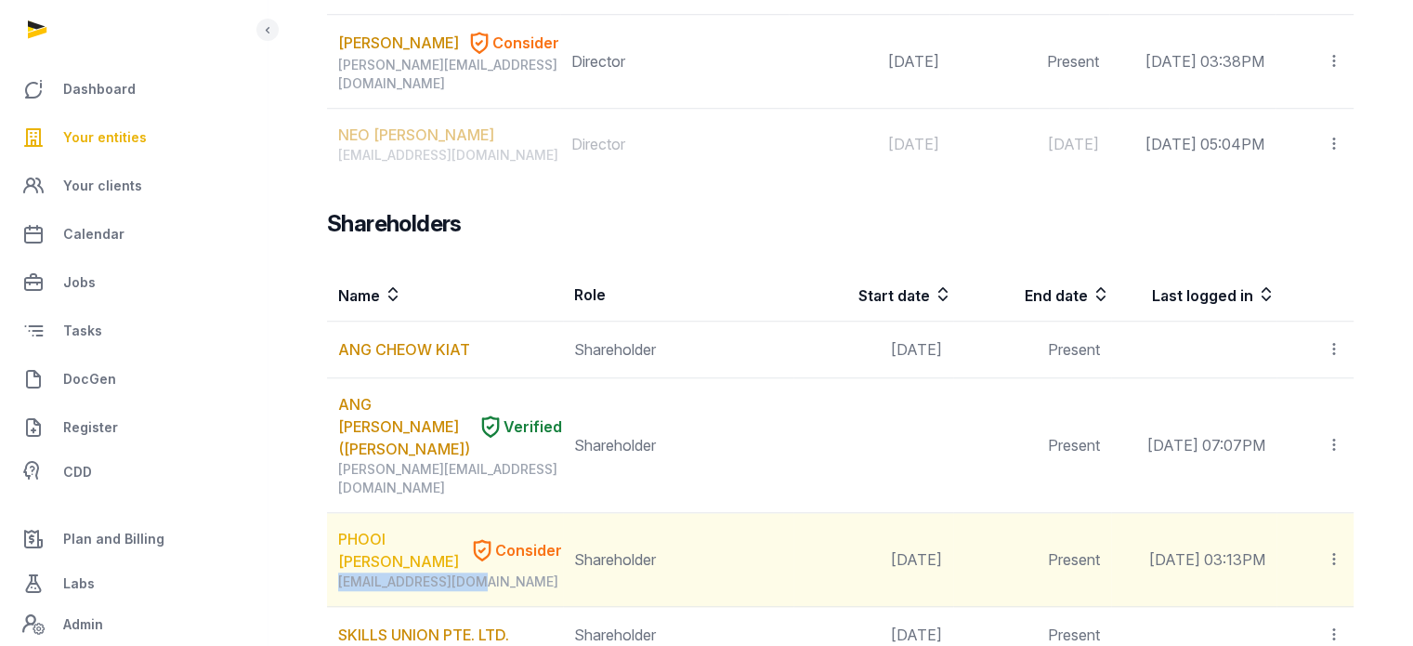
copy link "PHOOI [PERSON_NAME]"
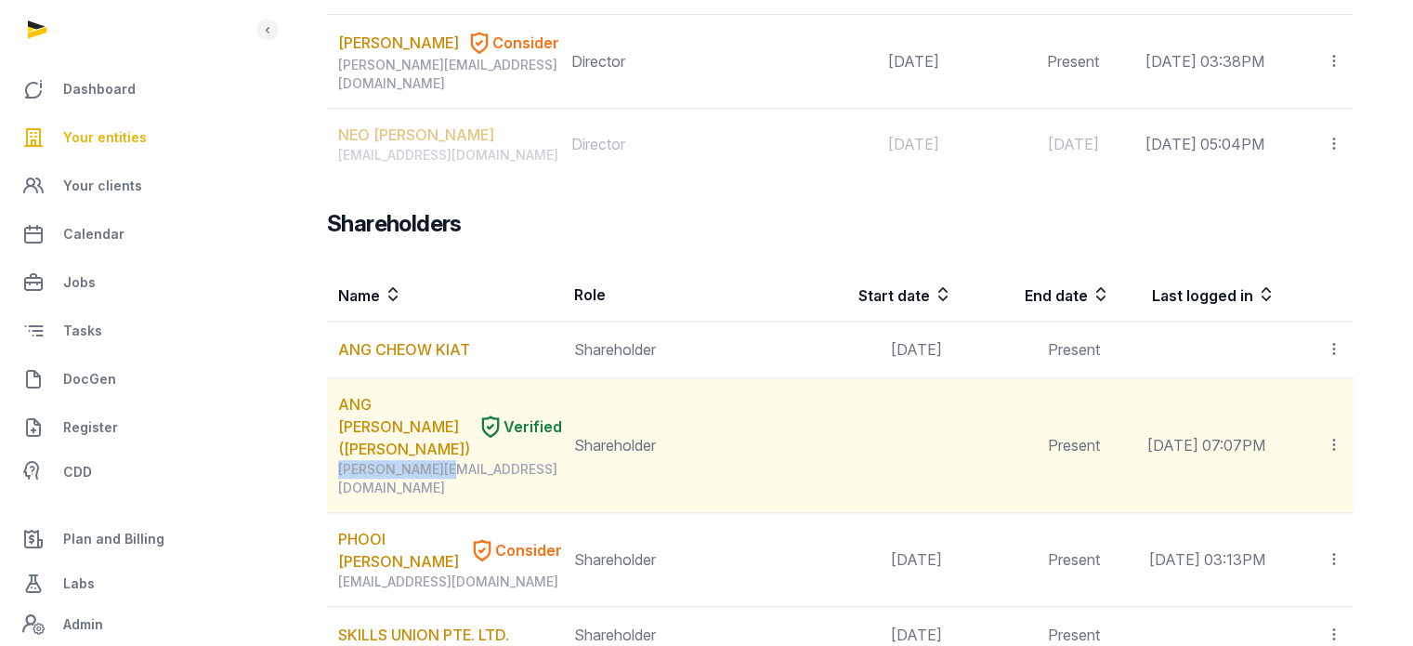
drag, startPoint x: 442, startPoint y: 324, endPoint x: 338, endPoint y: 332, distance: 104.3
click at [338, 378] on td "ANG [PERSON_NAME] ([PERSON_NAME]) Verified [PERSON_NAME][EMAIL_ADDRESS][DOMAIN_…" at bounding box center [445, 445] width 236 height 135
copy div "[PERSON_NAME][EMAIL_ADDRESS][DOMAIN_NAME]"
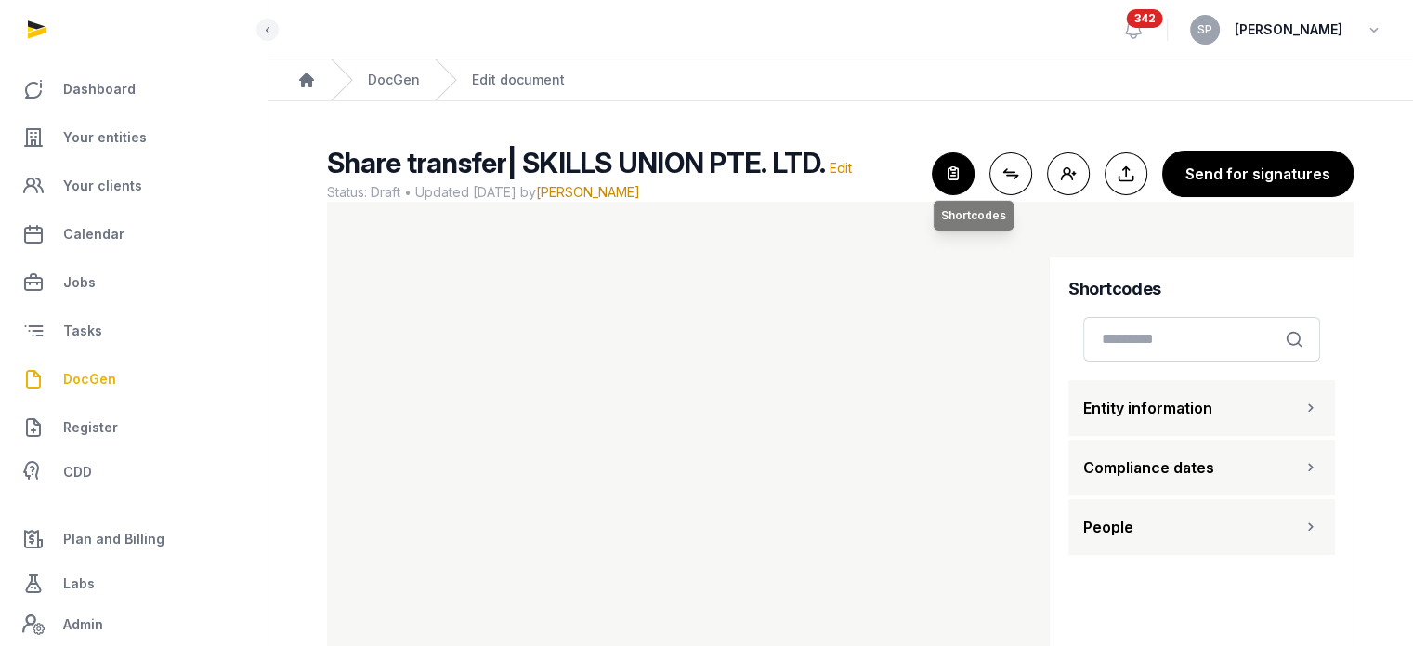
click at [952, 185] on icon "button" at bounding box center [953, 173] width 41 height 41
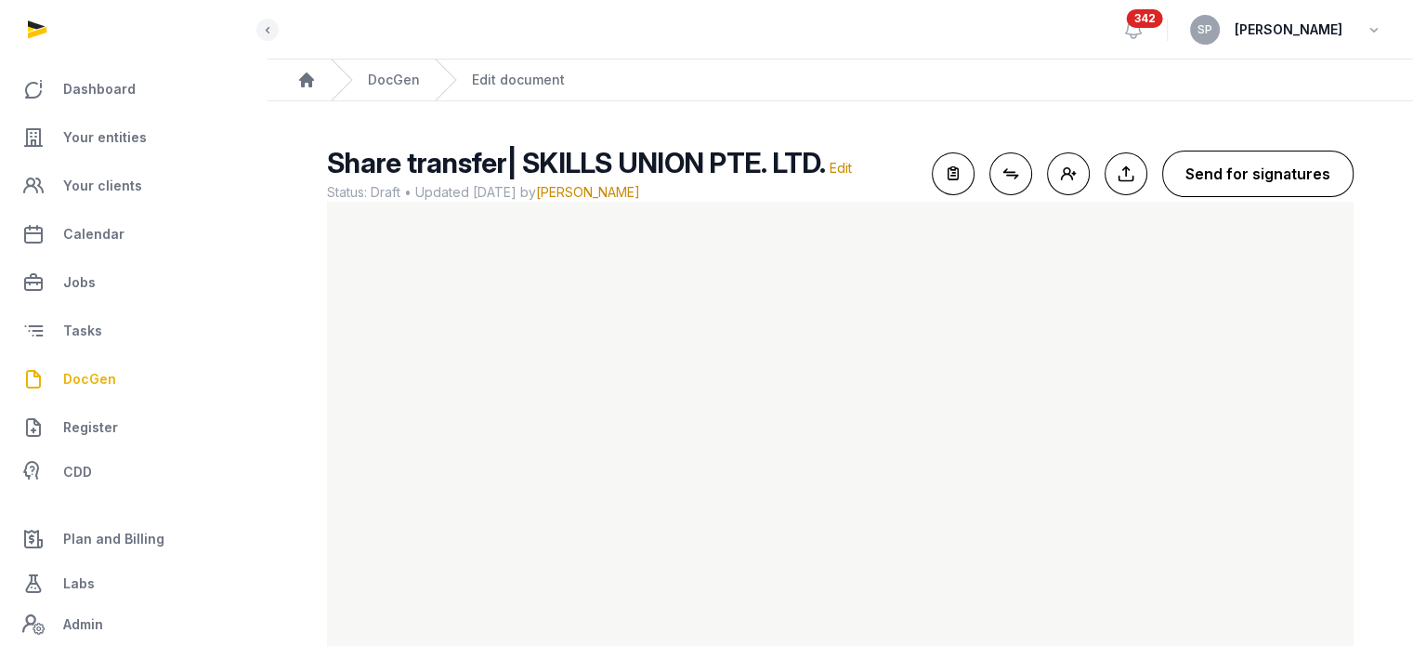
click at [1262, 184] on button "Send for signatures" at bounding box center [1257, 174] width 191 height 46
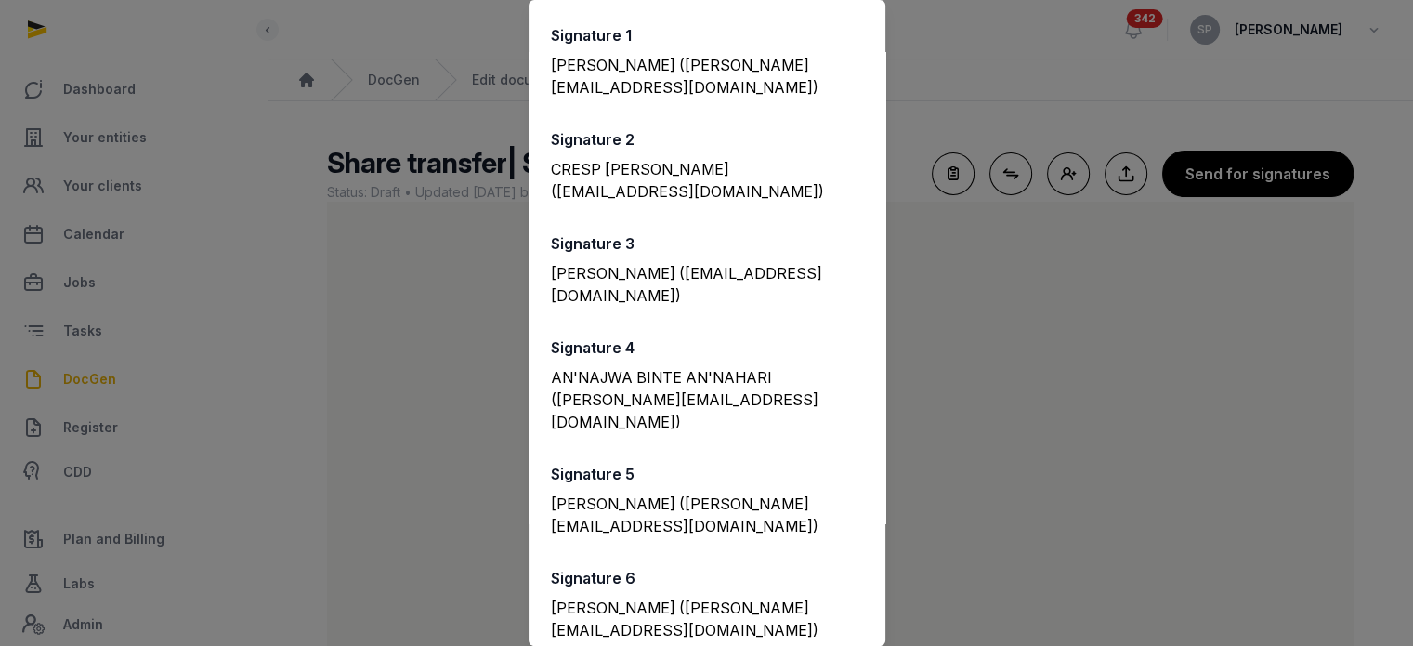
scroll to position [239, 0]
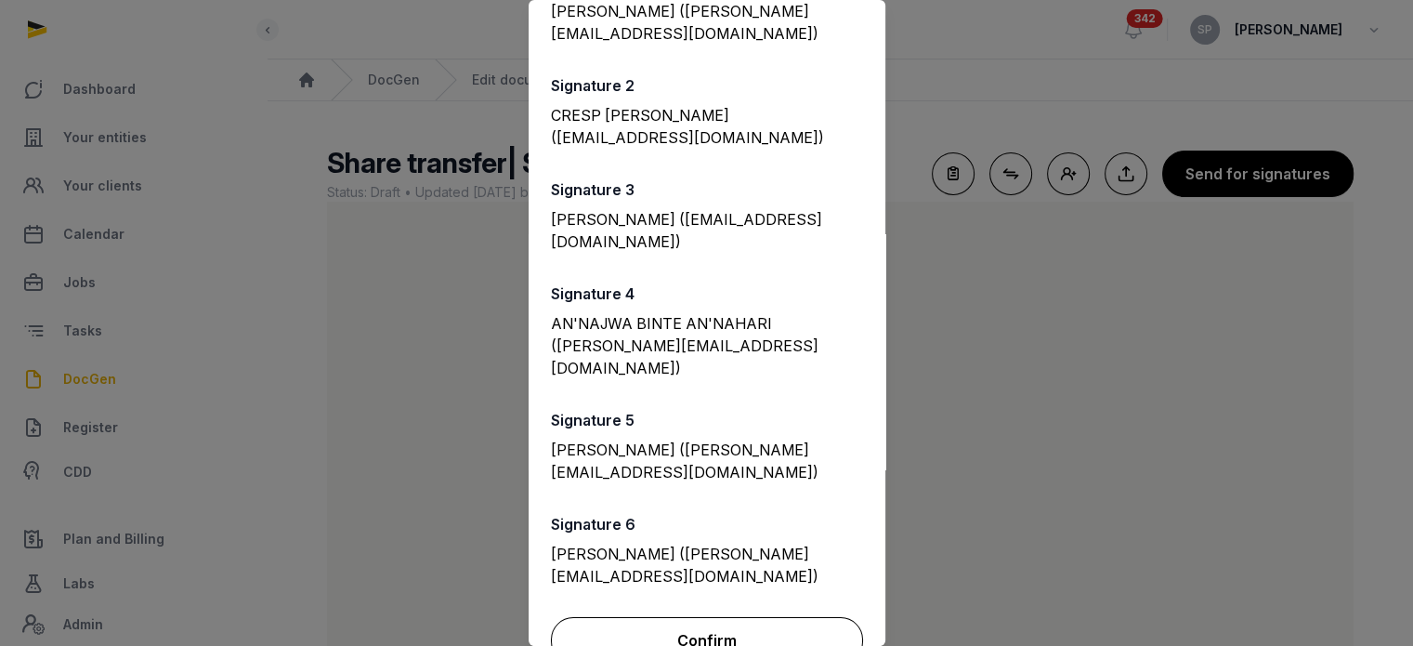
click at [752, 617] on button "Confirm" at bounding box center [707, 640] width 312 height 46
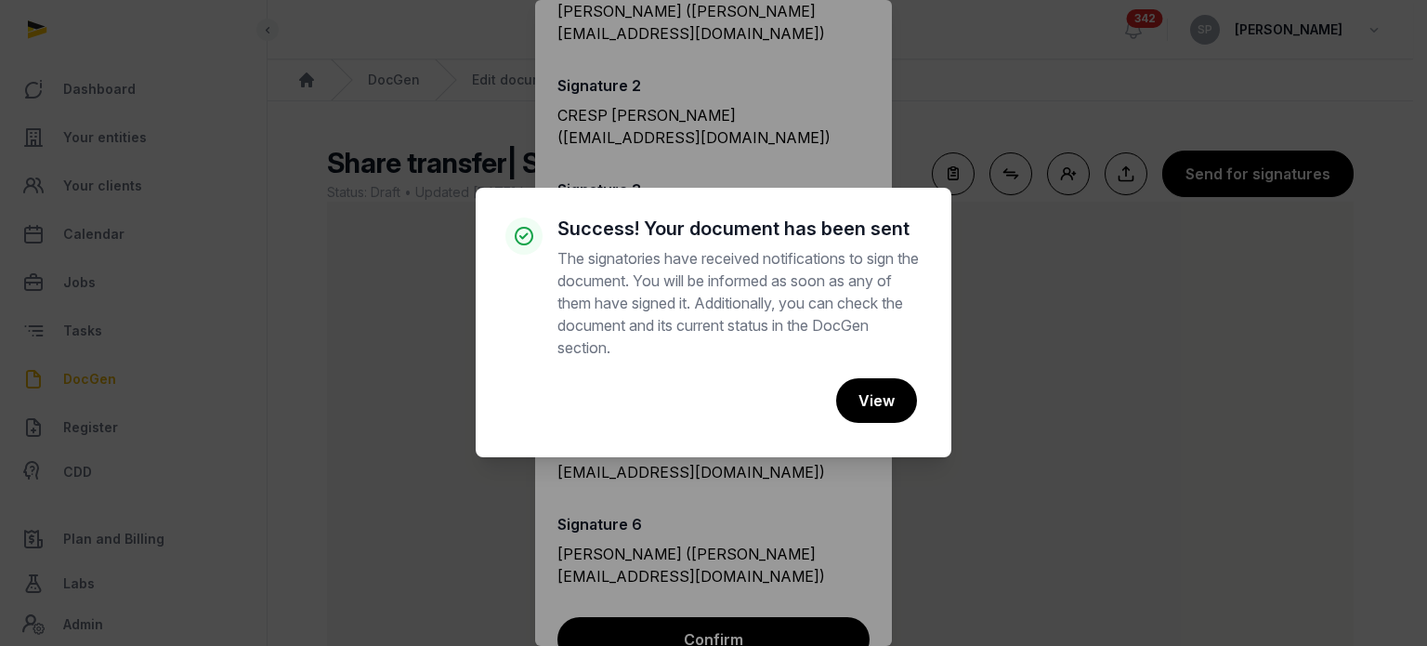
click at [996, 54] on div "× Success! Your document has been sent The signatories have received notificati…" at bounding box center [713, 323] width 1427 height 646
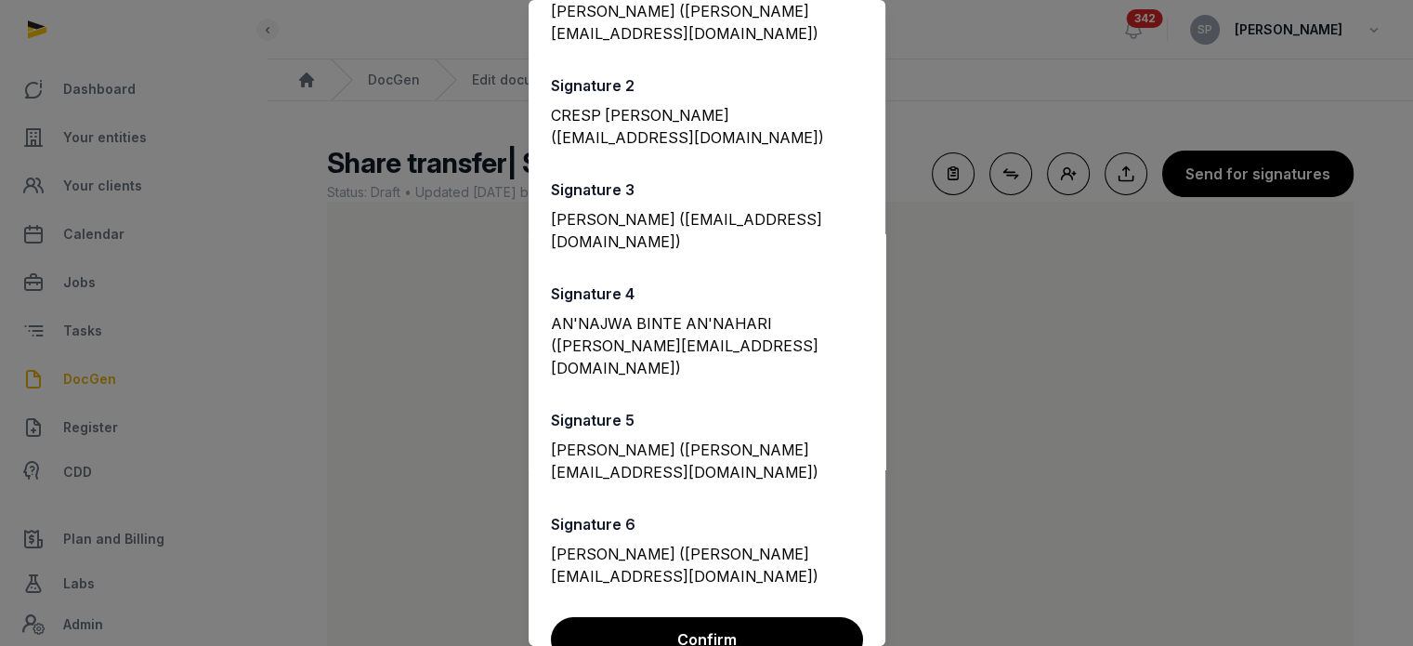
scroll to position [0, 0]
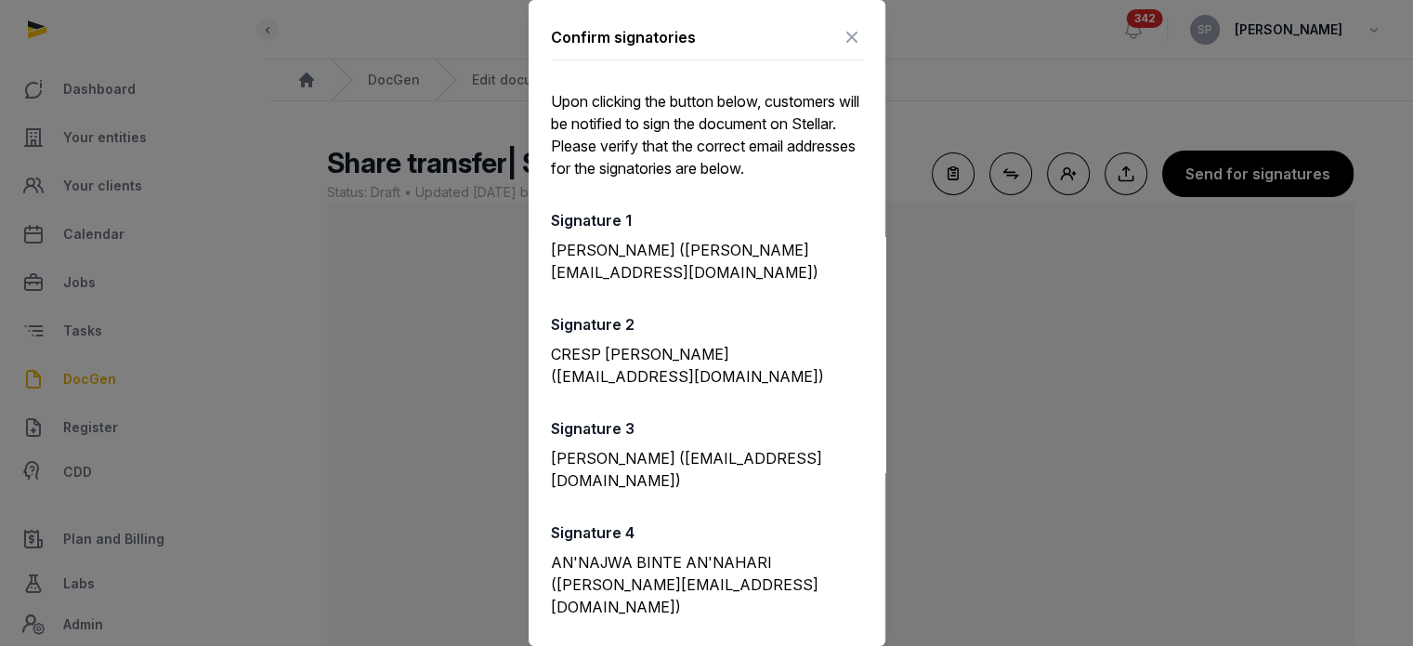
click at [841, 32] on icon at bounding box center [852, 37] width 22 height 30
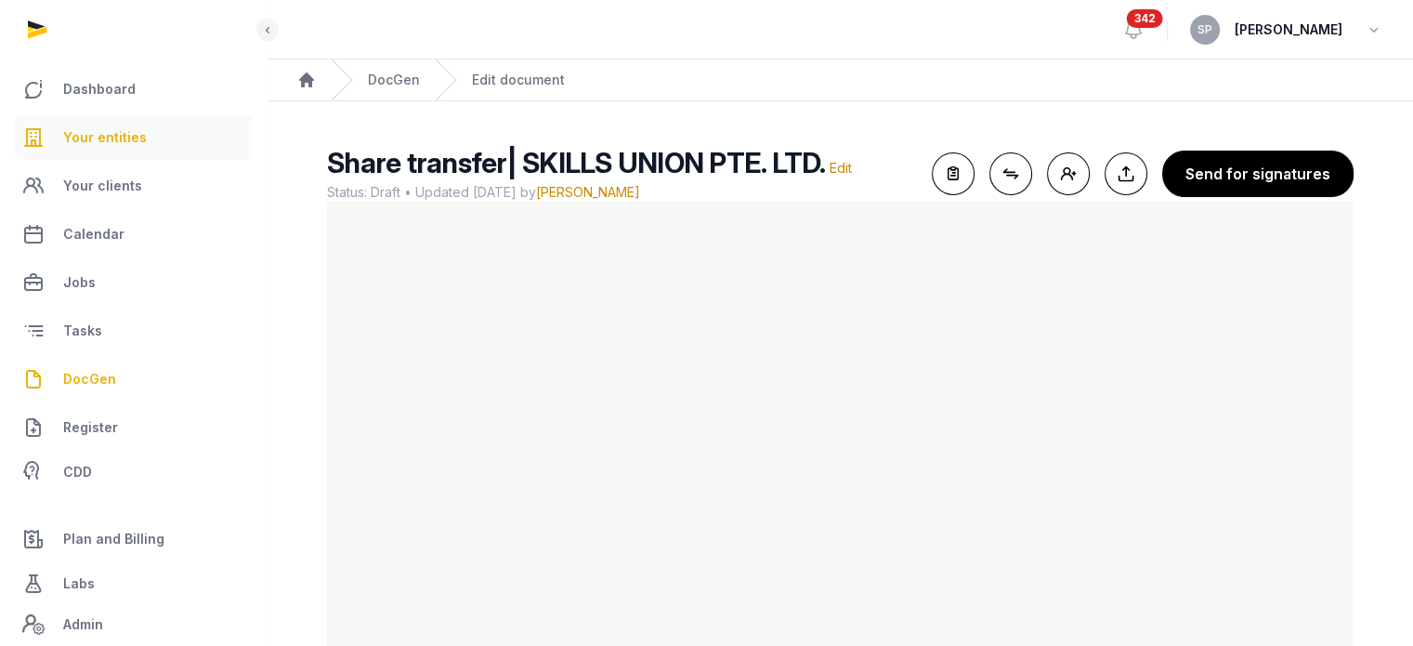
click at [107, 129] on span "Your entities" at bounding box center [105, 137] width 84 height 22
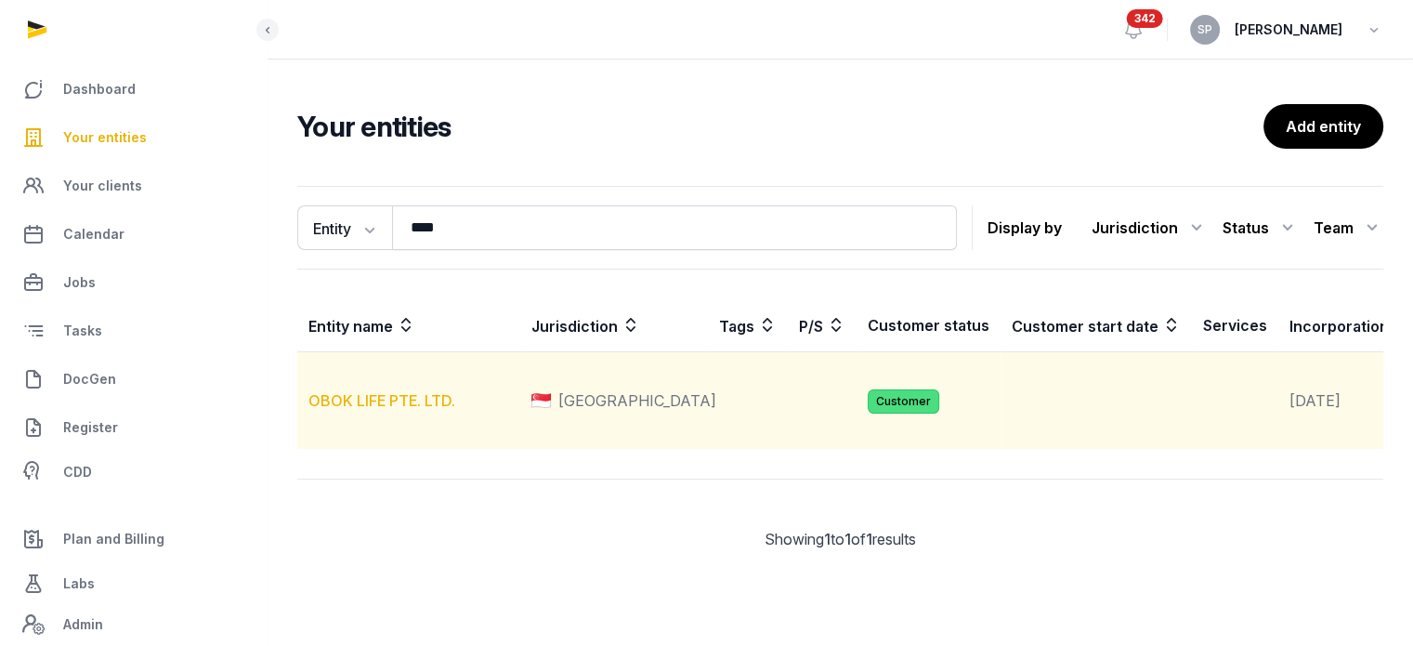
click at [397, 410] on link "OBOK LIFE PTE. LTD." at bounding box center [382, 400] width 147 height 19
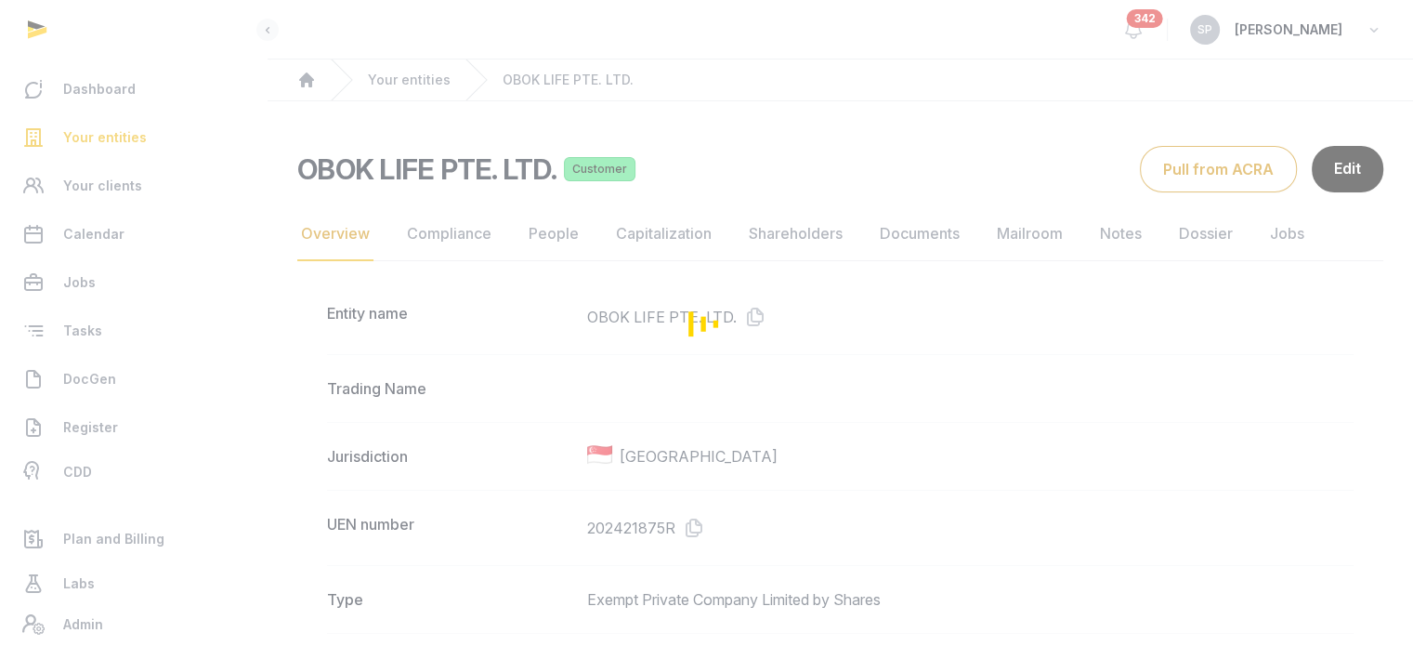
click at [915, 226] on div "Loading" at bounding box center [706, 323] width 1413 height 646
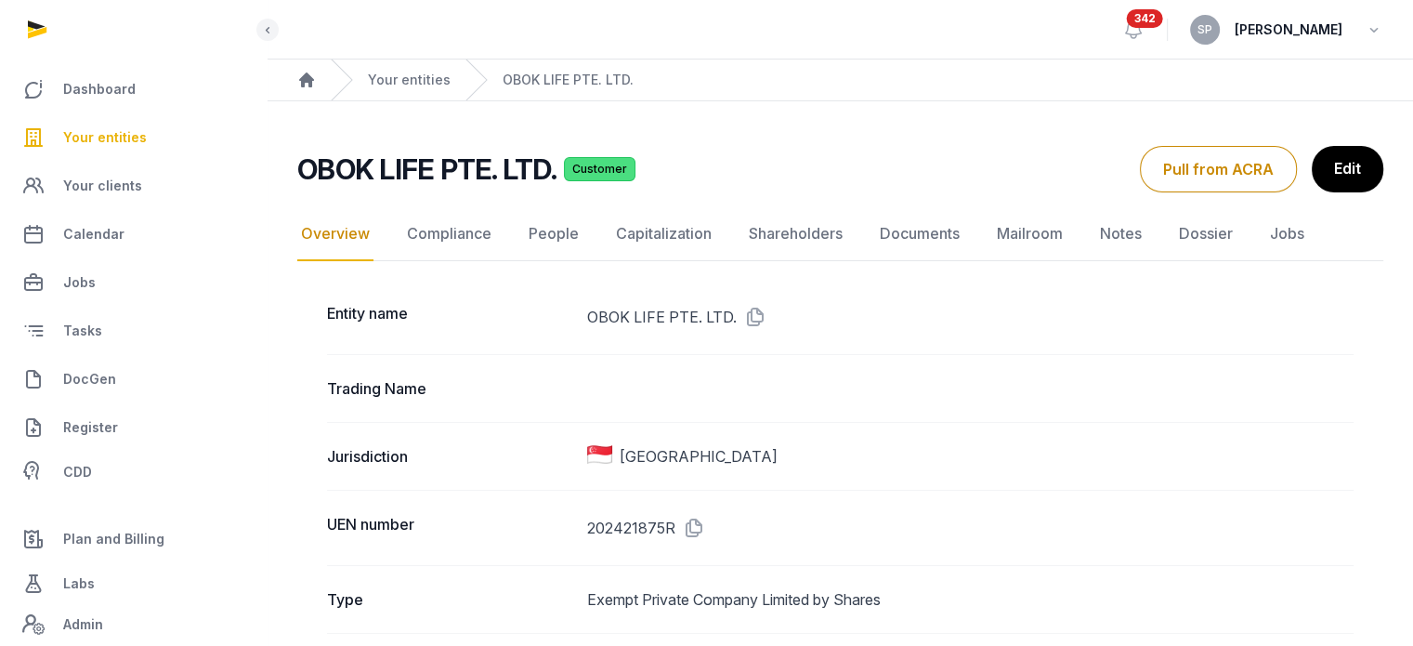
click at [917, 236] on link "Documents" at bounding box center [919, 234] width 87 height 54
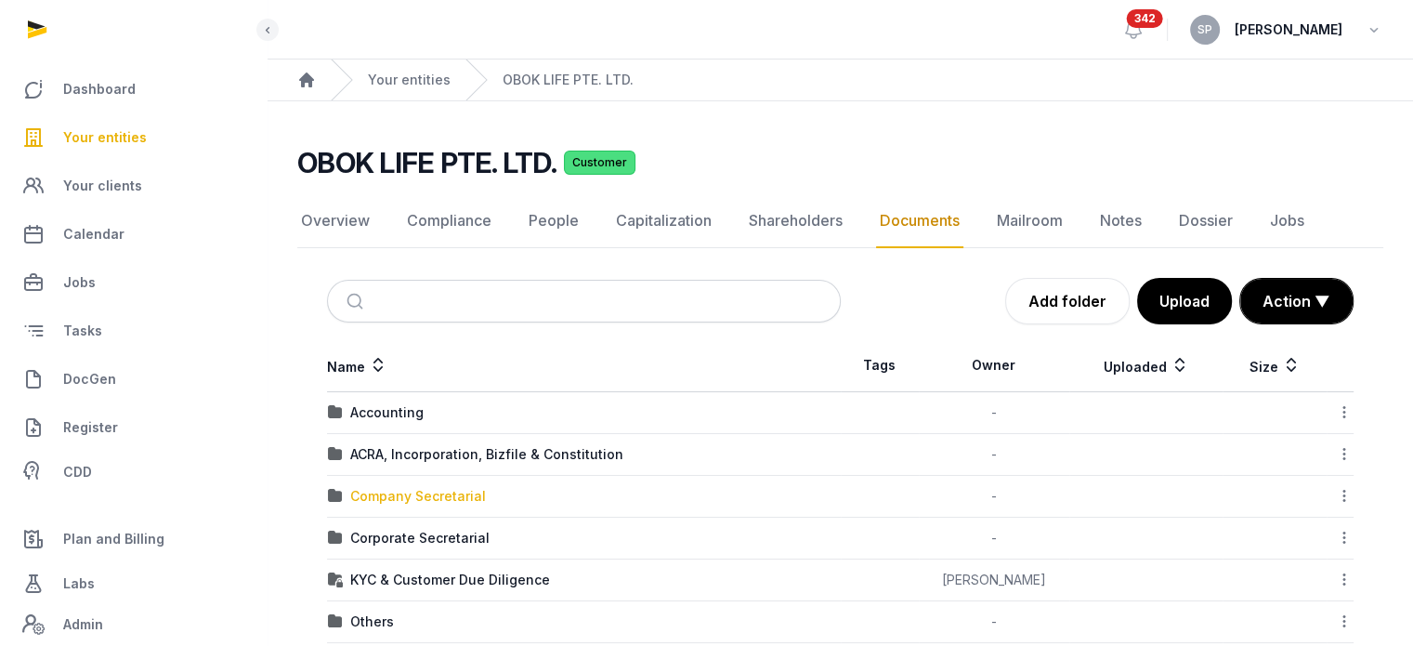
click at [400, 496] on div "Company Secretarial" at bounding box center [418, 496] width 136 height 19
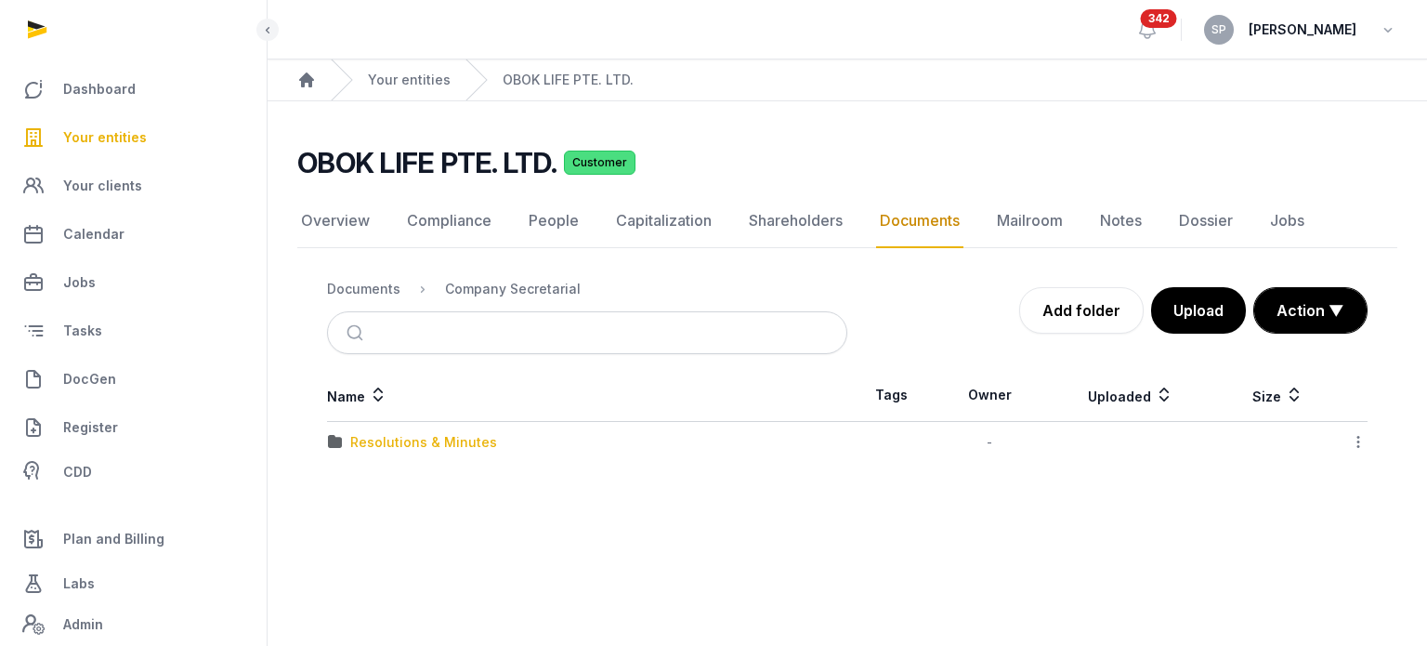
click at [461, 434] on div "Resolutions & Minutes" at bounding box center [423, 442] width 147 height 19
click at [343, 440] on div "2025" at bounding box center [587, 442] width 519 height 19
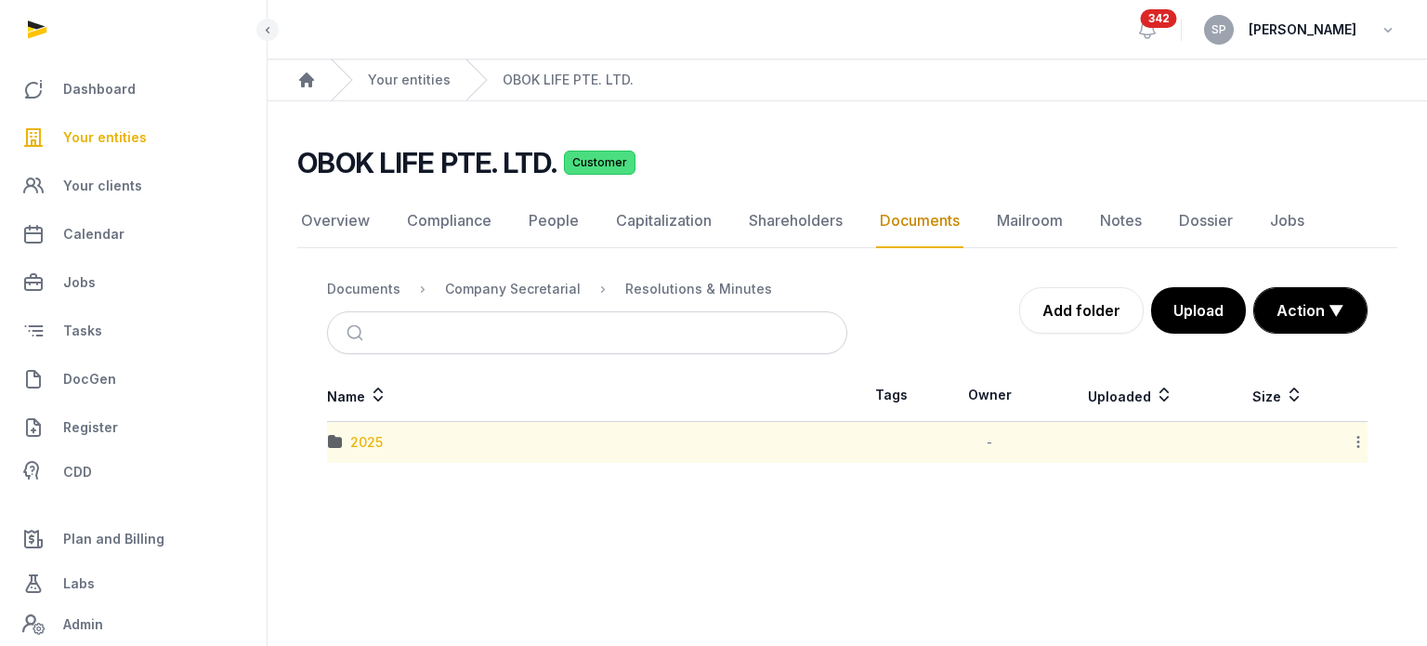
click at [369, 438] on div "2025" at bounding box center [366, 442] width 33 height 19
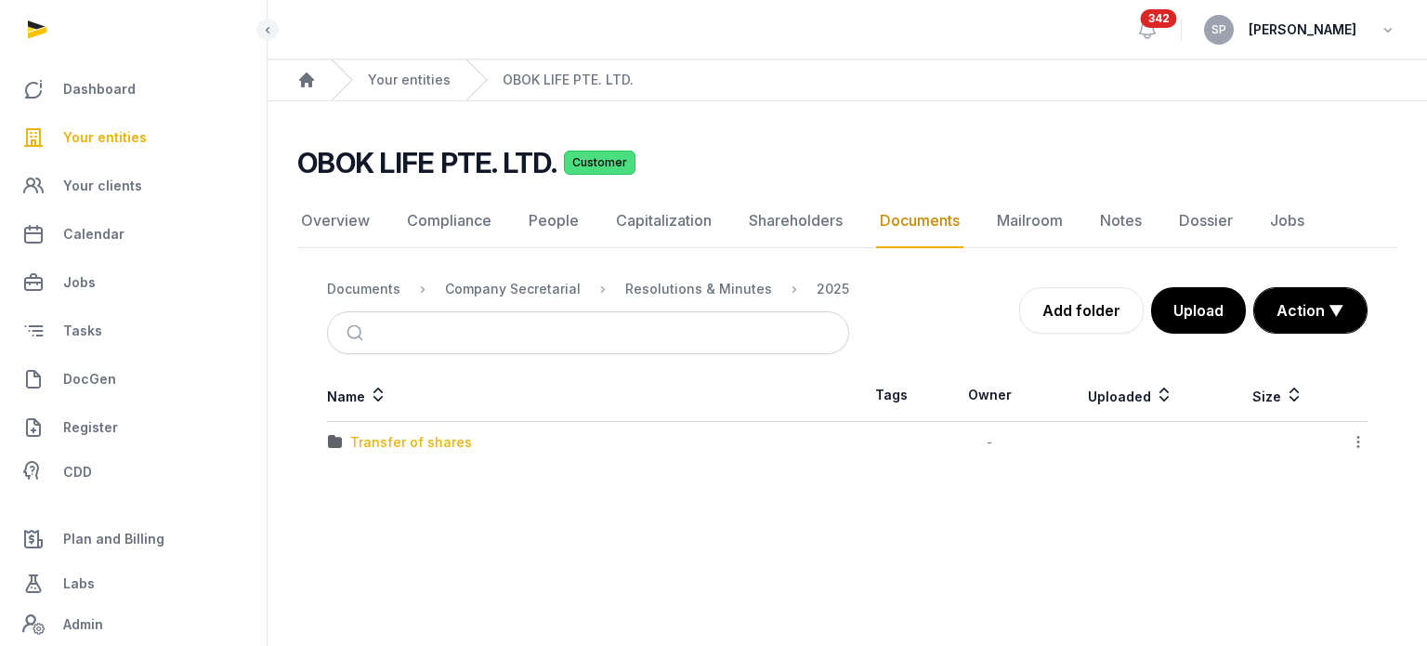
click at [369, 438] on div "Transfer of shares" at bounding box center [411, 442] width 122 height 19
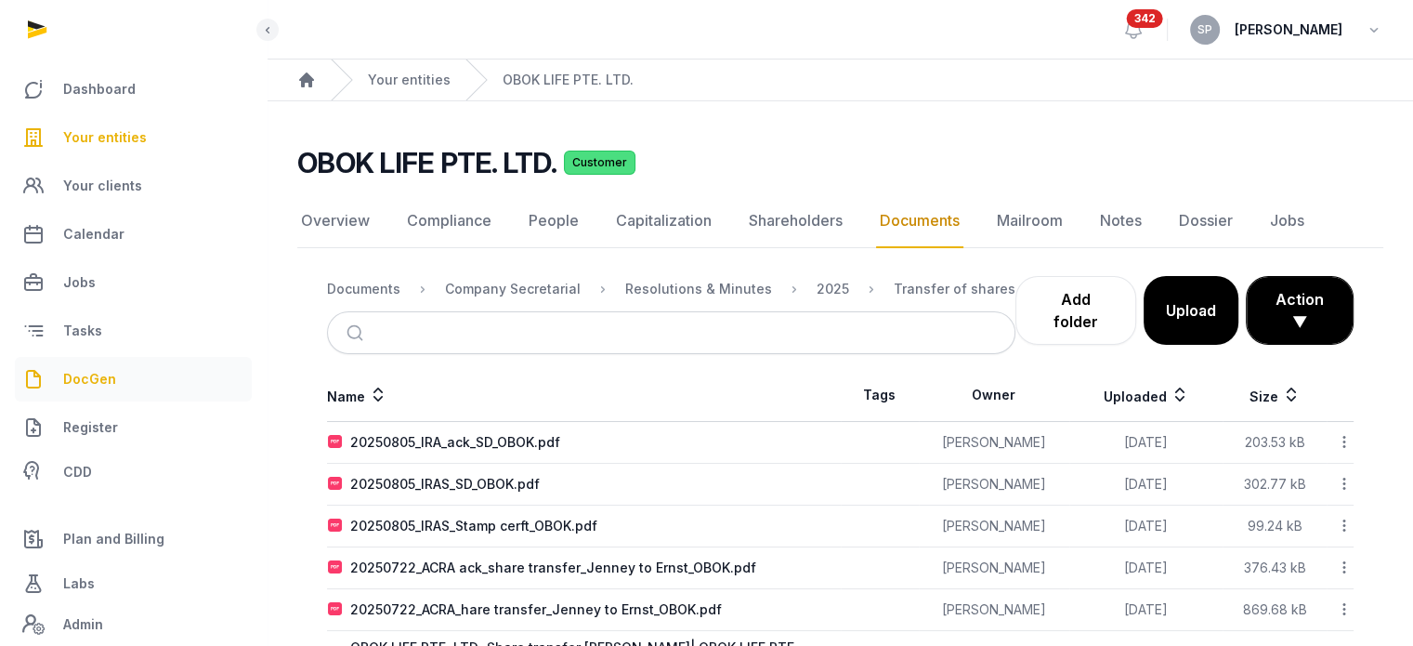
click at [91, 386] on span "DocGen" at bounding box center [89, 379] width 53 height 22
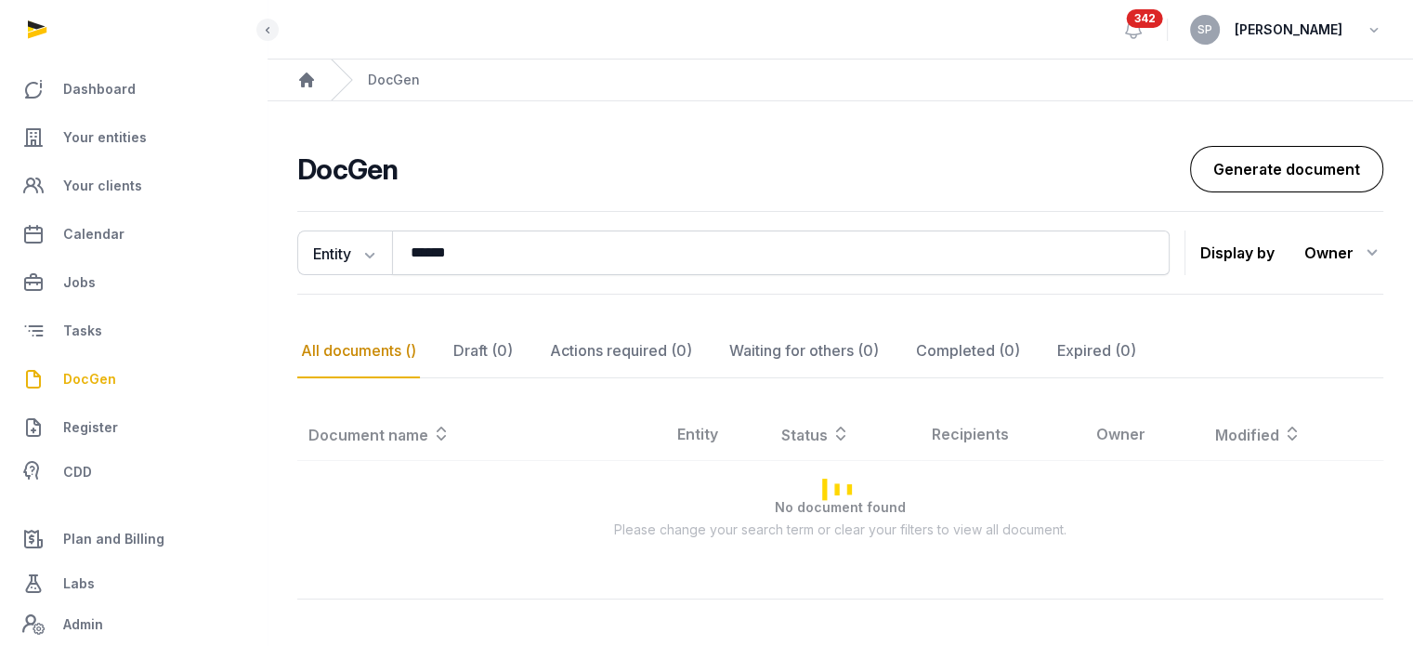
click at [1300, 165] on link "Generate document" at bounding box center [1286, 169] width 193 height 46
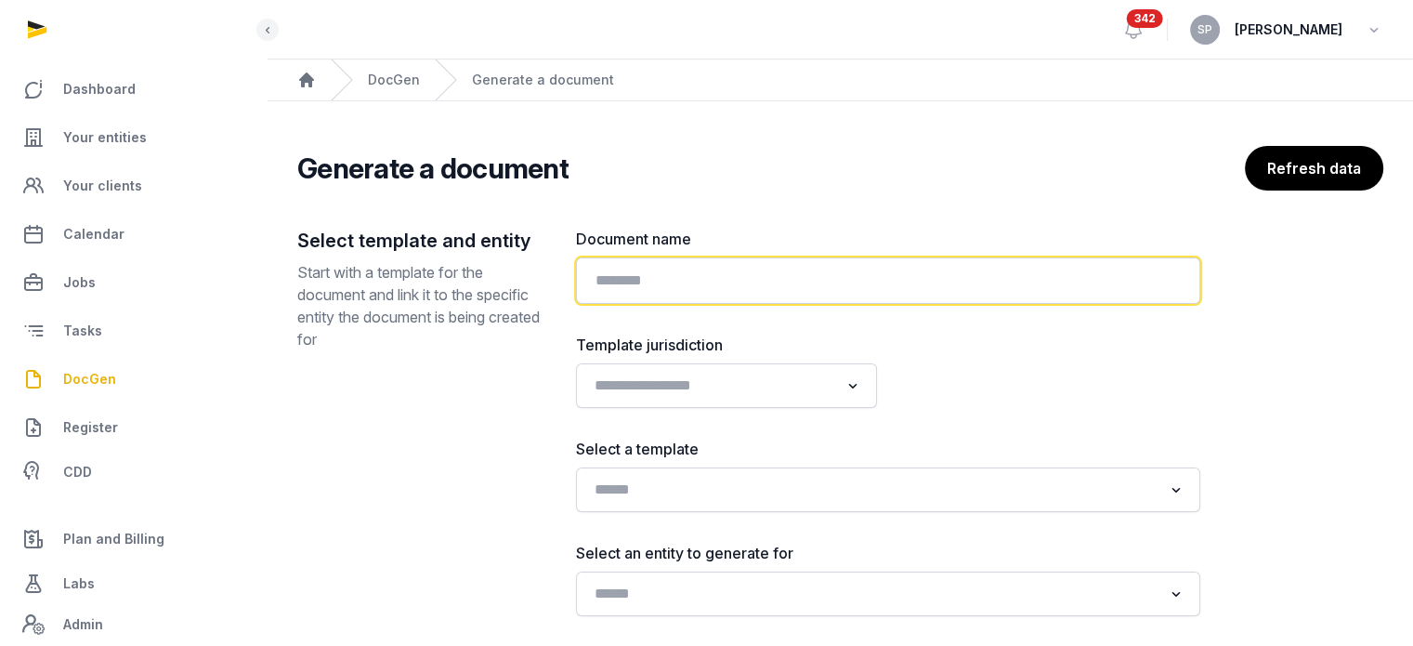
click at [644, 288] on input "text" at bounding box center [888, 280] width 624 height 46
paste input "**********"
type input "**********"
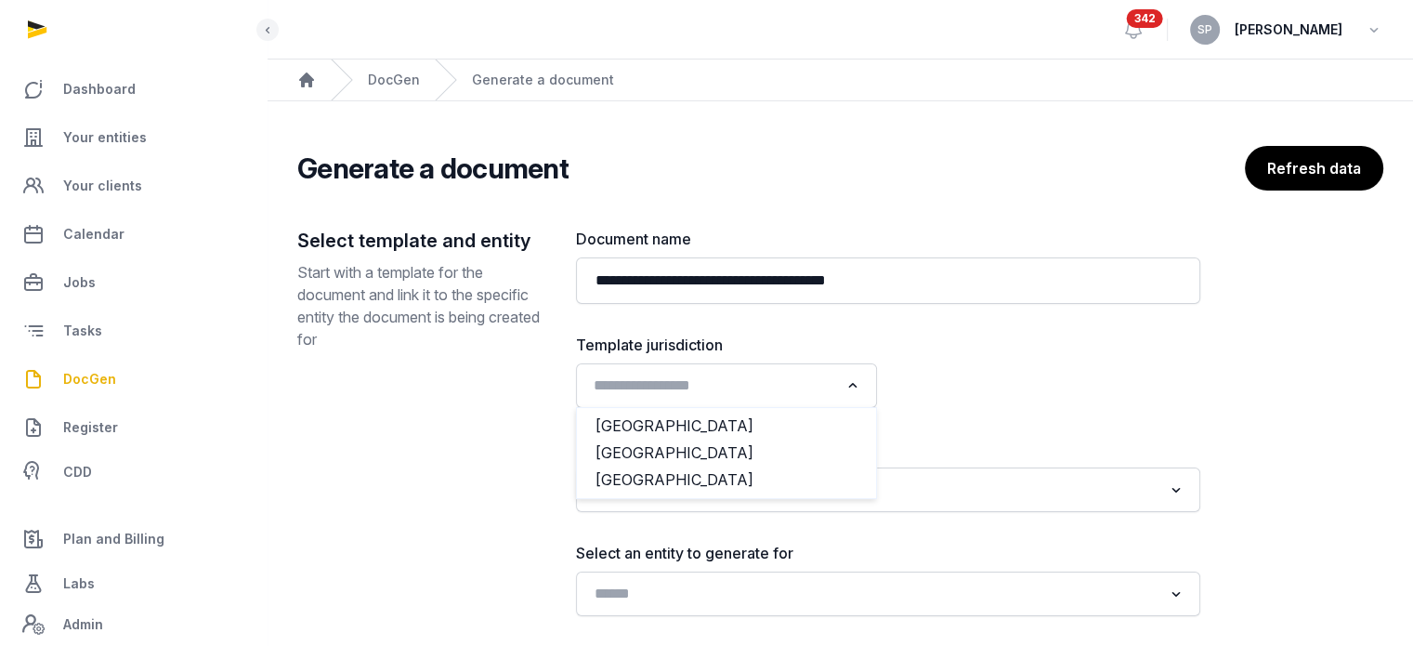
click at [781, 373] on input "Search for option" at bounding box center [713, 386] width 252 height 26
click at [688, 442] on li "[GEOGRAPHIC_DATA]" at bounding box center [726, 453] width 299 height 27
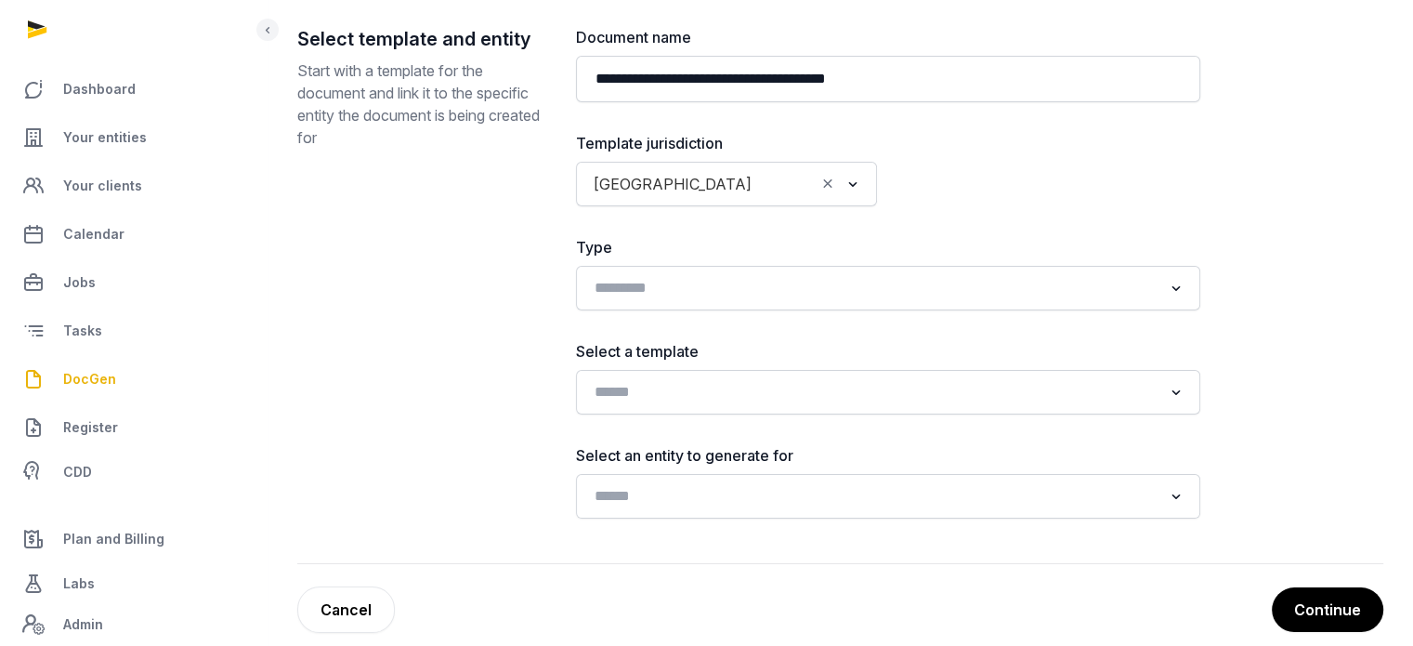
scroll to position [208, 0]
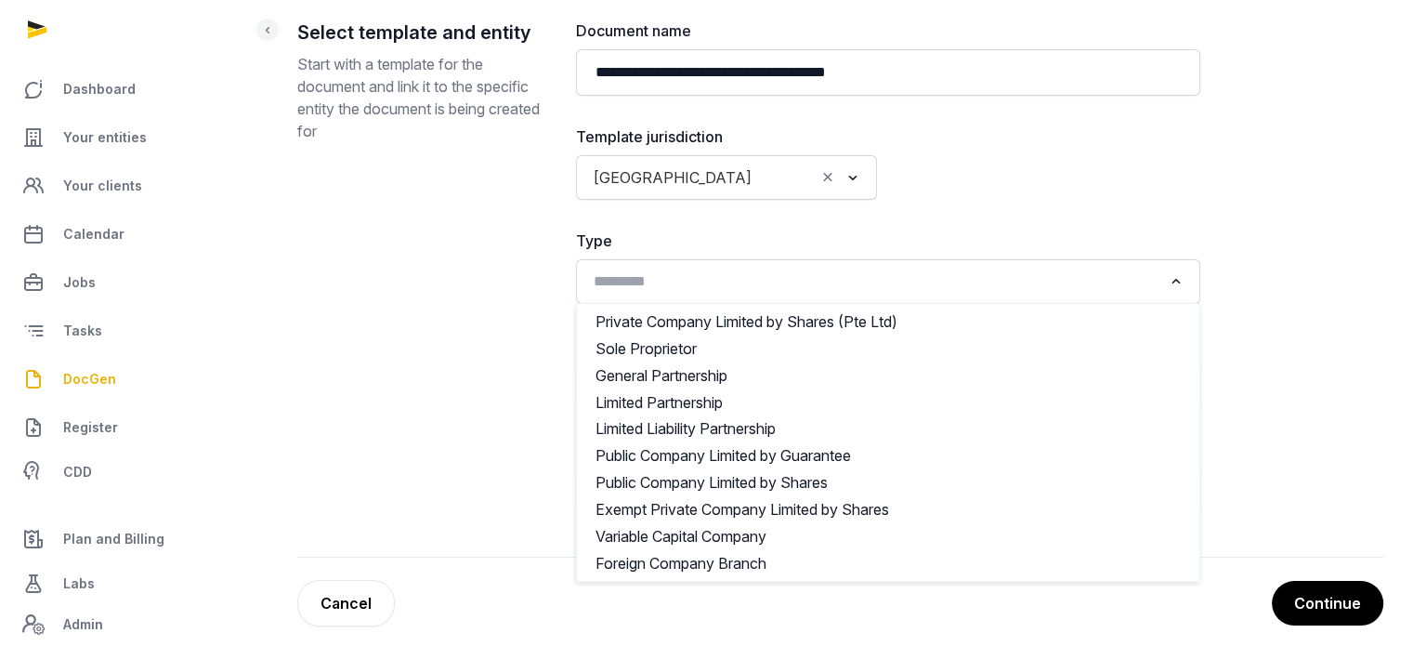
click at [711, 276] on input "Search for option" at bounding box center [874, 282] width 575 height 26
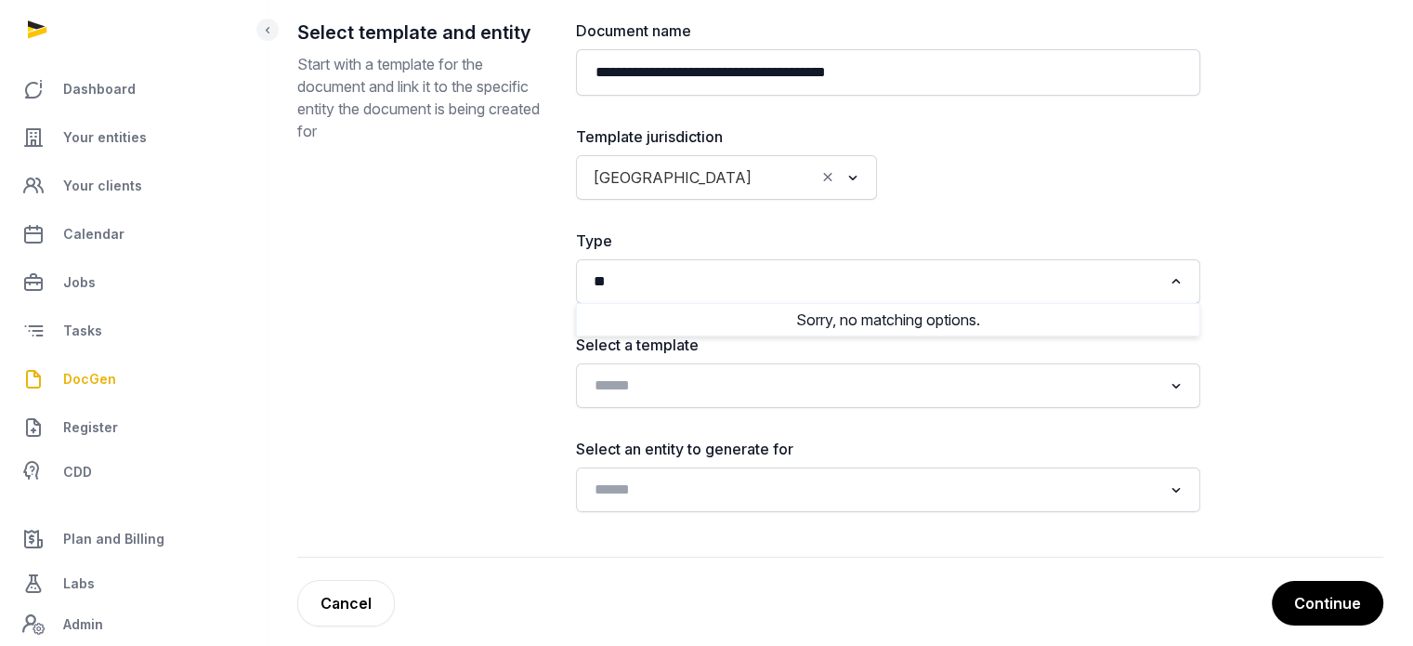
type input "*"
click at [1339, 292] on div "**********" at bounding box center [840, 289] width 1086 height 538
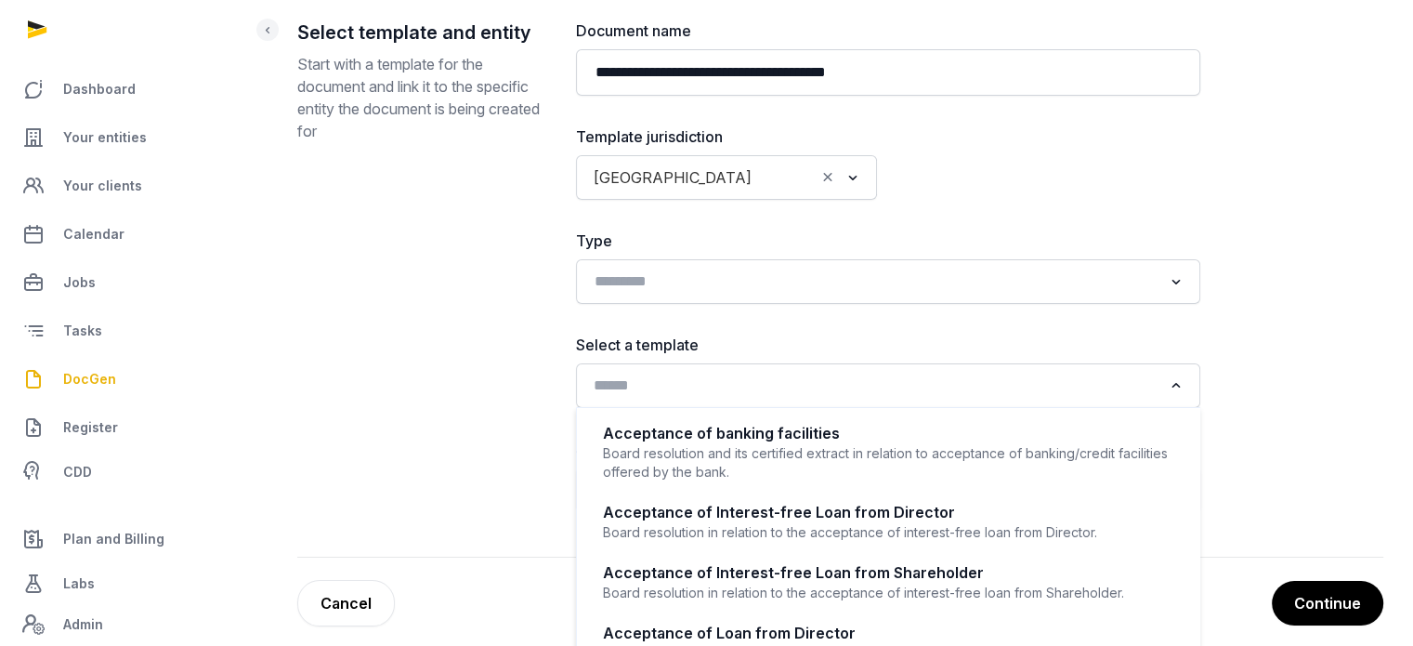
click at [843, 385] on input "Search for option" at bounding box center [874, 386] width 575 height 26
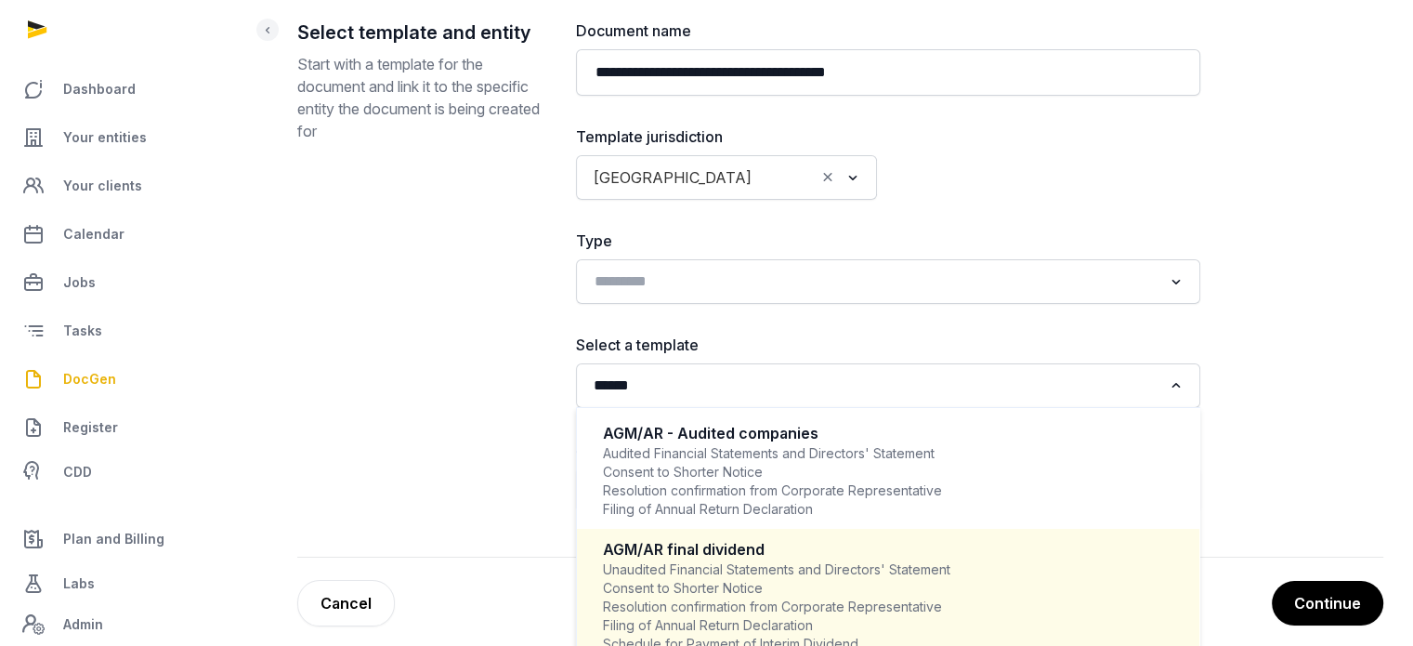
click at [648, 541] on div "AGM/AR final dividend" at bounding box center [888, 549] width 571 height 21
type input "******"
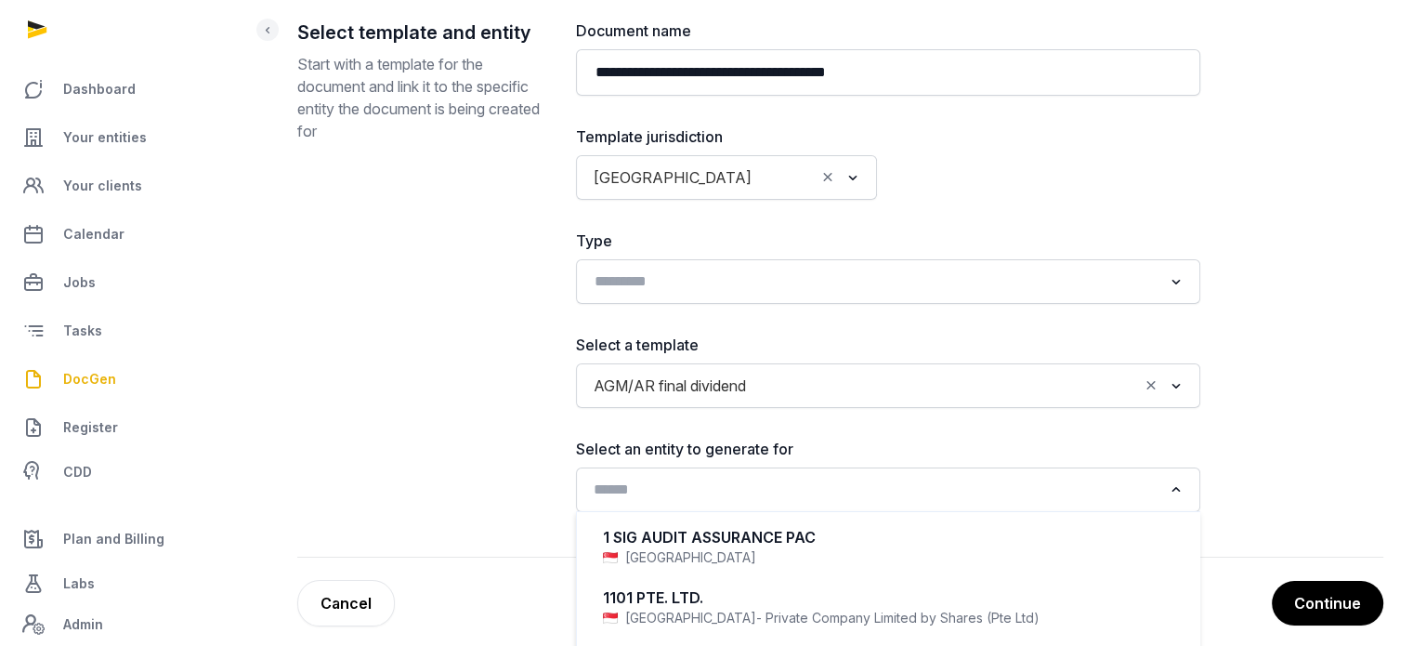
click at [682, 479] on input "Search for option" at bounding box center [874, 490] width 575 height 26
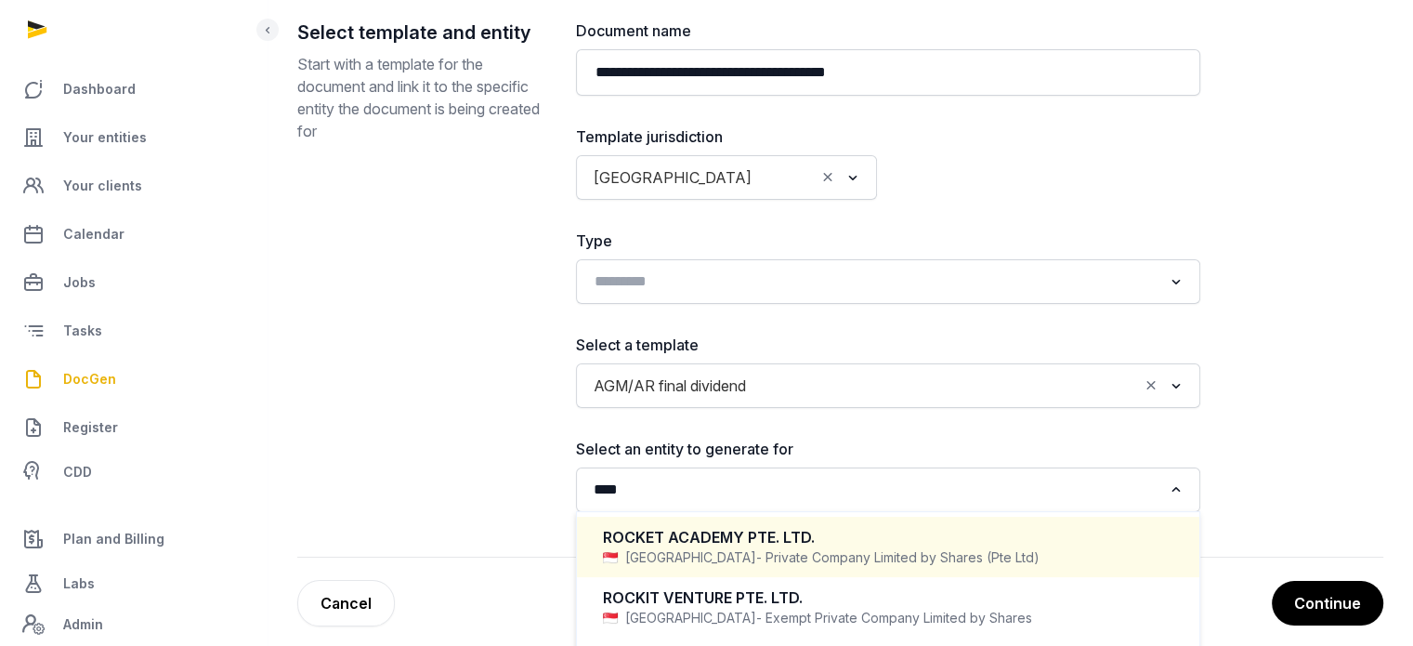
click at [644, 523] on div "ROCKET ACADEMY PTE. LTD. Singapore - Private Company Limited by Shares (Pte Ltd)" at bounding box center [888, 546] width 585 height 55
type input "****"
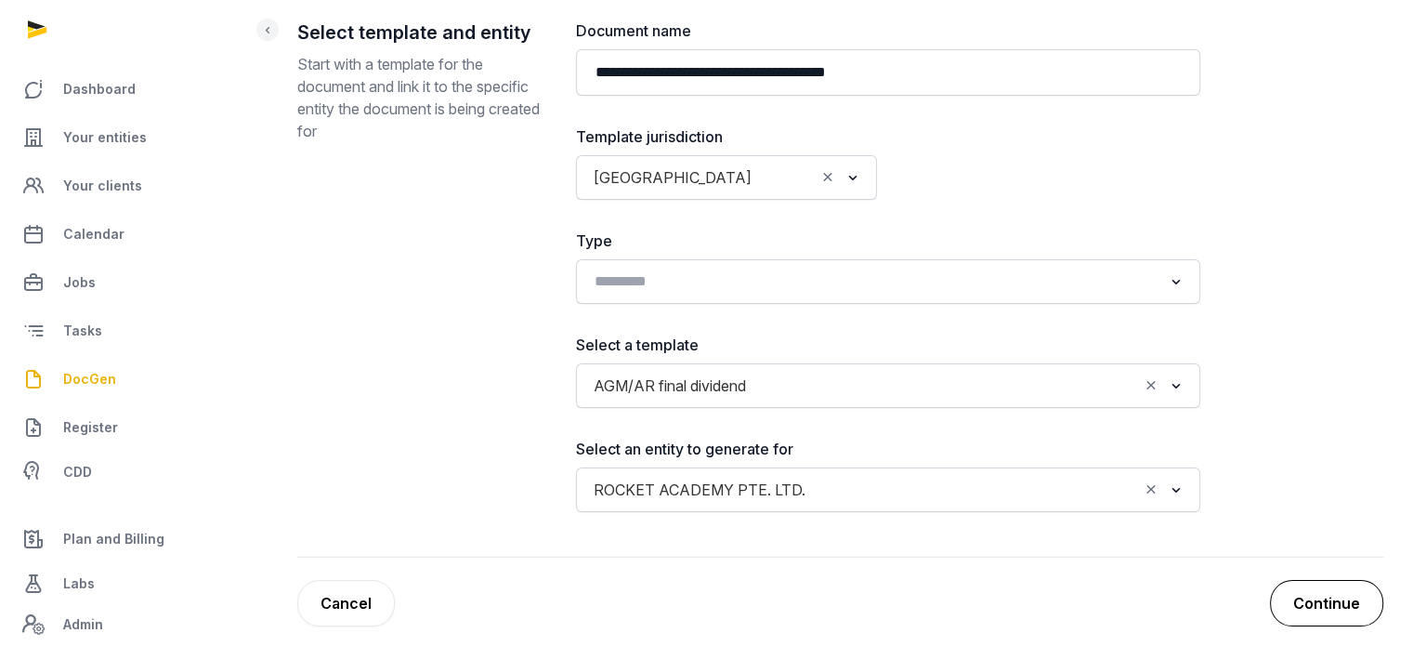
click at [1320, 622] on button "Continue" at bounding box center [1326, 603] width 113 height 46
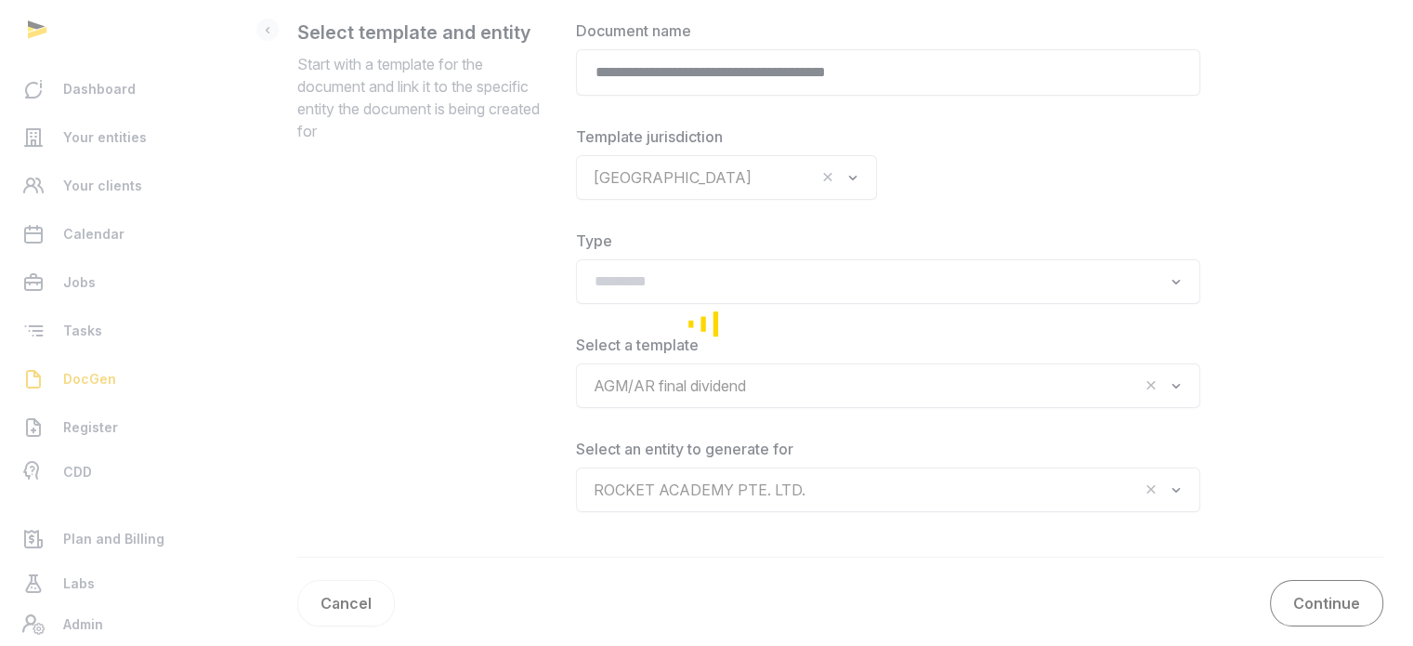
scroll to position [264, 0]
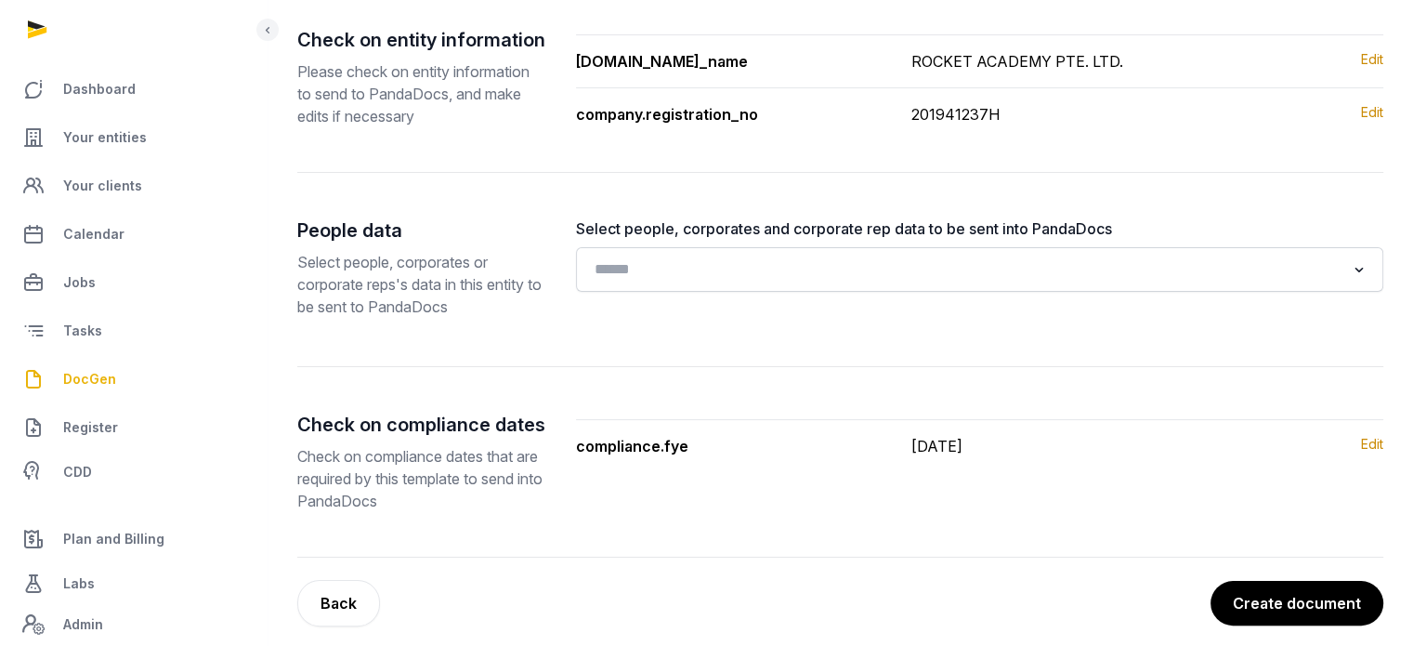
click at [1320, 622] on button "Create document" at bounding box center [1297, 603] width 173 height 45
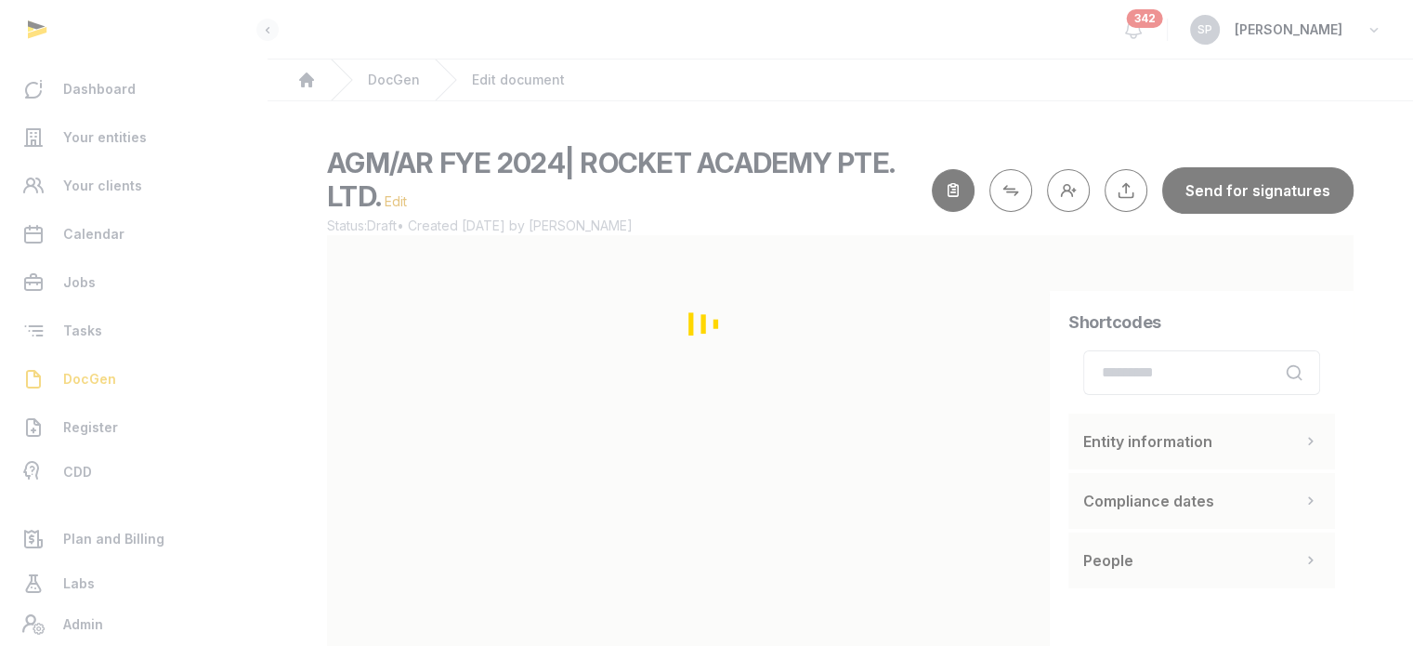
click at [899, 85] on div "Loading" at bounding box center [706, 323] width 1413 height 646
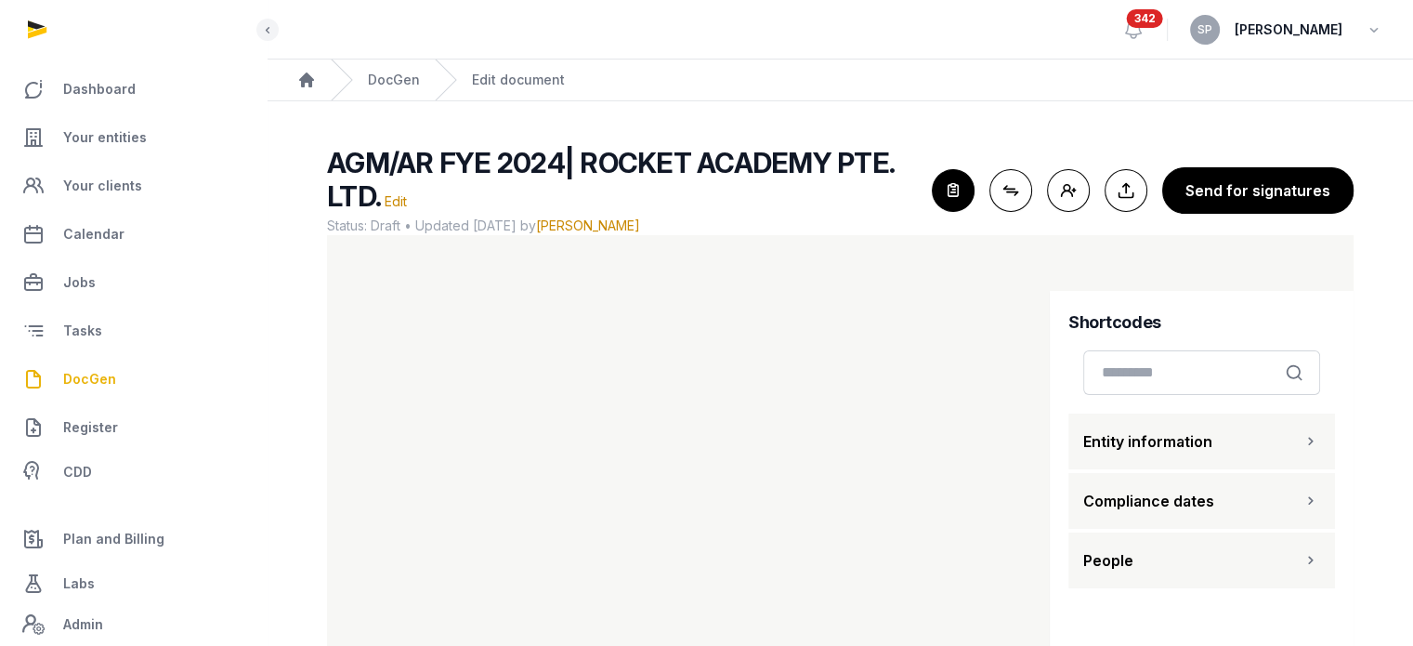
scroll to position [111, 0]
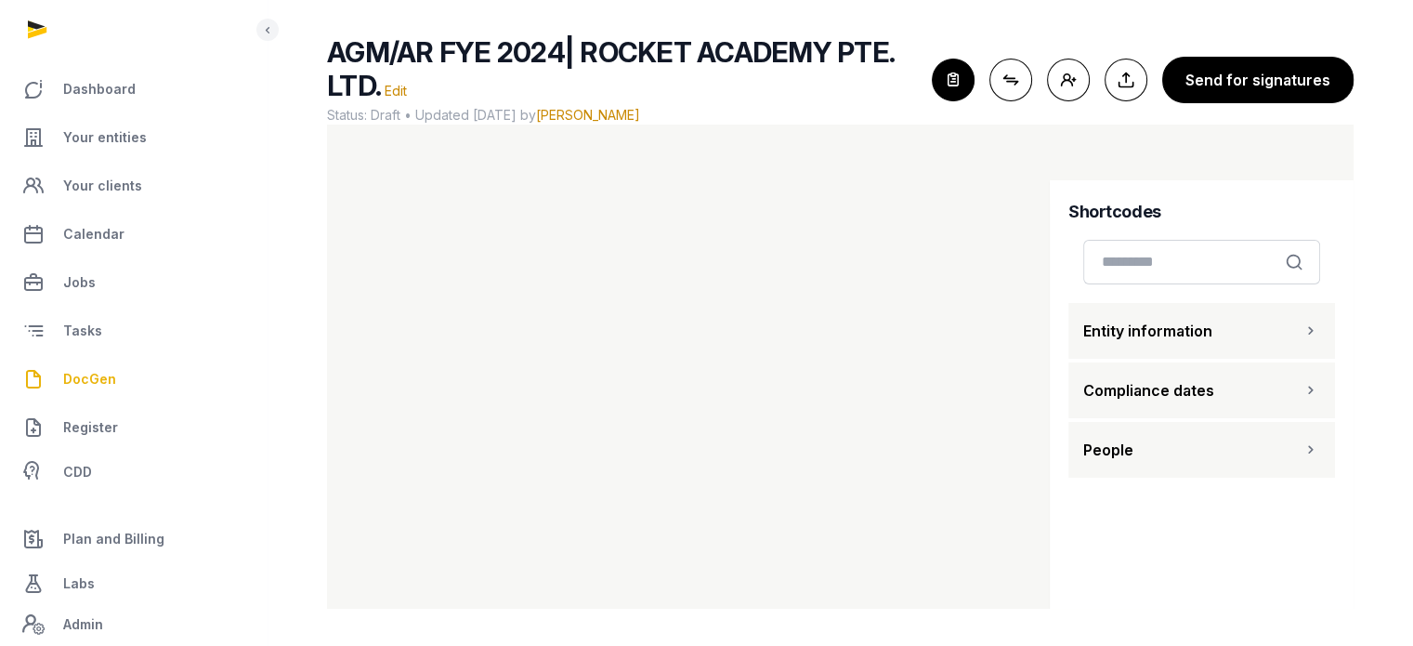
click at [1201, 466] on button "People" at bounding box center [1202, 450] width 267 height 56
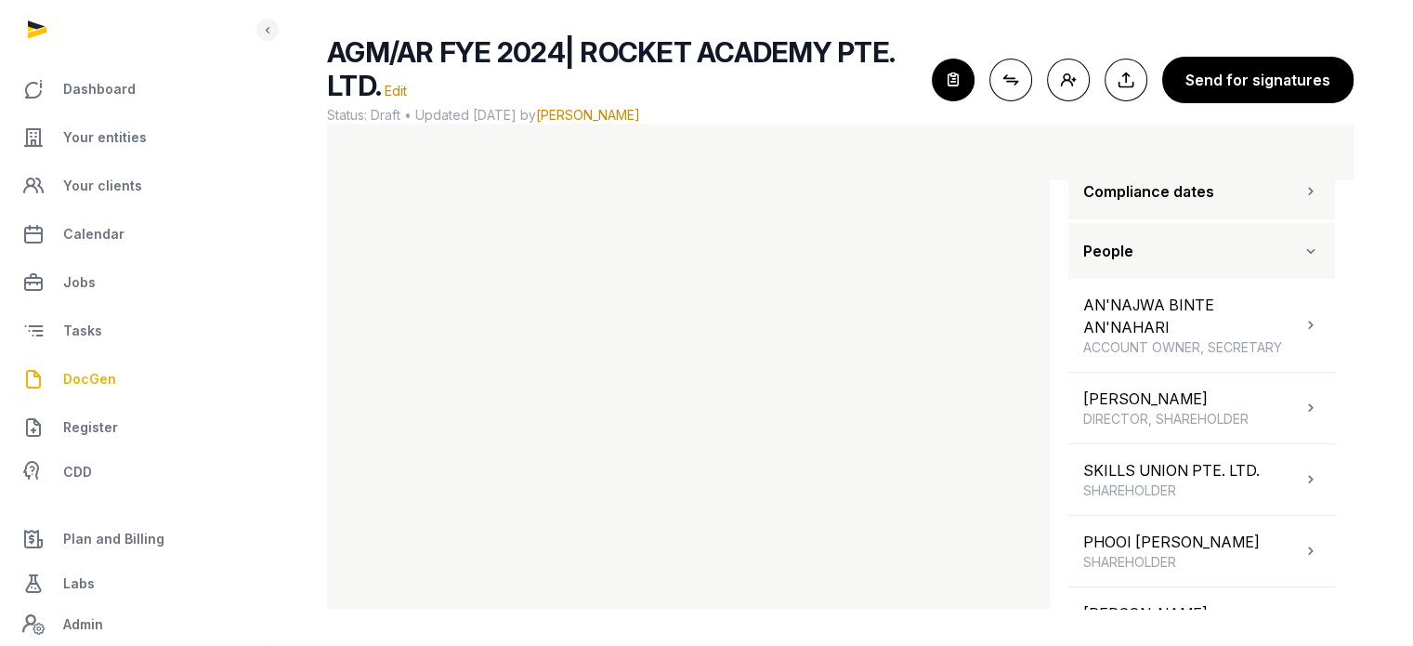
scroll to position [201, 0]
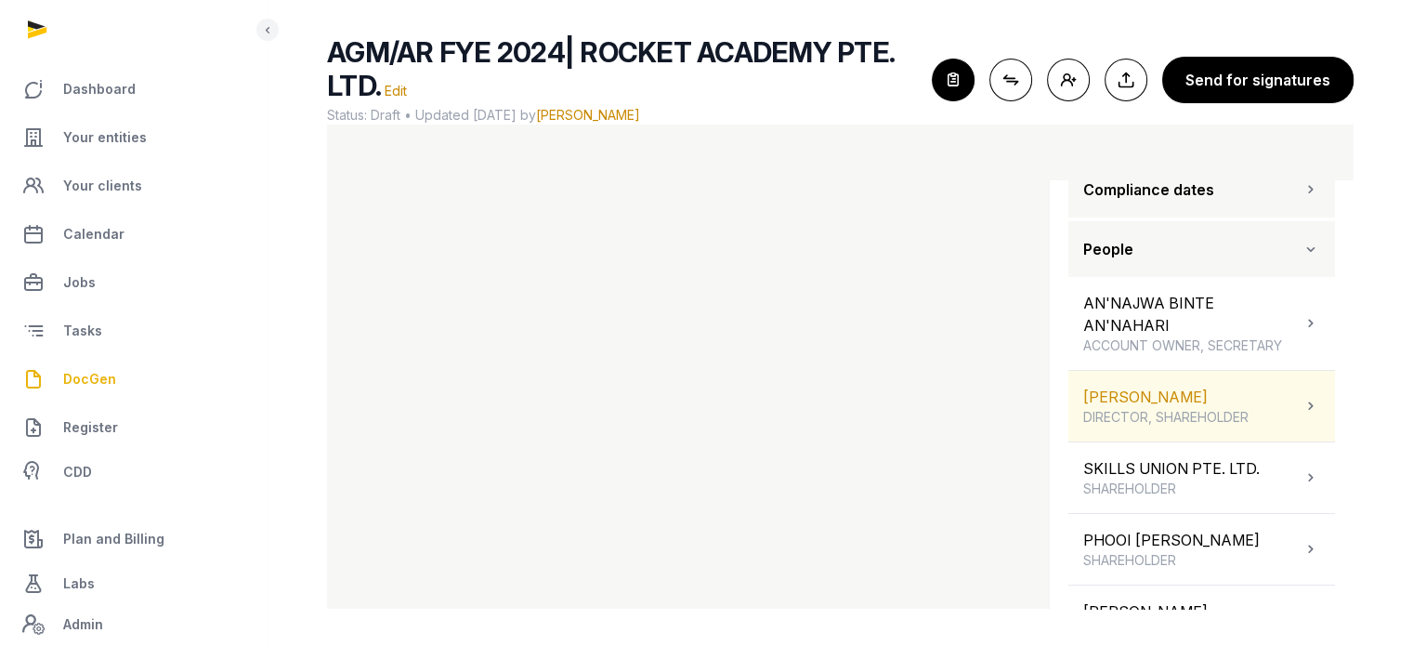
click at [1297, 440] on div "ALEXANDER BENEDICT YAN YAOHENG DIRECTOR, SHAREHOLDER" at bounding box center [1202, 406] width 267 height 71
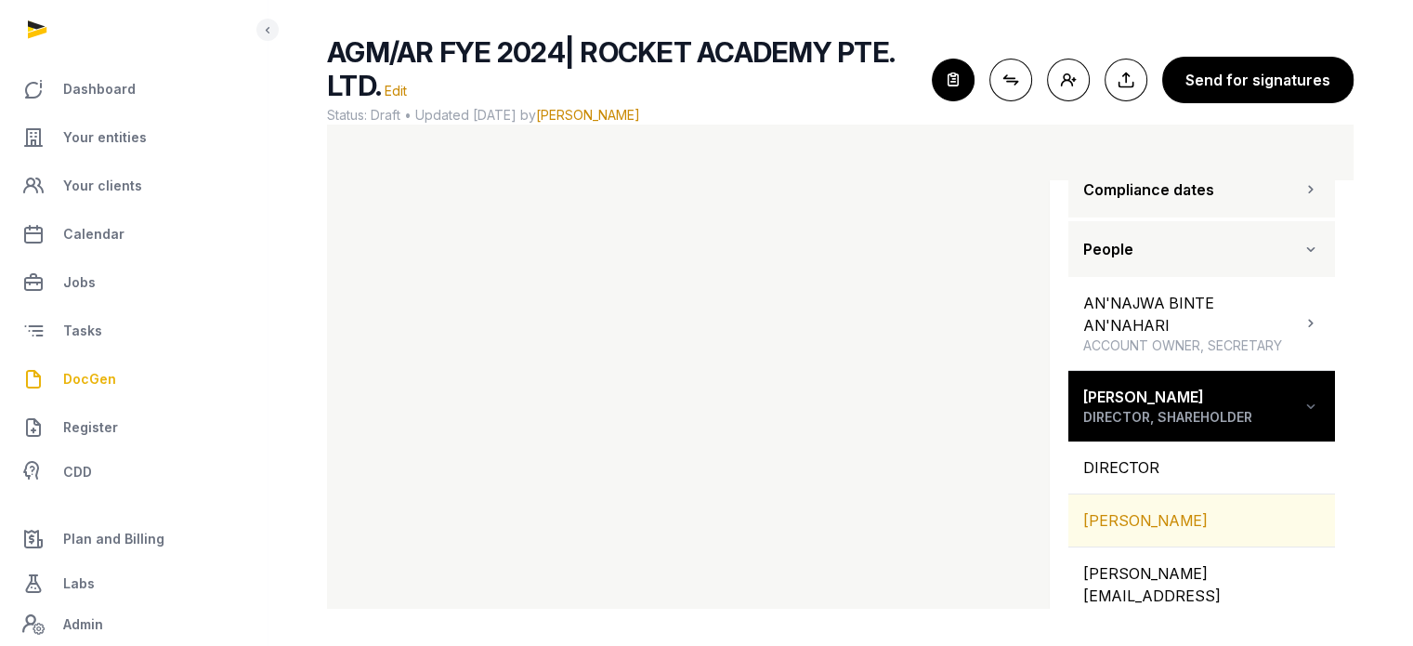
click at [1246, 537] on div "[PERSON_NAME]" at bounding box center [1202, 520] width 267 height 52
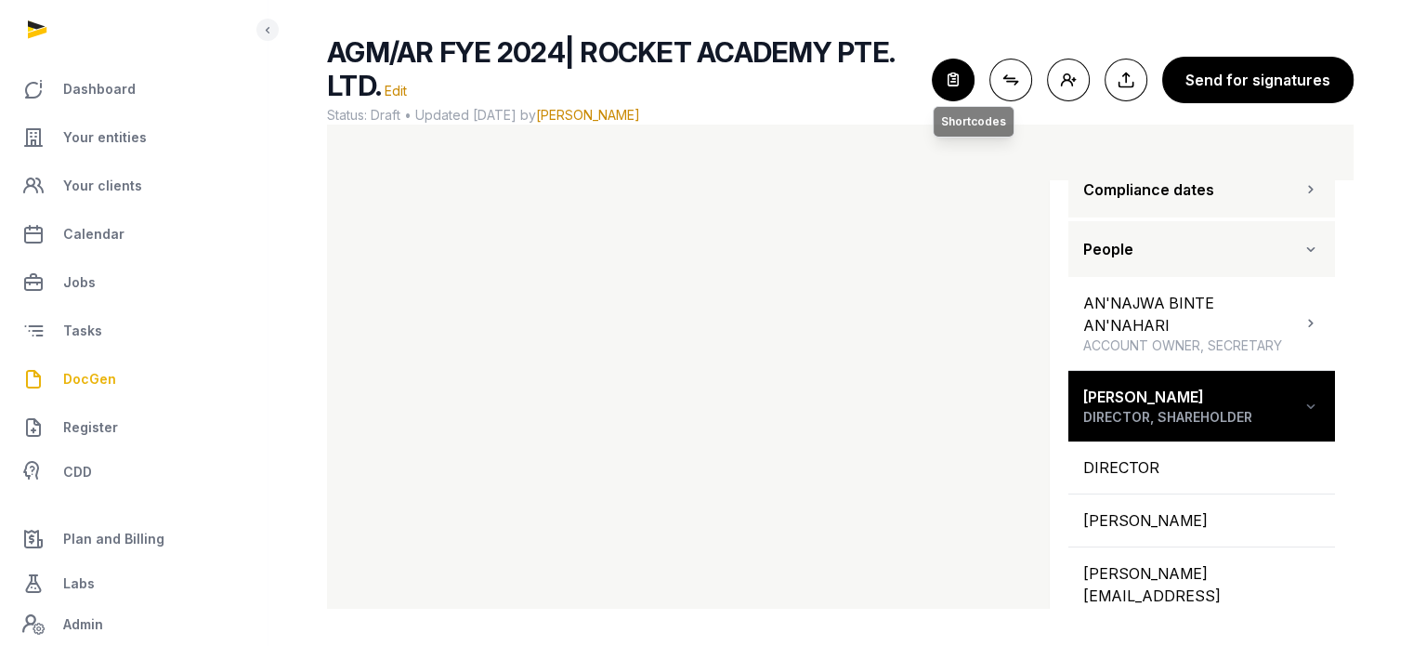
click at [959, 83] on icon "button" at bounding box center [953, 79] width 41 height 41
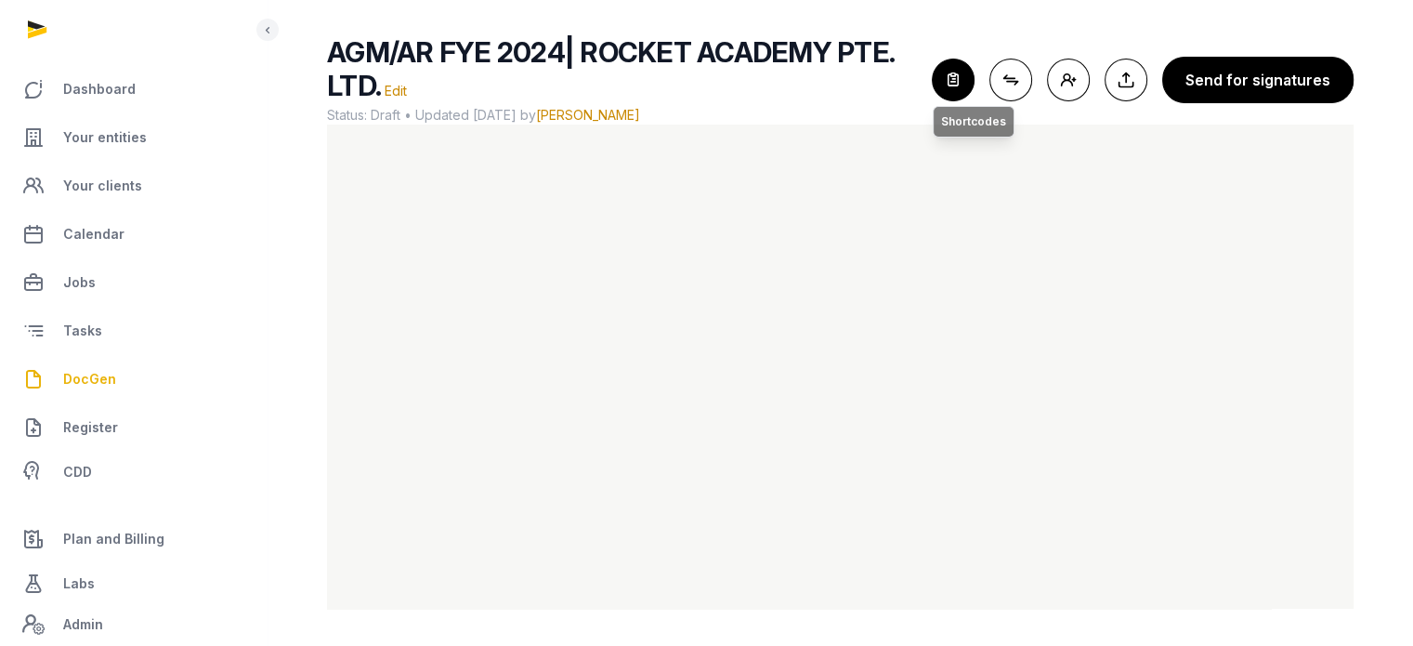
click at [949, 91] on icon "button" at bounding box center [953, 79] width 41 height 41
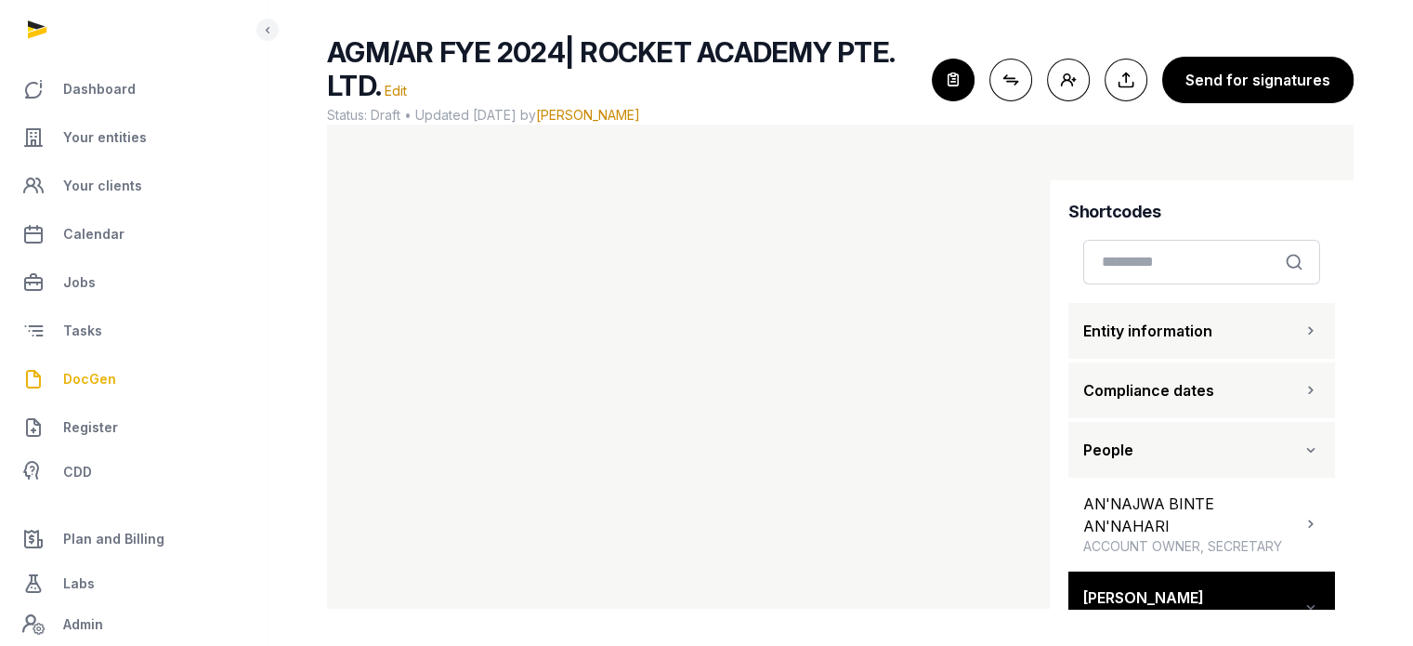
click at [1280, 320] on button "Entity information" at bounding box center [1202, 331] width 267 height 56
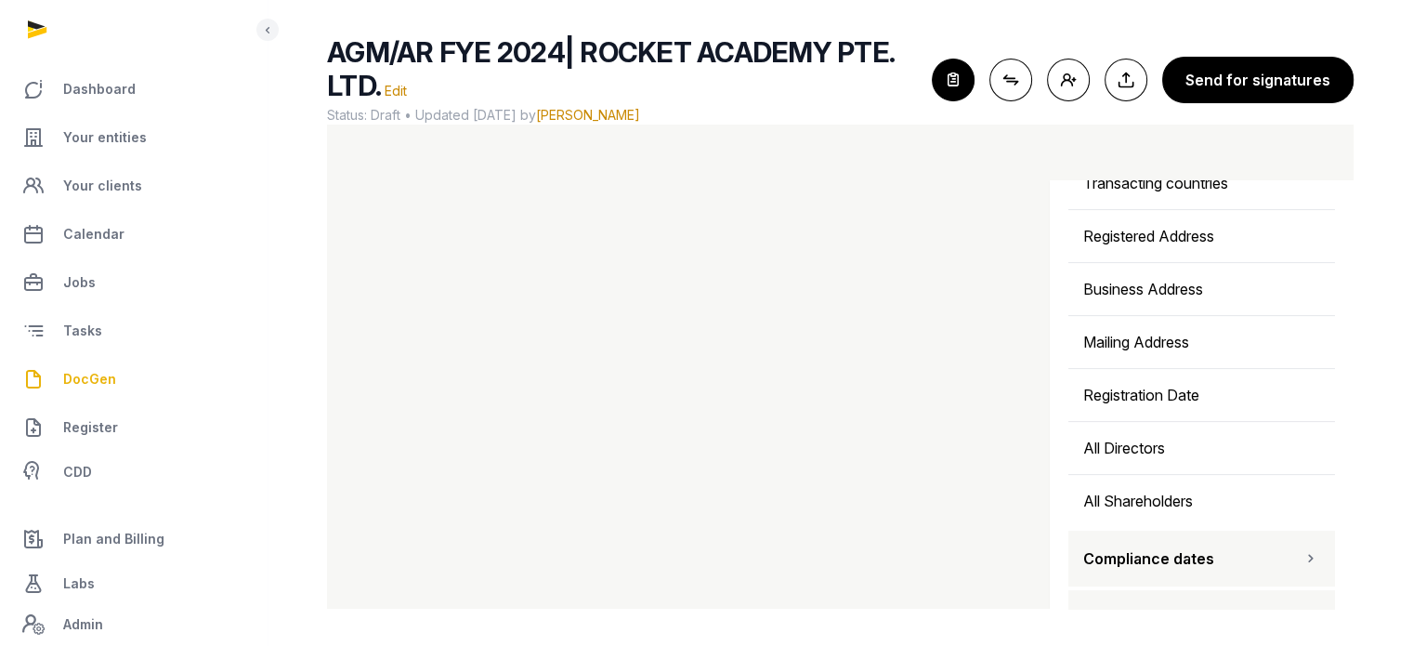
scroll to position [630, 0]
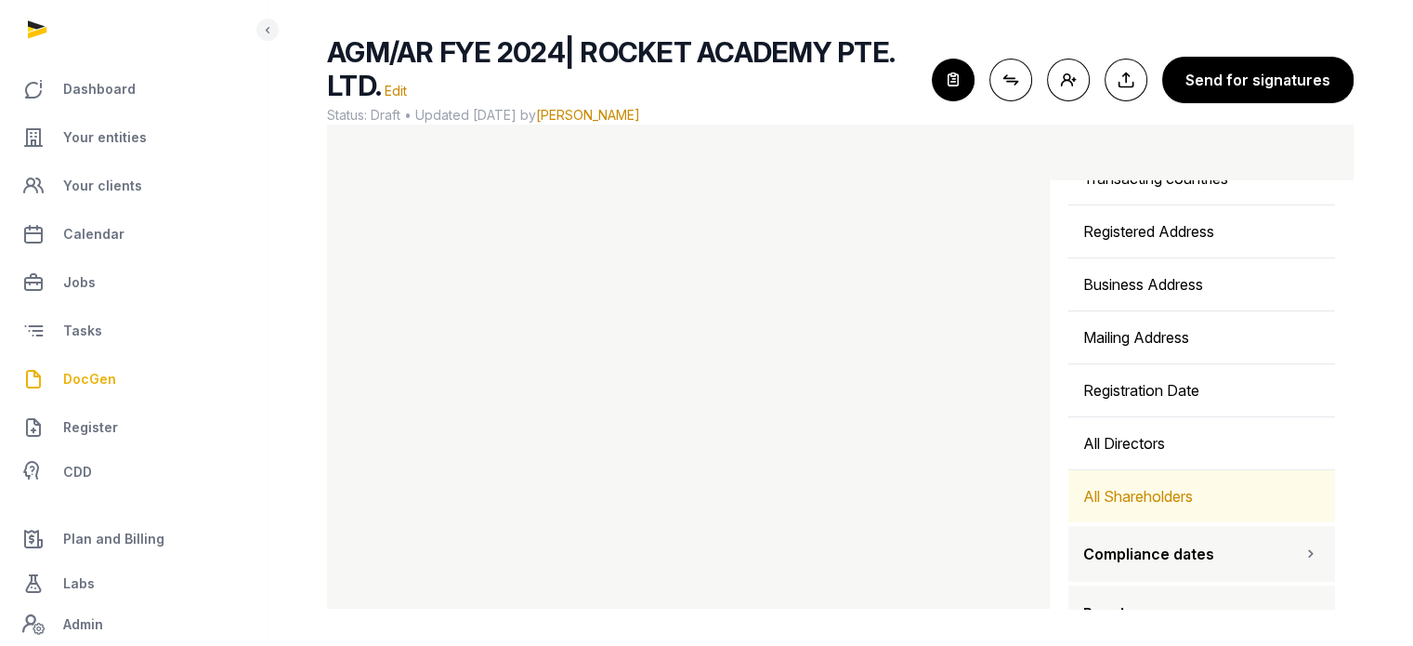
click at [1241, 489] on div "All Shareholders" at bounding box center [1202, 496] width 267 height 52
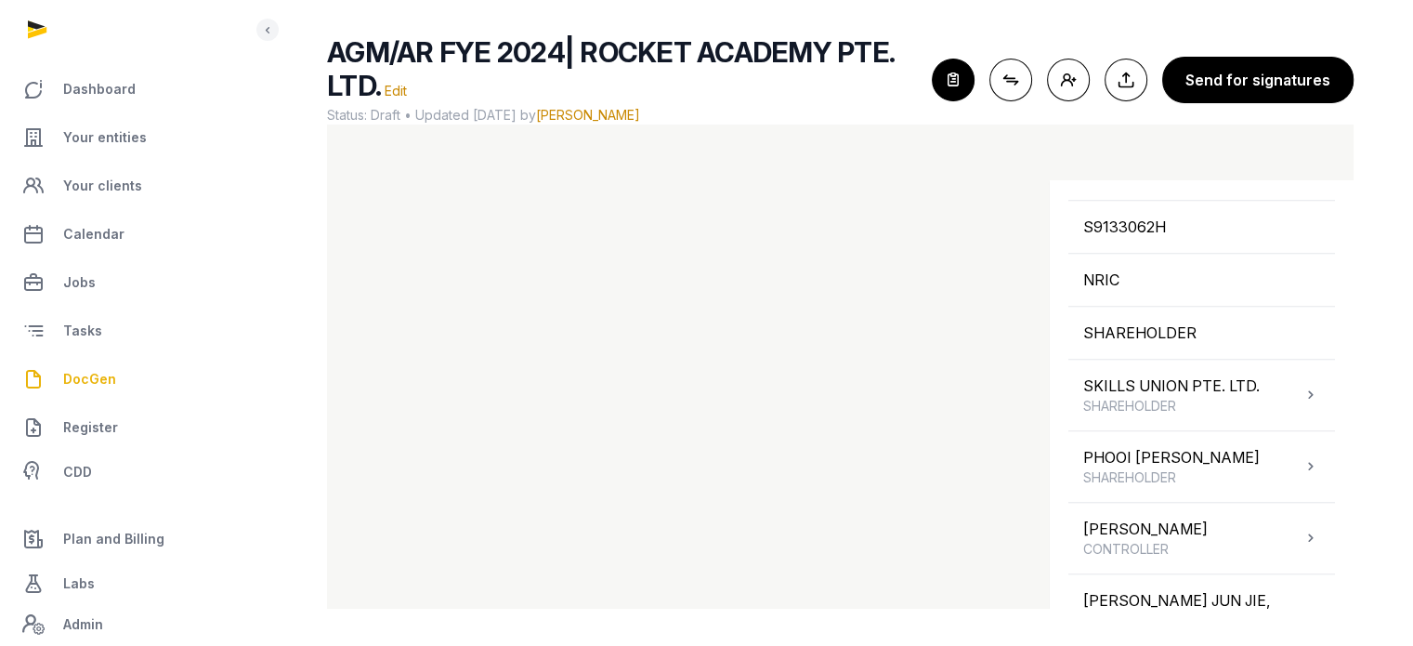
scroll to position [1812, 0]
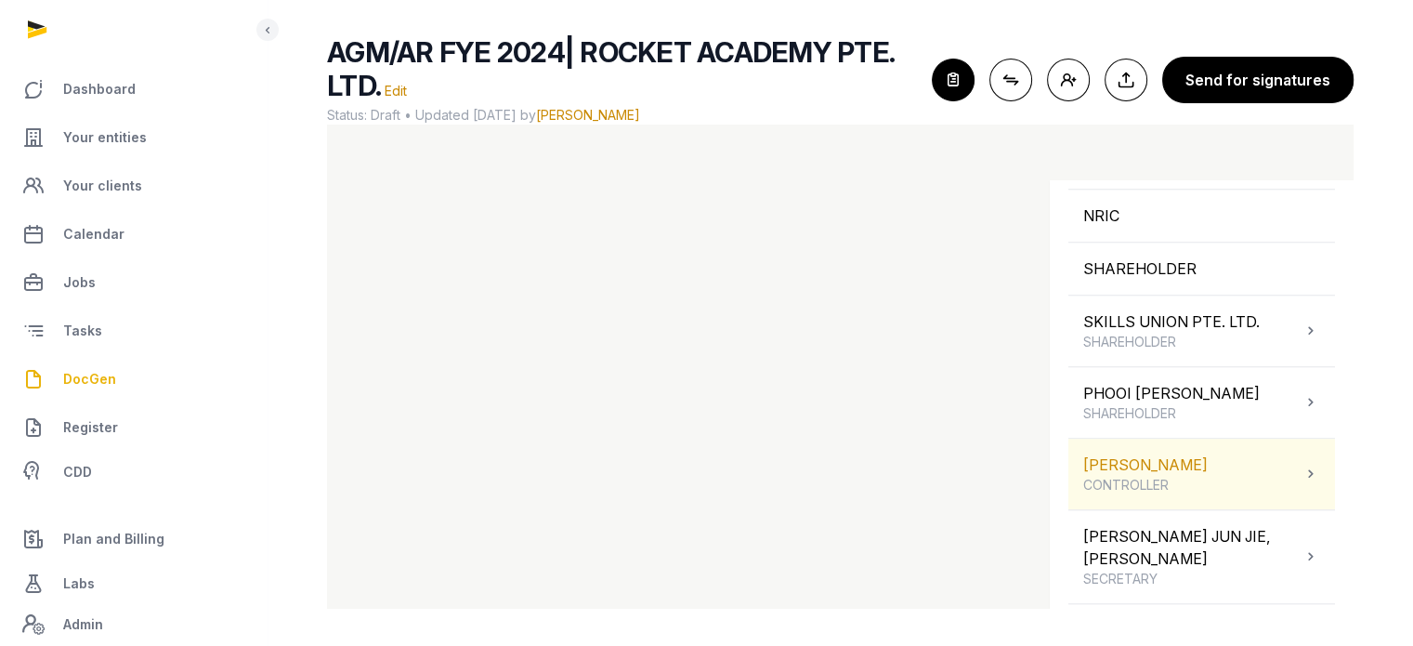
click at [1279, 498] on div "MANSELL COLIN CONTROLLER" at bounding box center [1202, 474] width 267 height 71
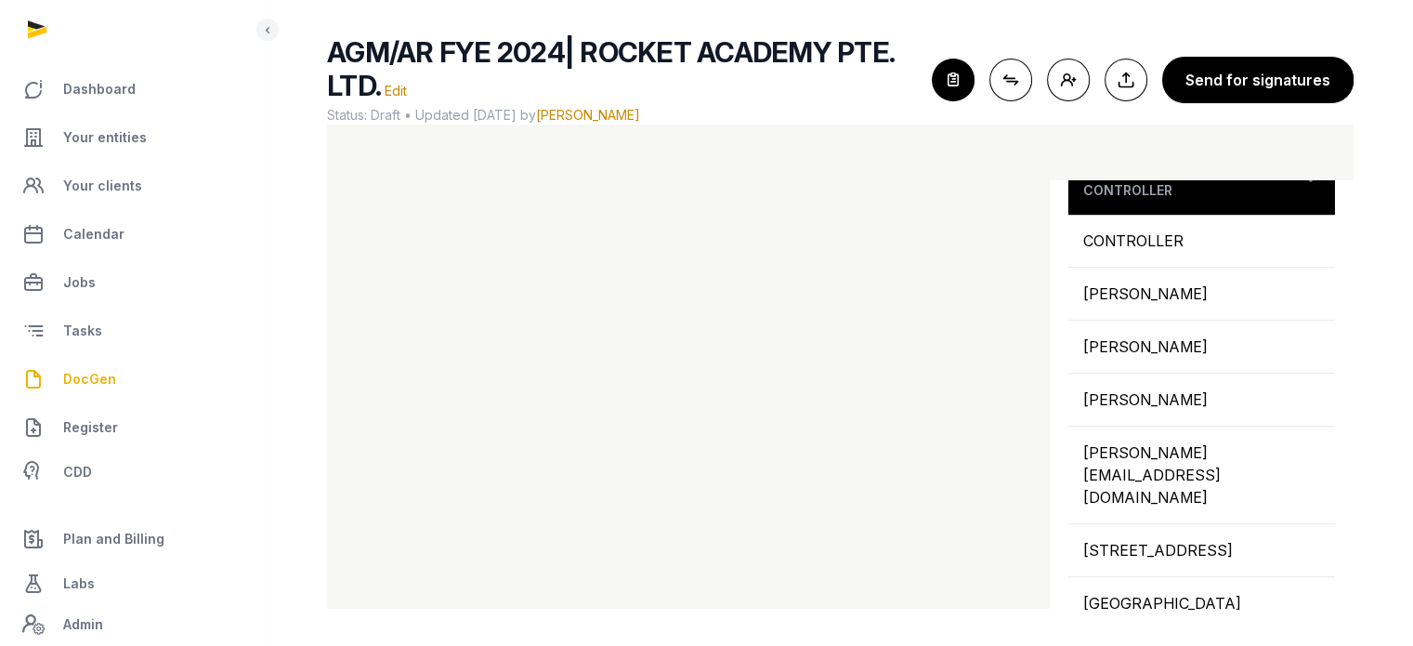
scroll to position [1427, 0]
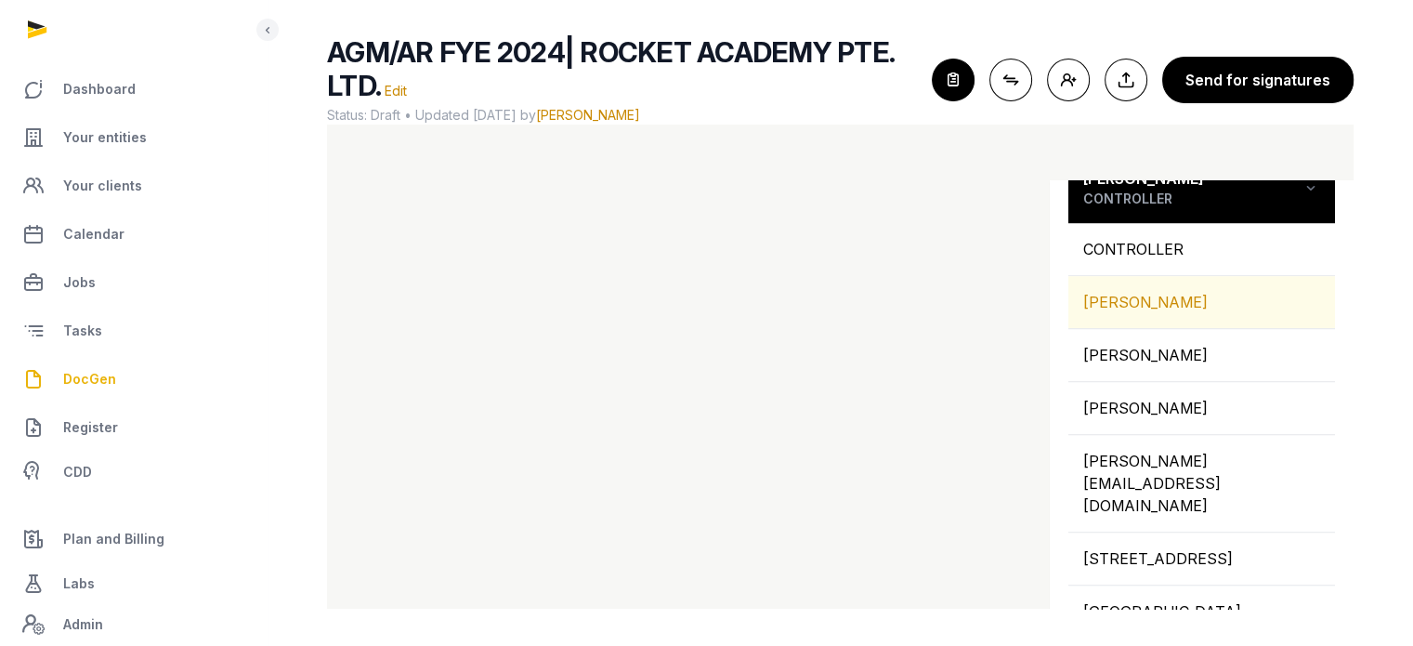
click at [1111, 316] on div "[PERSON_NAME]" at bounding box center [1202, 302] width 267 height 52
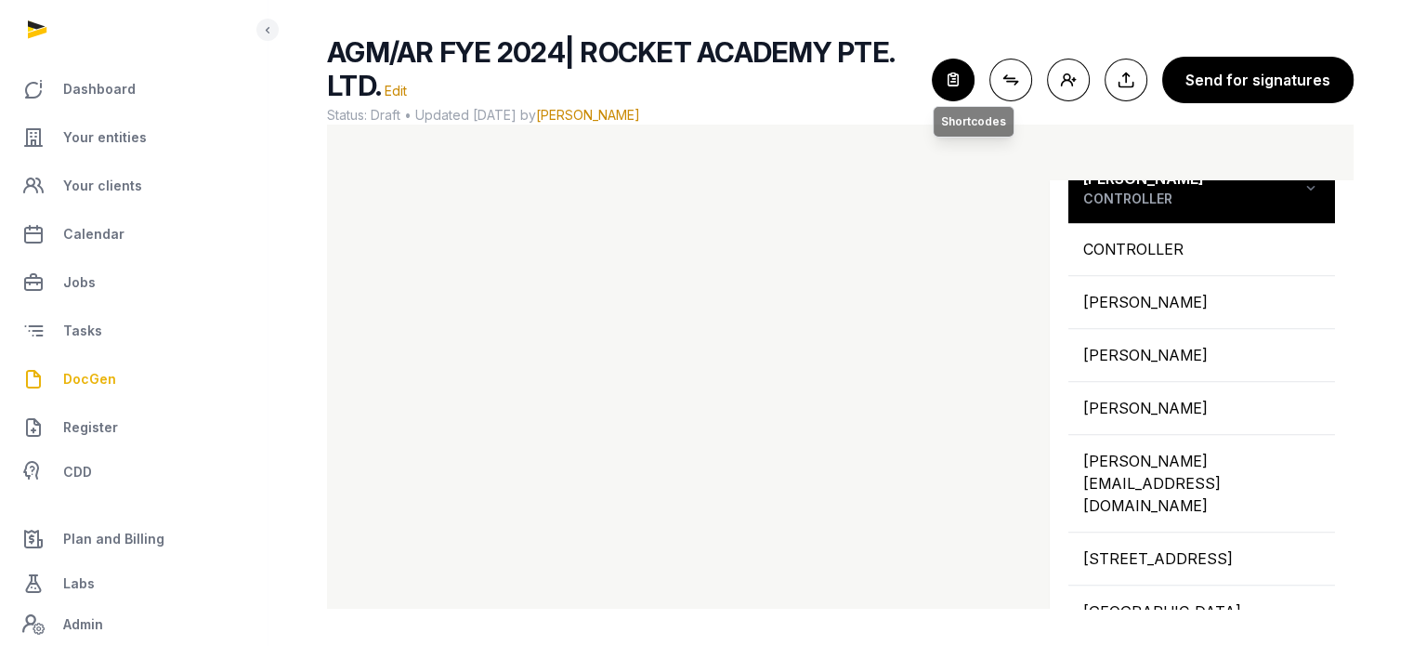
click at [964, 83] on icon "button" at bounding box center [953, 79] width 41 height 41
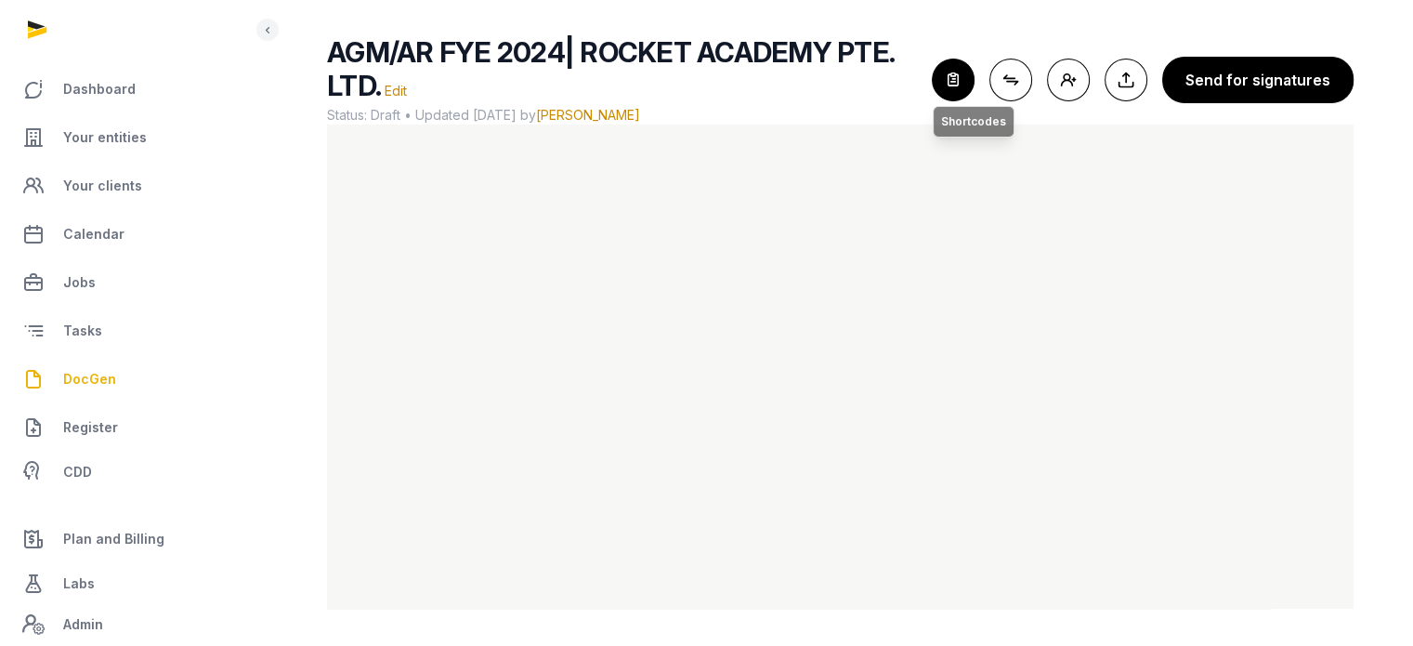
click at [963, 81] on icon "button" at bounding box center [953, 79] width 41 height 41
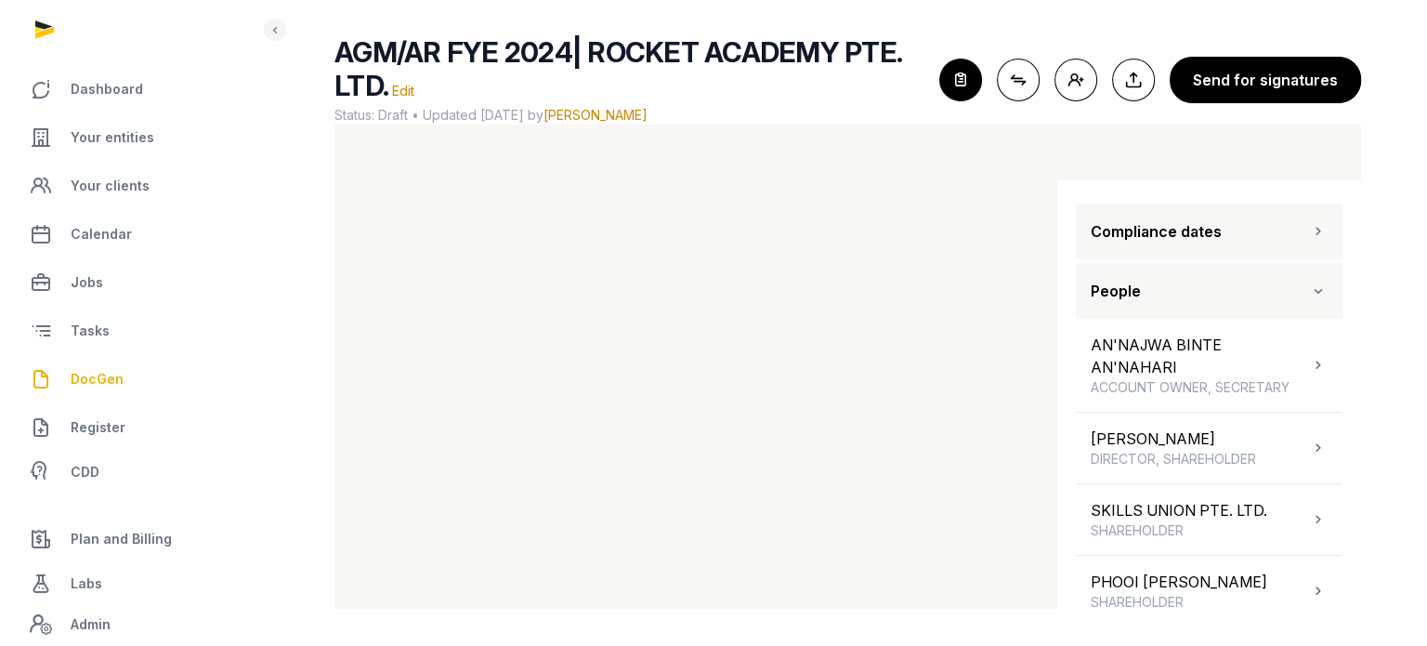
scroll to position [957, 0]
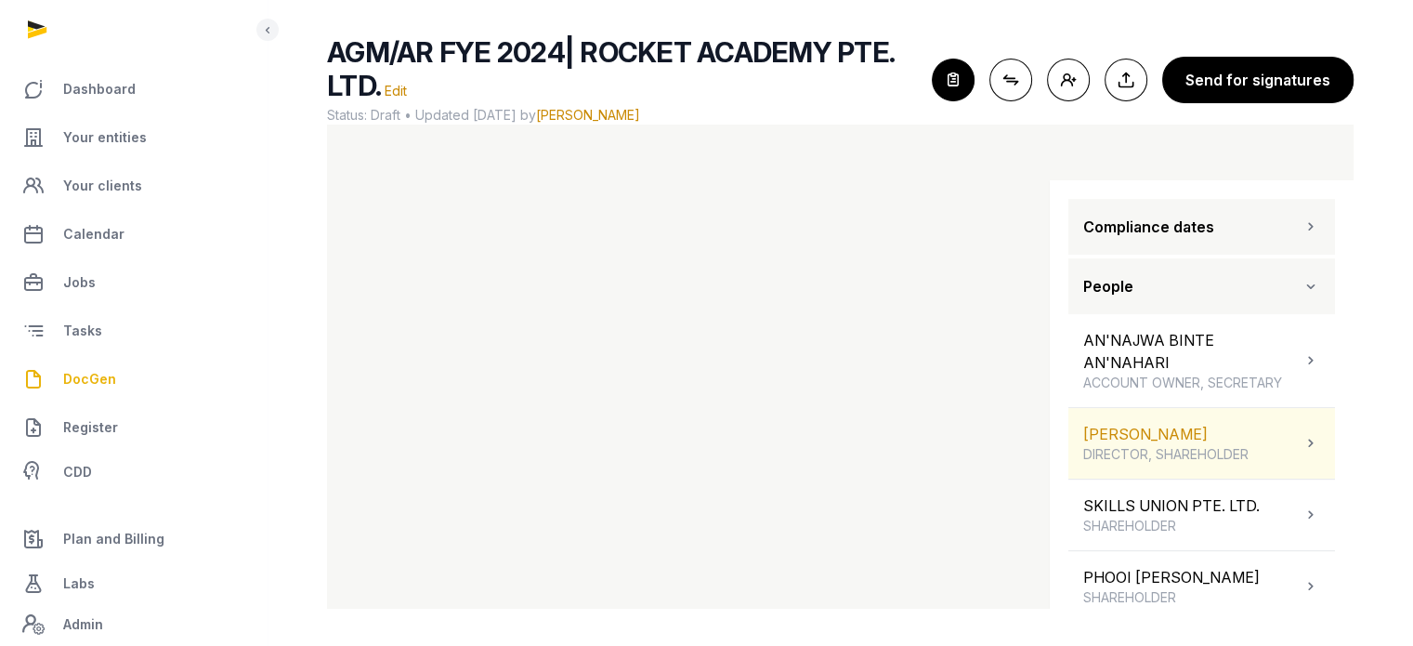
click at [1228, 464] on span "DIRECTOR, SHAREHOLDER" at bounding box center [1165, 454] width 165 height 19
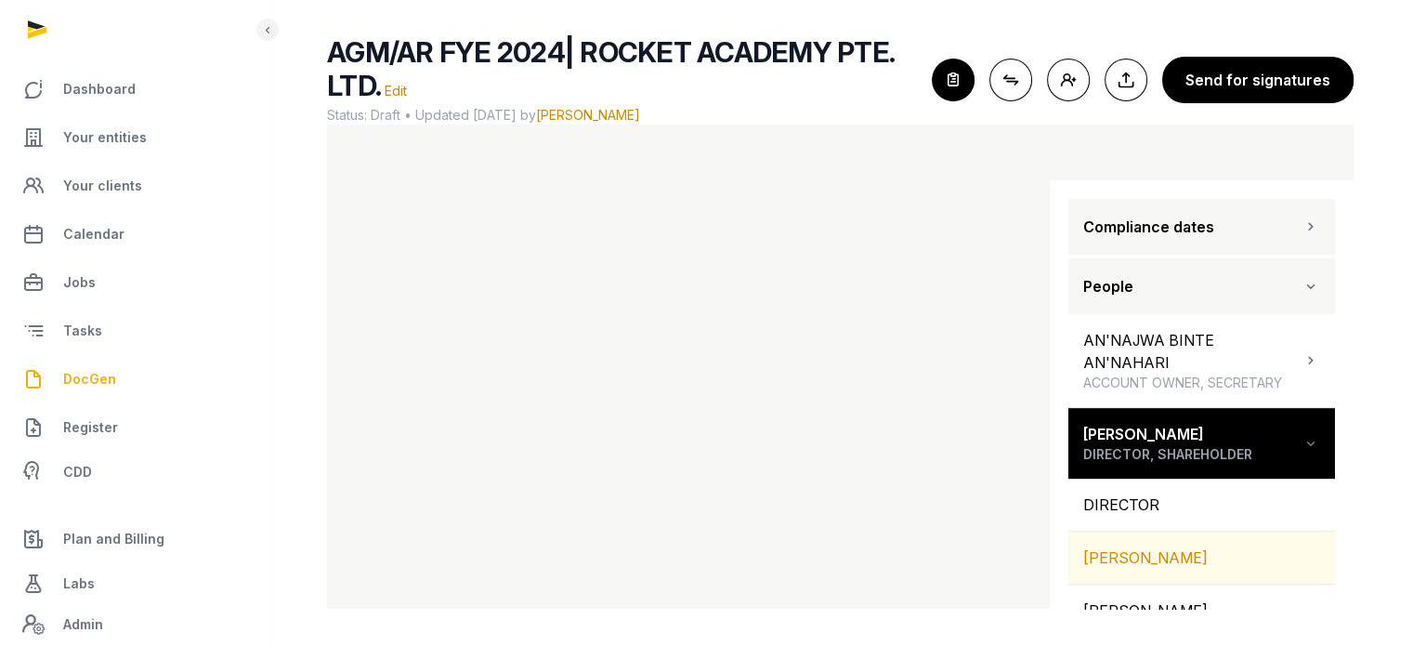
click at [1221, 571] on div "[PERSON_NAME]" at bounding box center [1202, 558] width 267 height 52
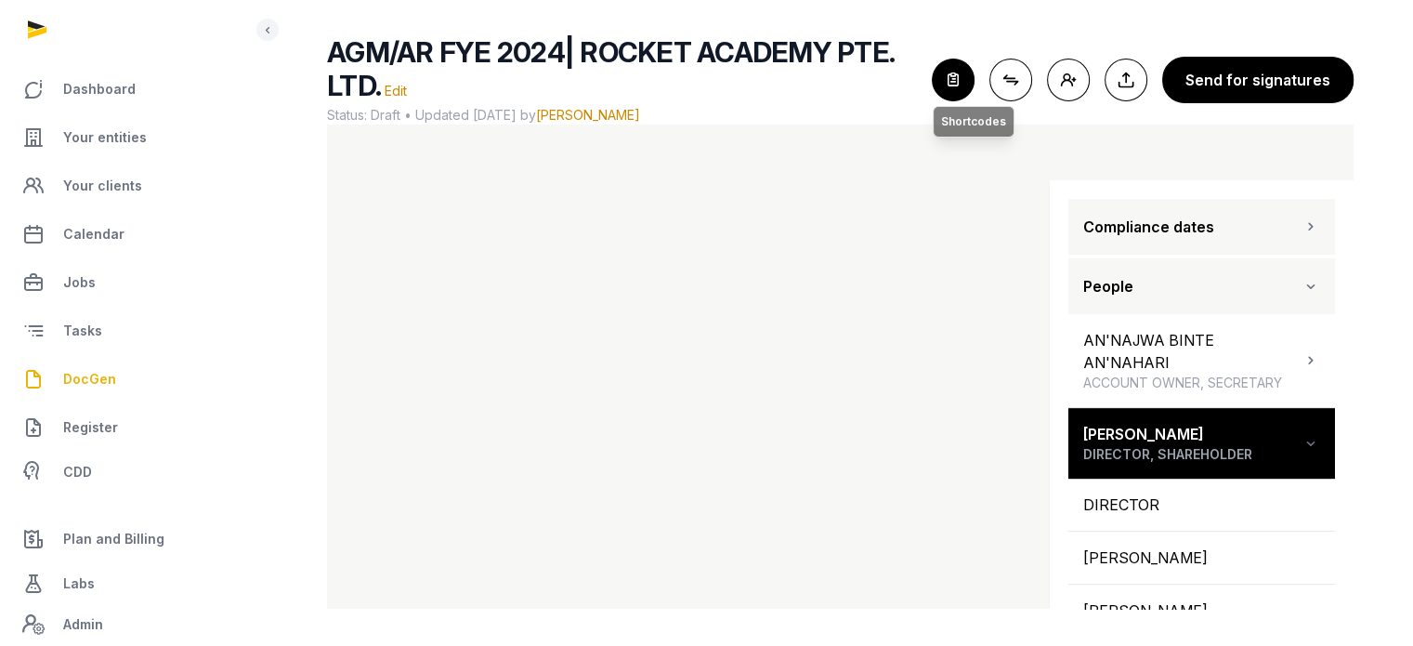
click at [956, 74] on icon "button" at bounding box center [953, 79] width 41 height 41
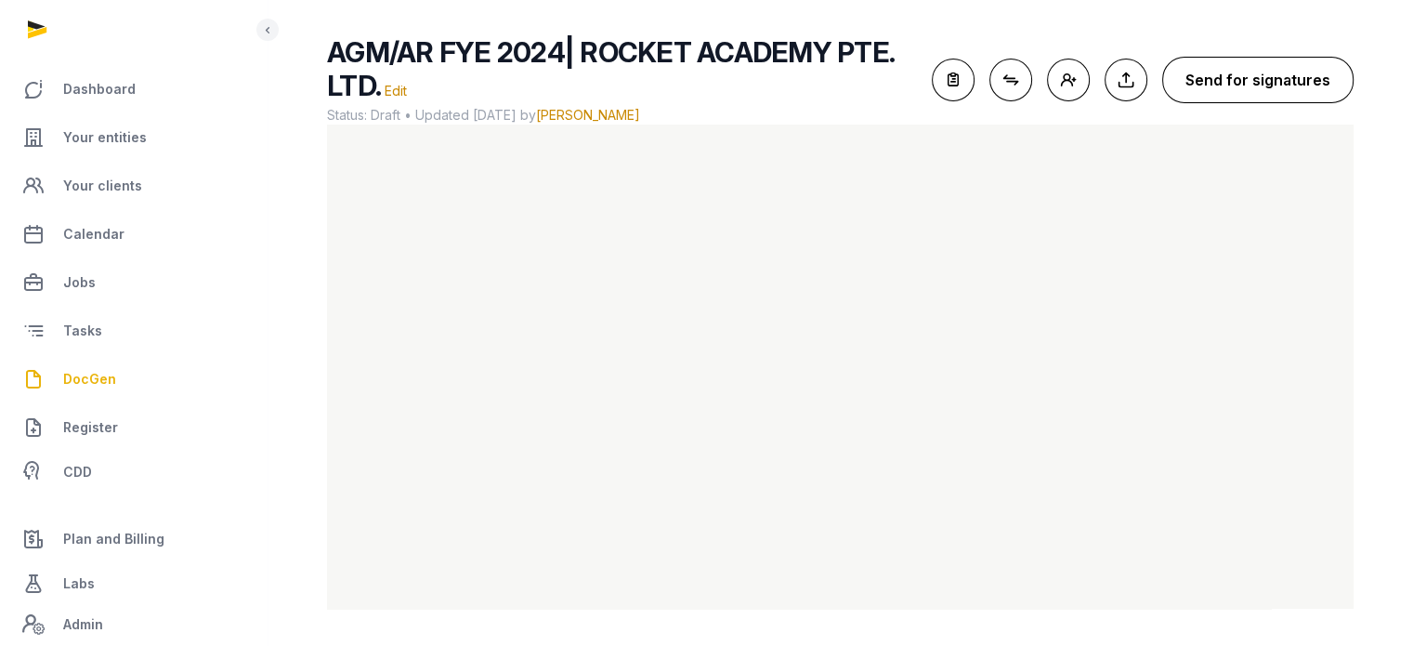
click at [1263, 73] on button "Send for signatures" at bounding box center [1257, 80] width 191 height 46
